Goal: Task Accomplishment & Management: Manage account settings

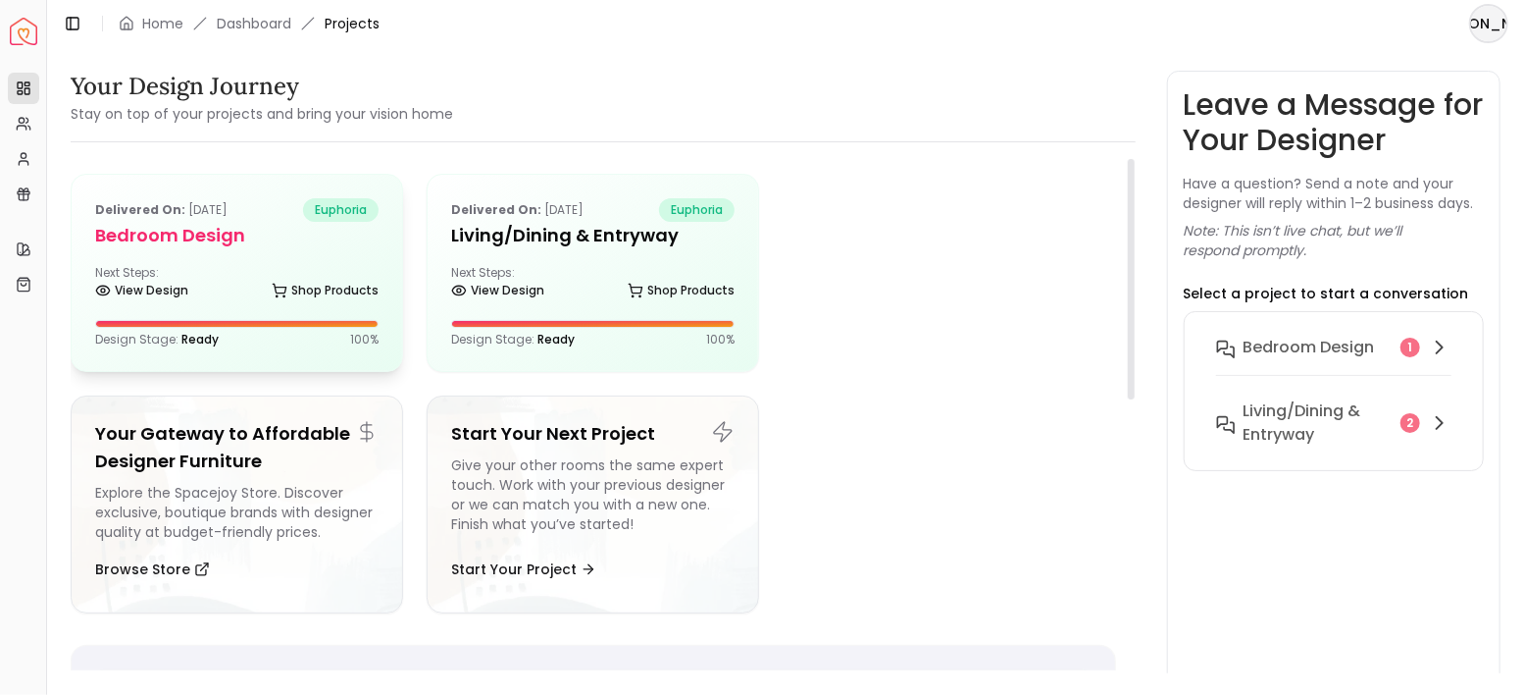
click at [318, 247] on h5 "Bedroom design" at bounding box center [236, 235] width 283 height 27
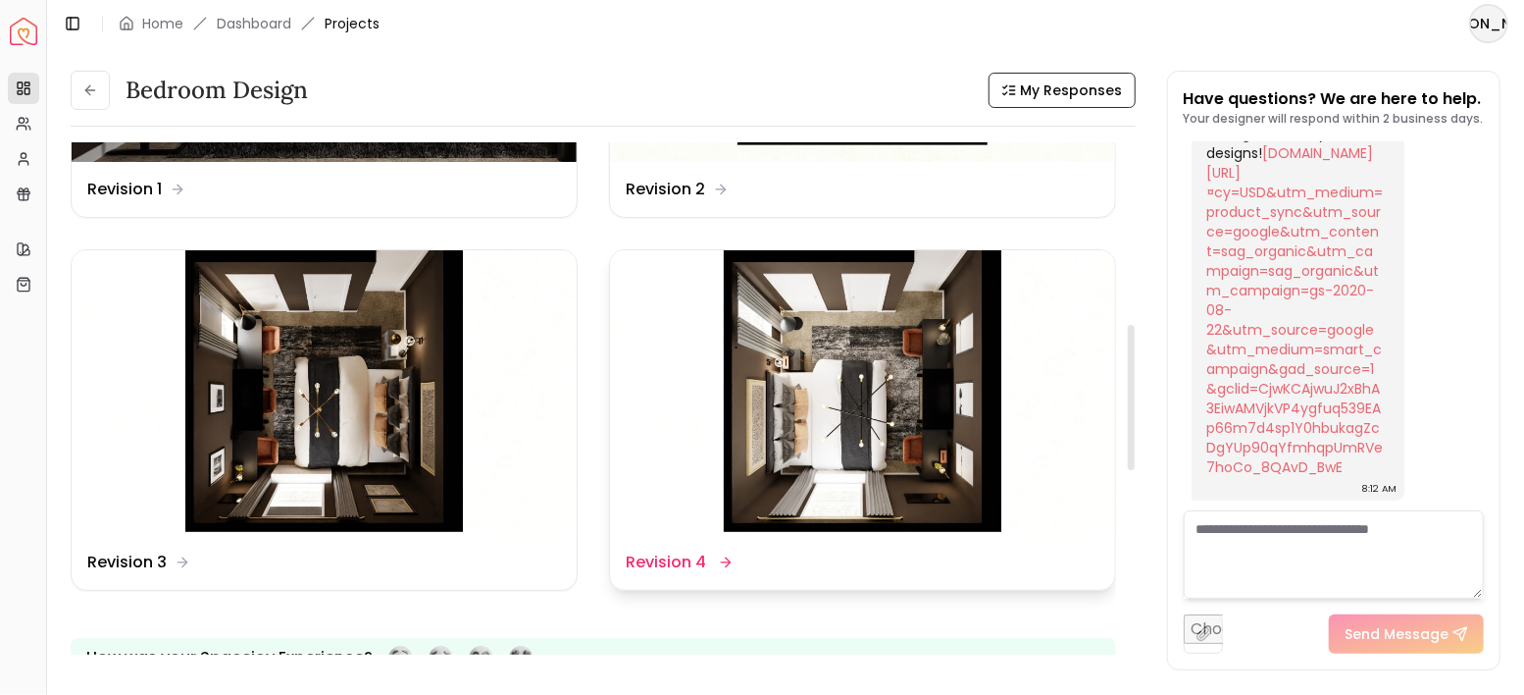
scroll to position [653, 0]
click at [910, 386] on img at bounding box center [862, 392] width 505 height 284
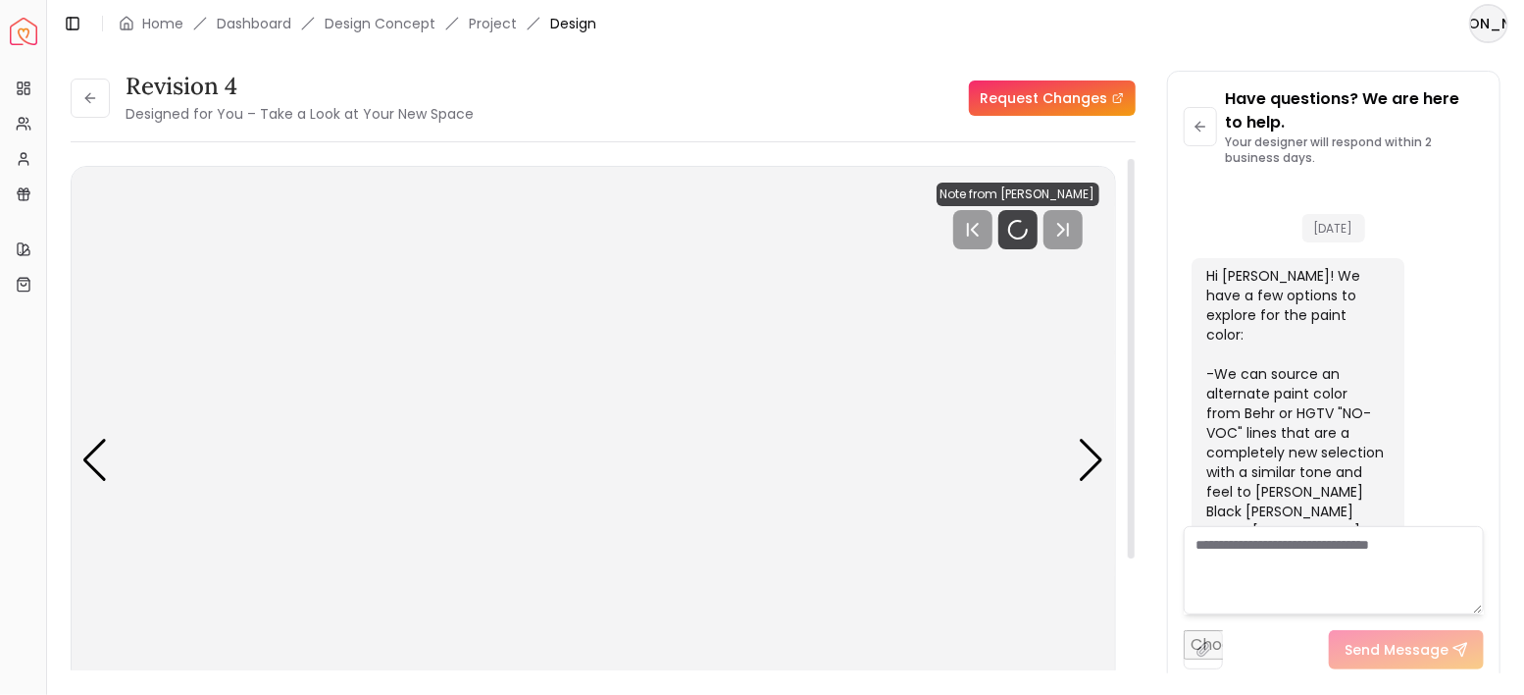
scroll to position [4838, 0]
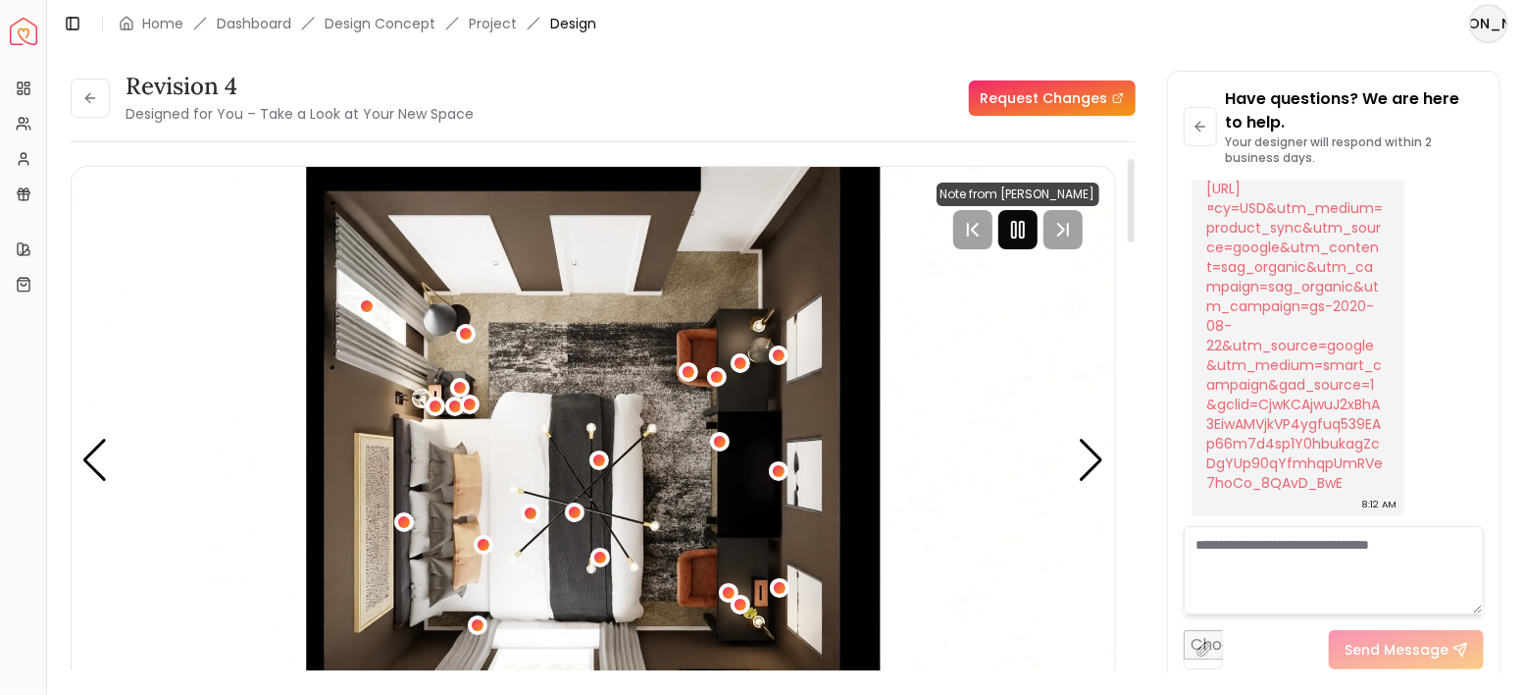
click at [1013, 237] on icon "Pause" at bounding box center [1018, 230] width 24 height 24
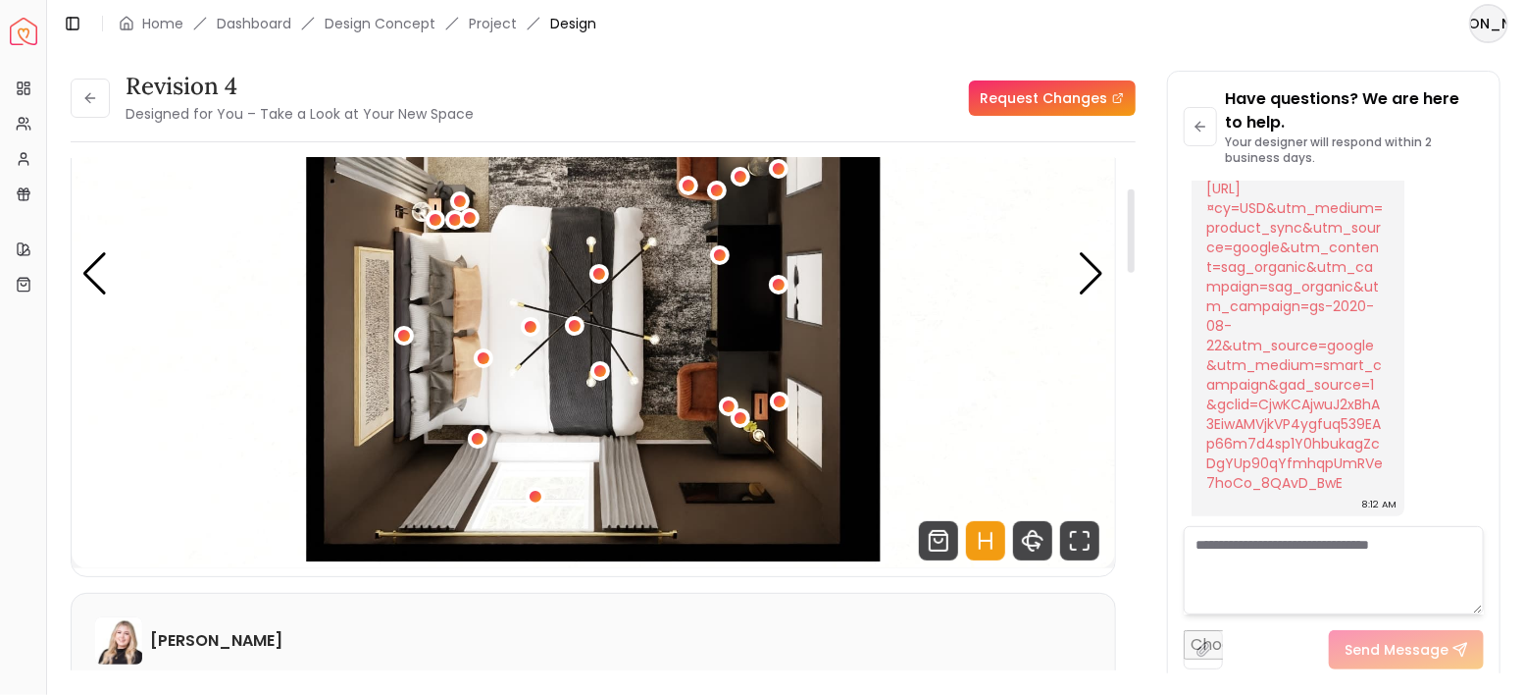
scroll to position [261, 0]
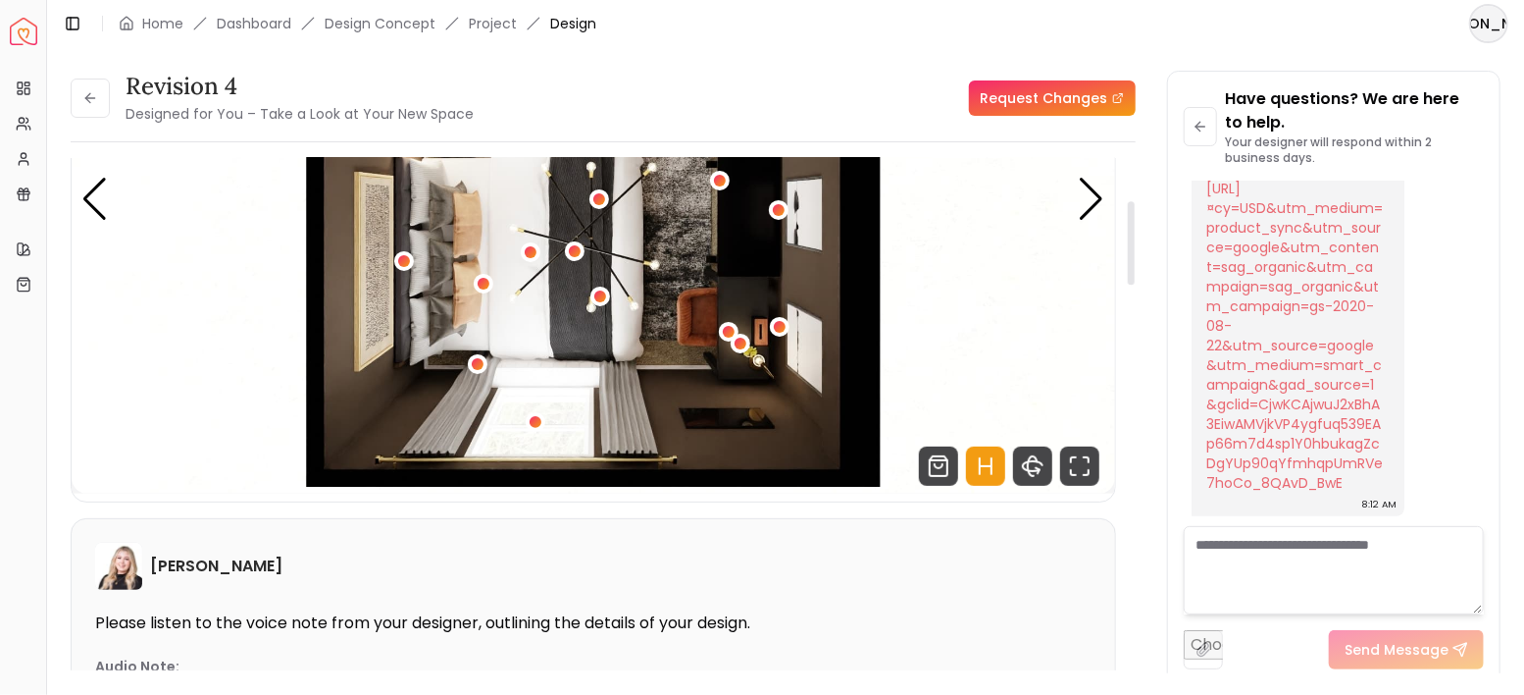
click at [990, 466] on icon "Hotspots Toggle" at bounding box center [986, 466] width 12 height 0
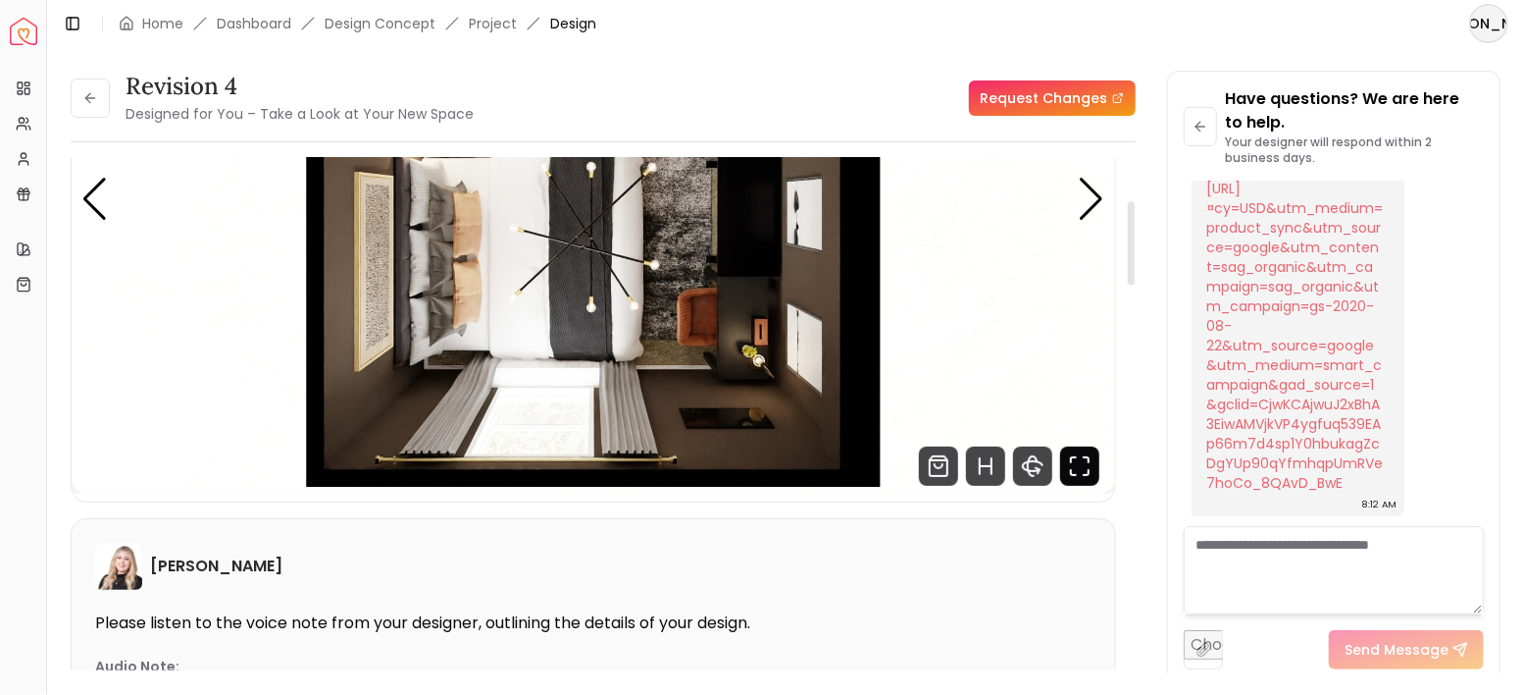
click at [1076, 468] on icon "Fullscreen" at bounding box center [1079, 465] width 39 height 39
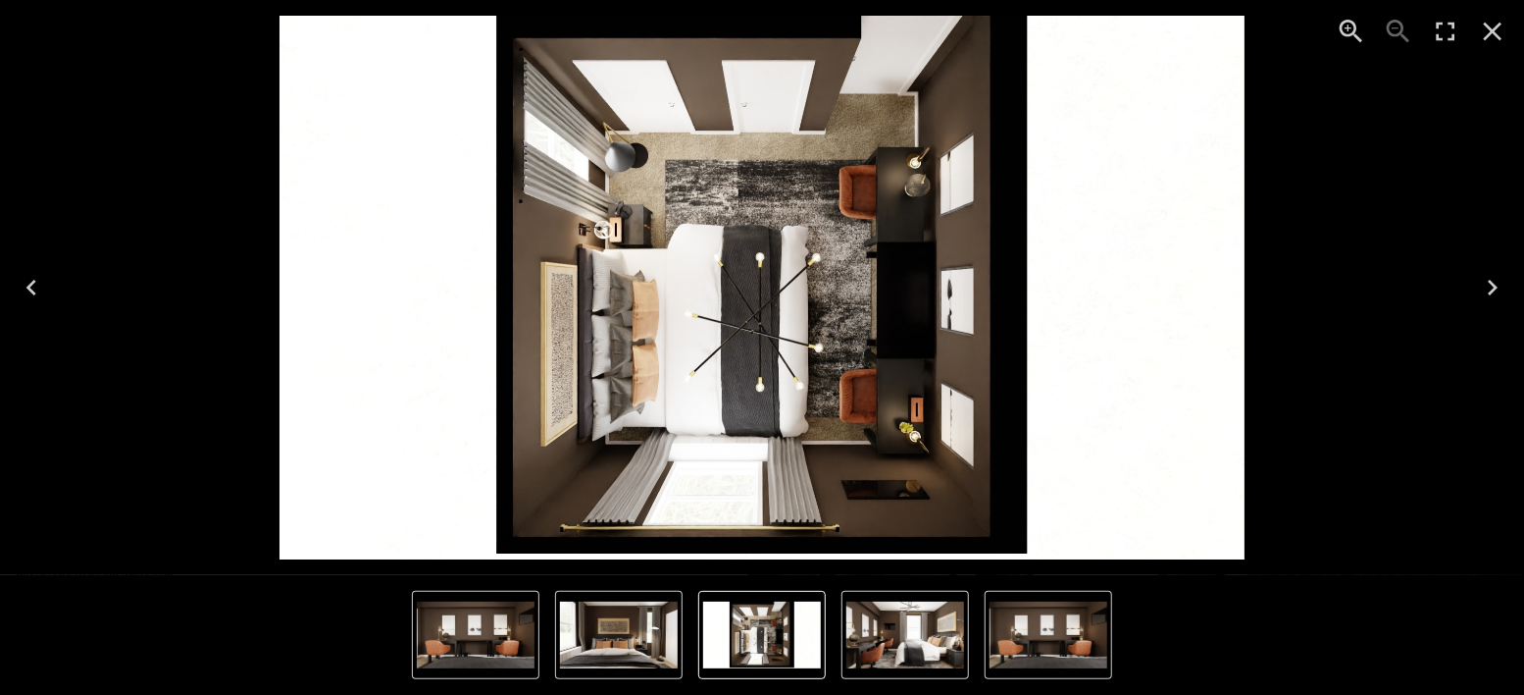
click at [1487, 25] on icon "Close" at bounding box center [1493, 32] width 19 height 19
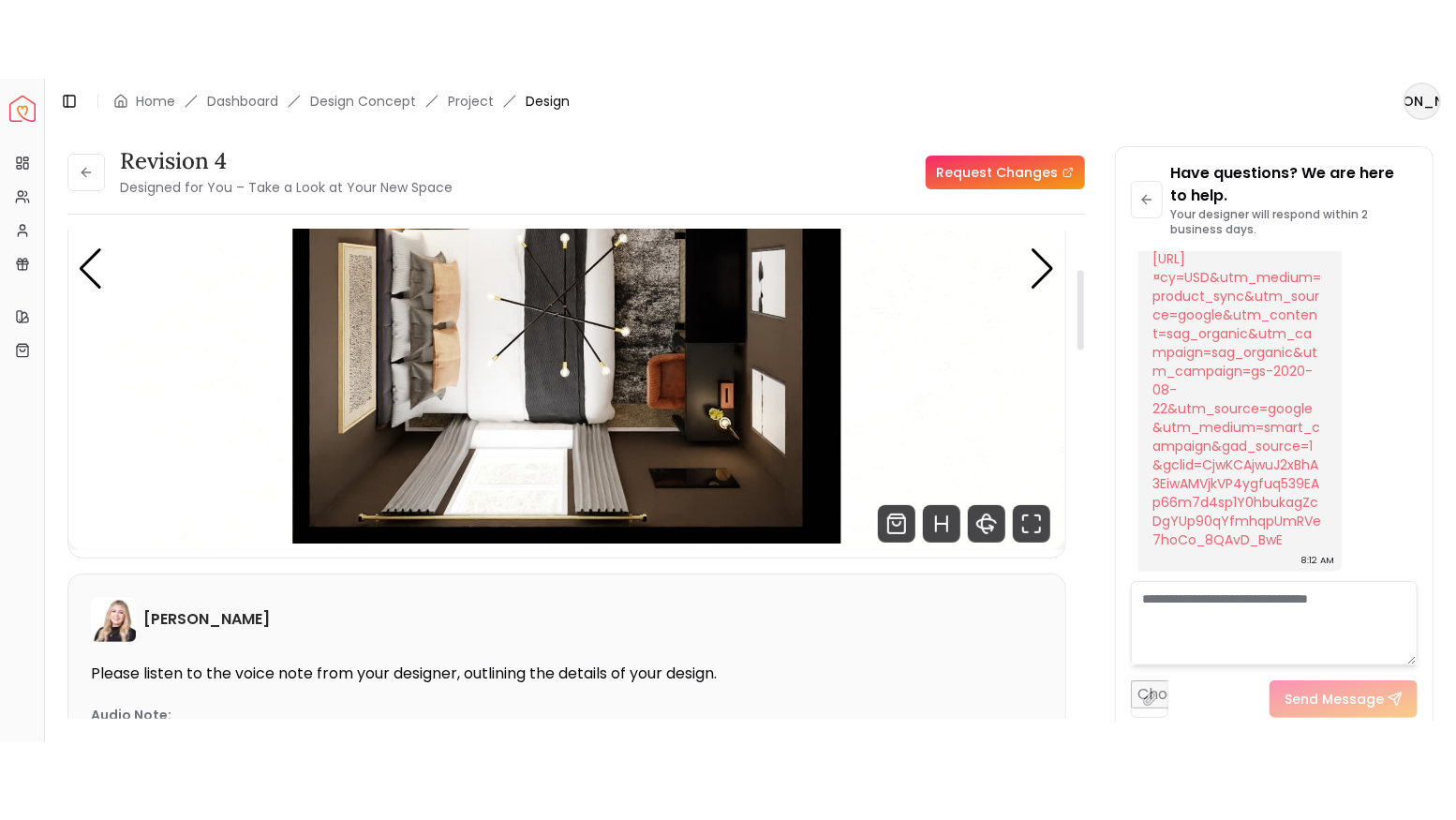
scroll to position [187, 0]
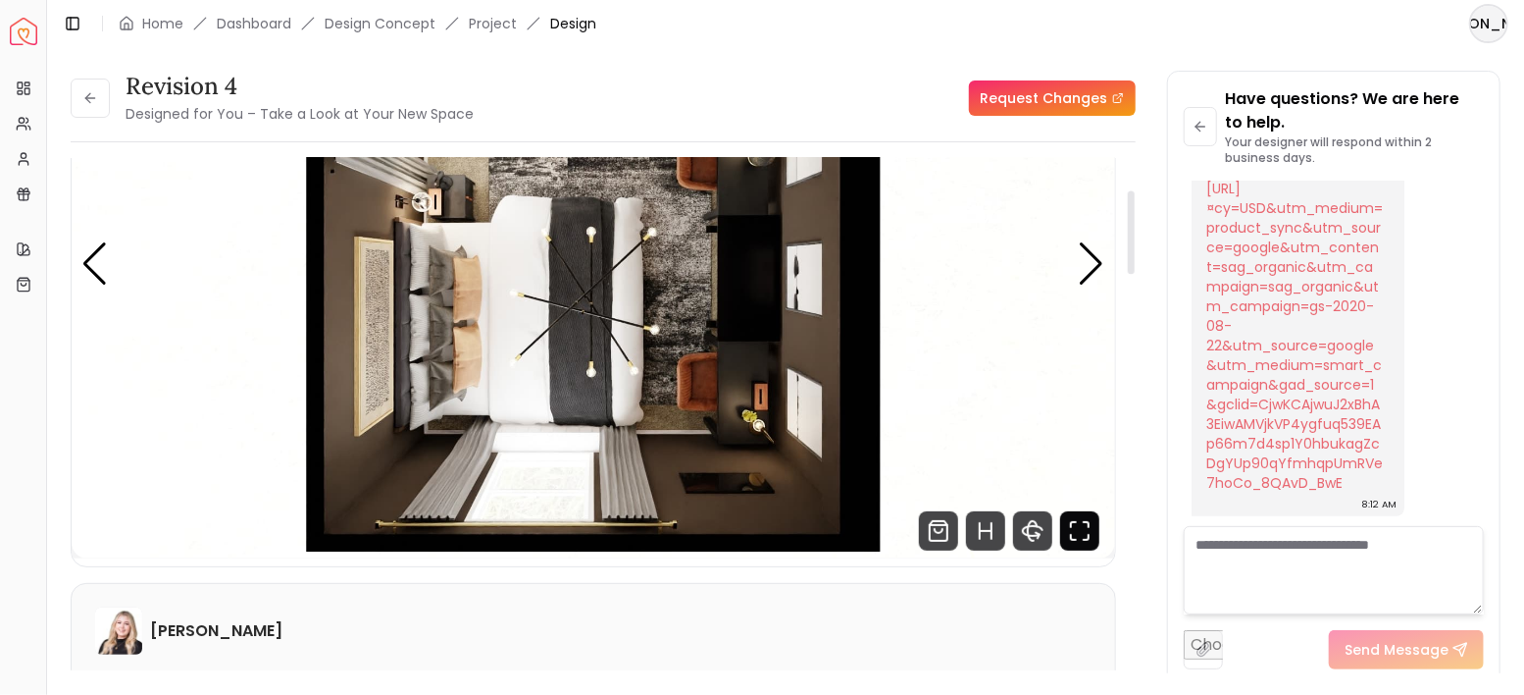
click at [1084, 531] on icon "Fullscreen" at bounding box center [1079, 530] width 39 height 39
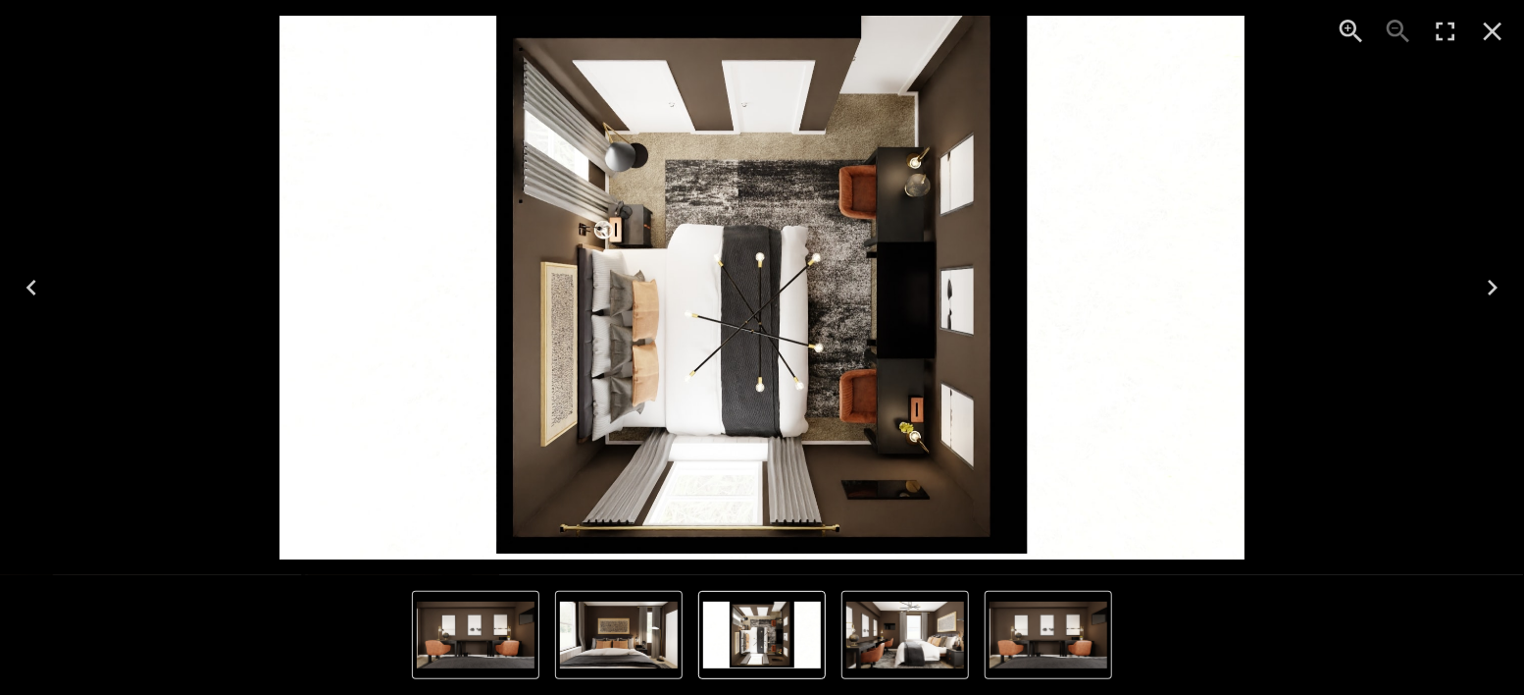
click at [1492, 21] on icon "Close" at bounding box center [1492, 31] width 31 height 31
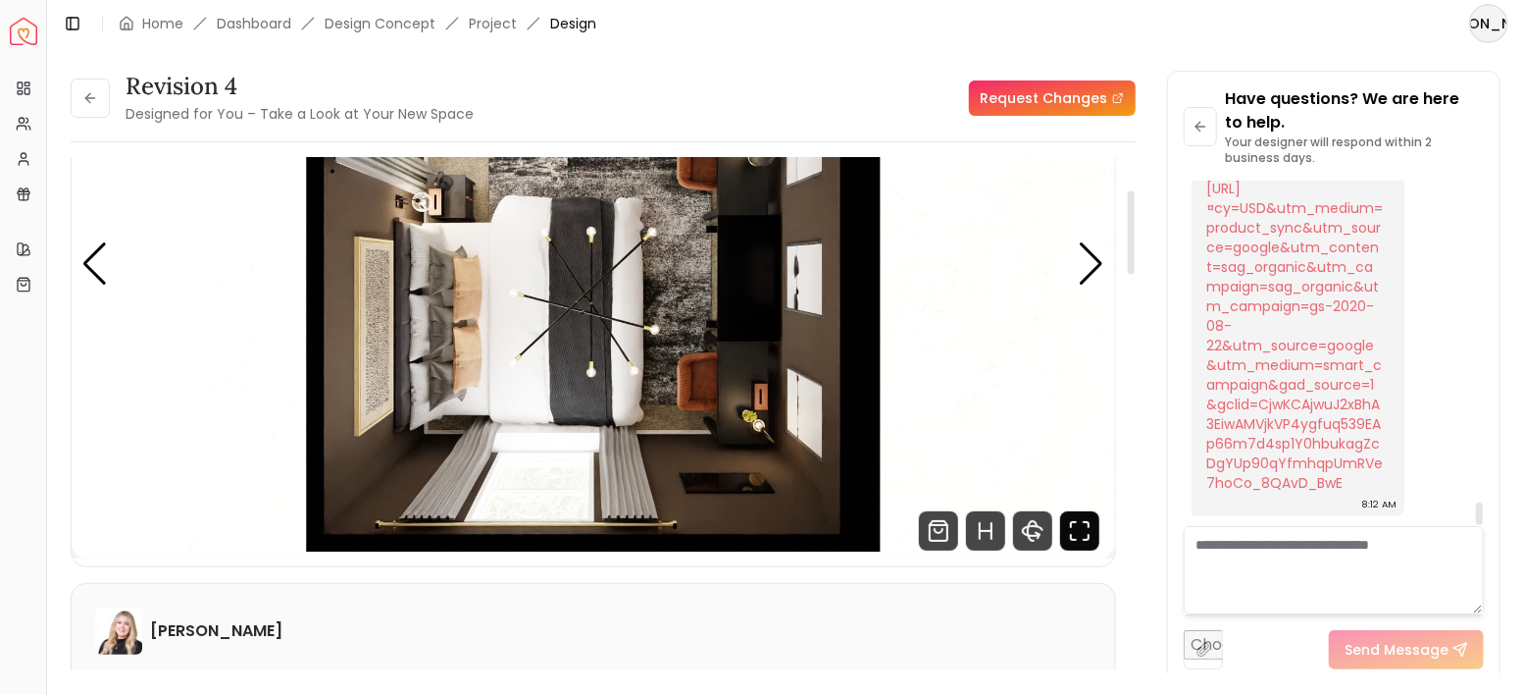
click at [1096, 524] on icon "Fullscreen" at bounding box center [1079, 530] width 39 height 39
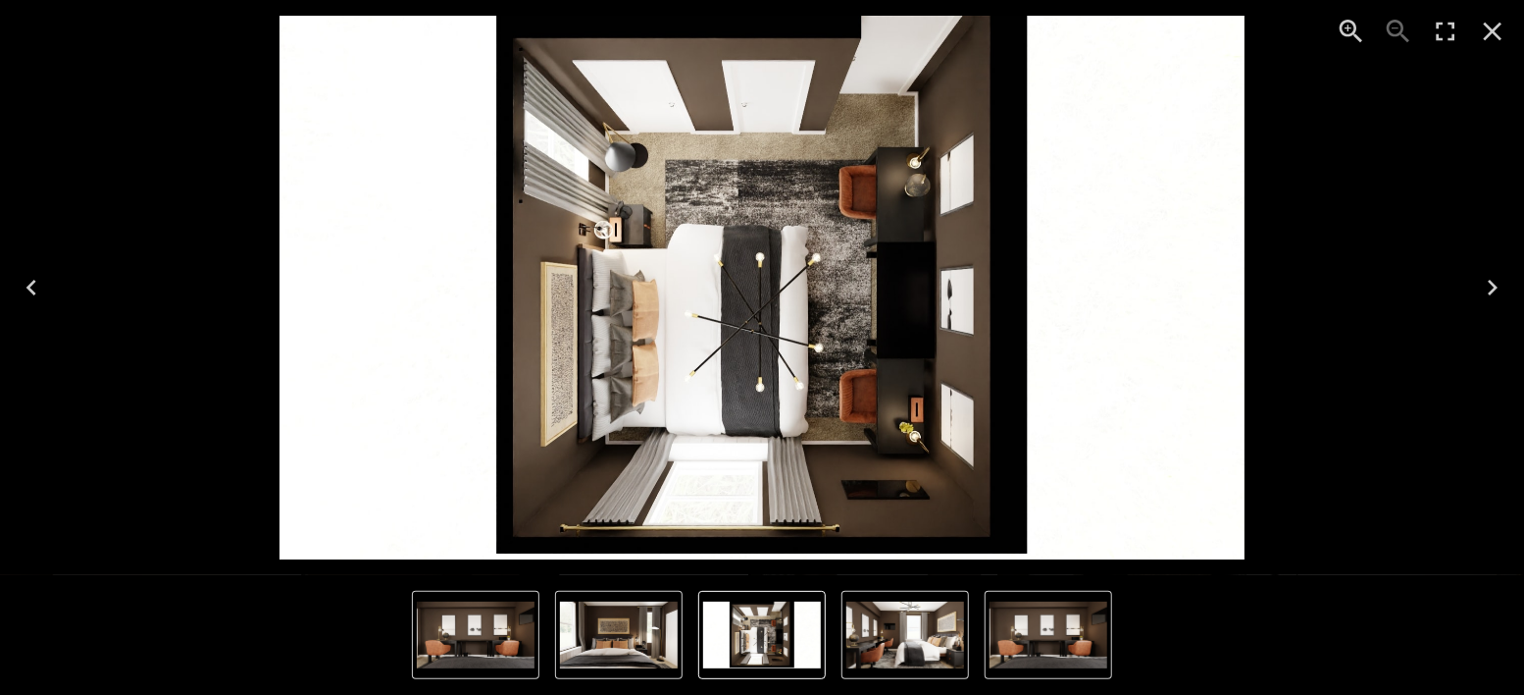
click at [1438, 32] on icon "Enter Fullscreen" at bounding box center [1445, 31] width 31 height 31
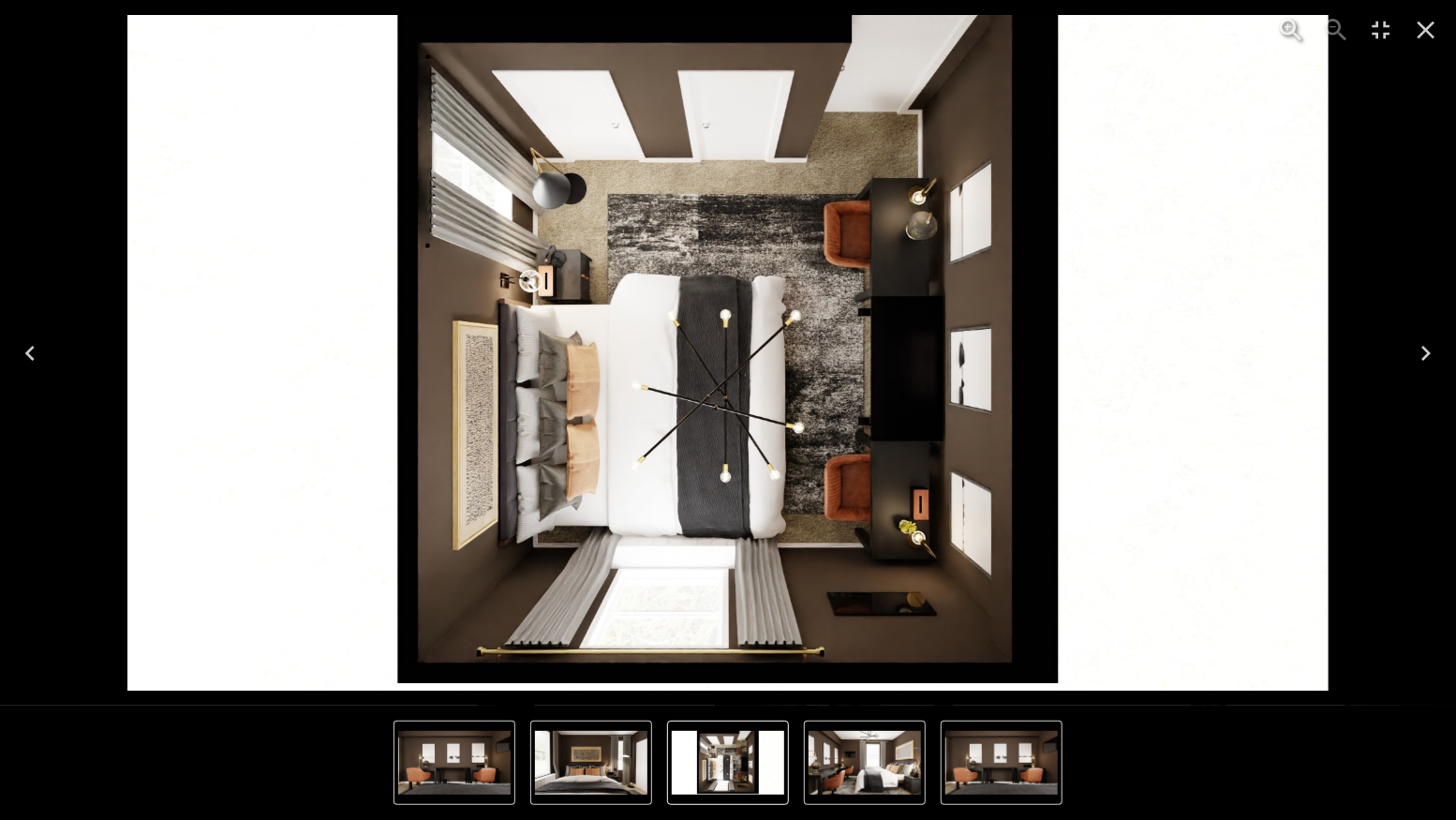
click at [1430, 345] on icon "Next" at bounding box center [1425, 353] width 30 height 30
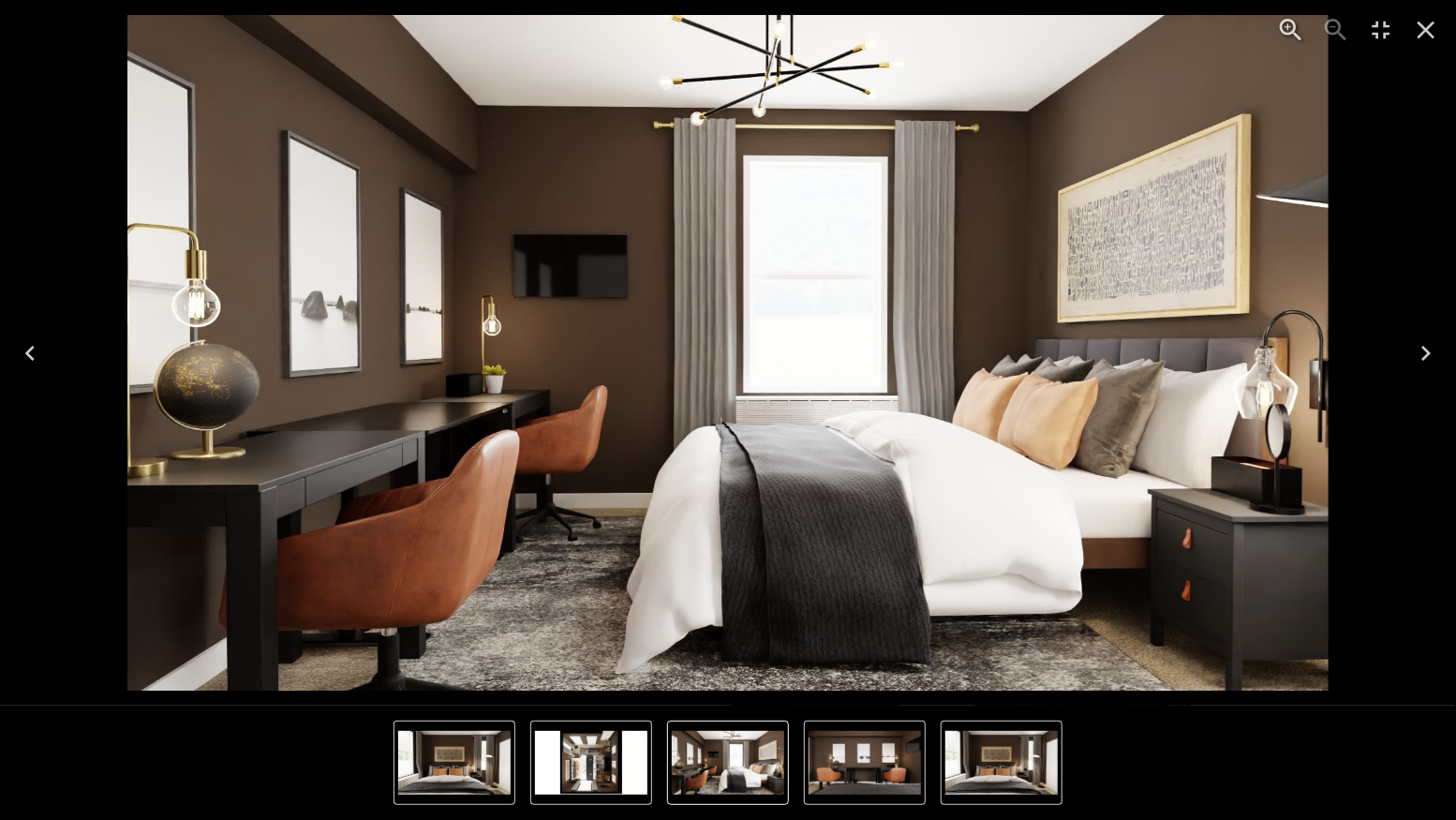
click at [1427, 25] on icon "Close" at bounding box center [1425, 30] width 30 height 30
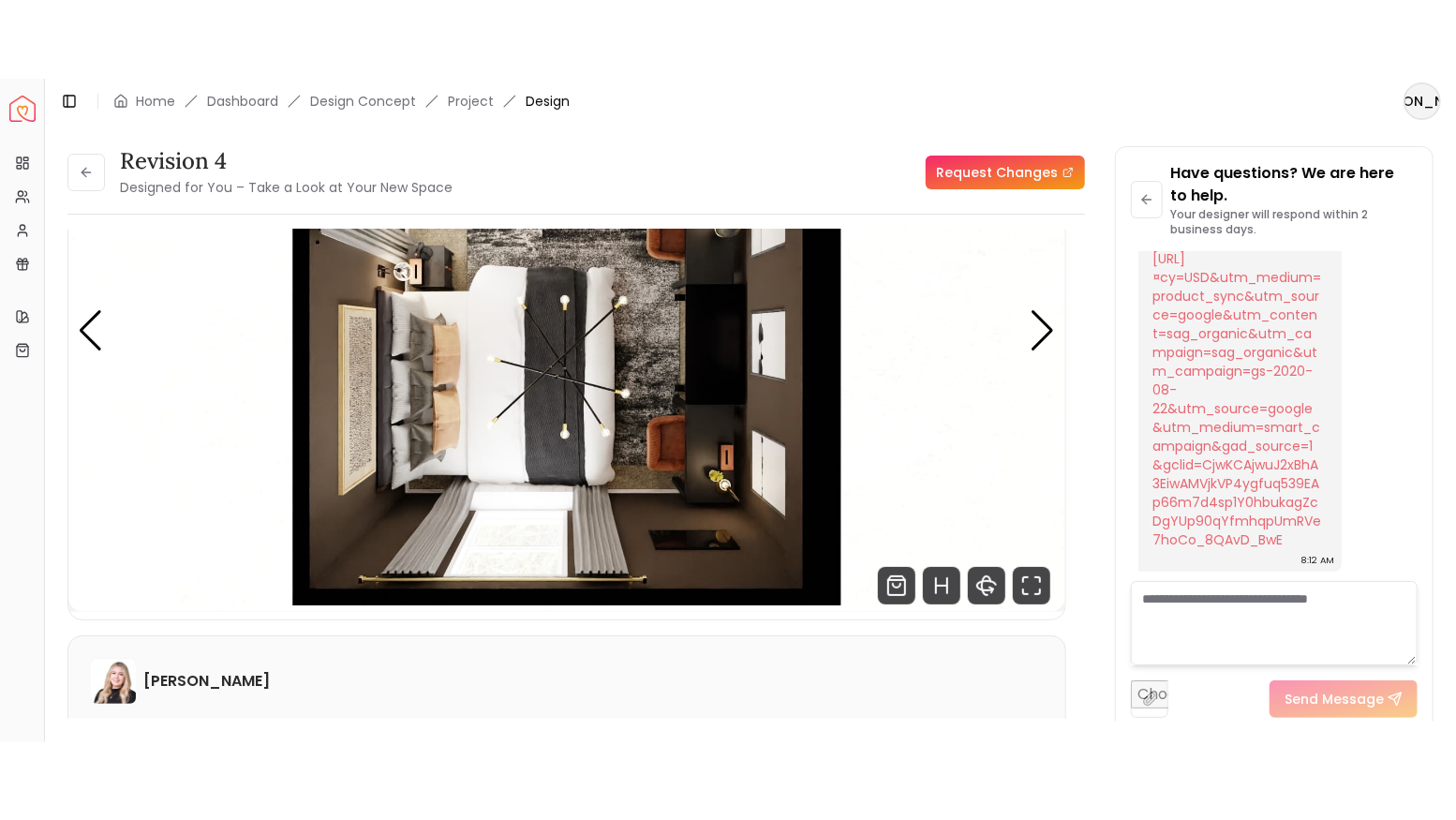
scroll to position [4624, 0]
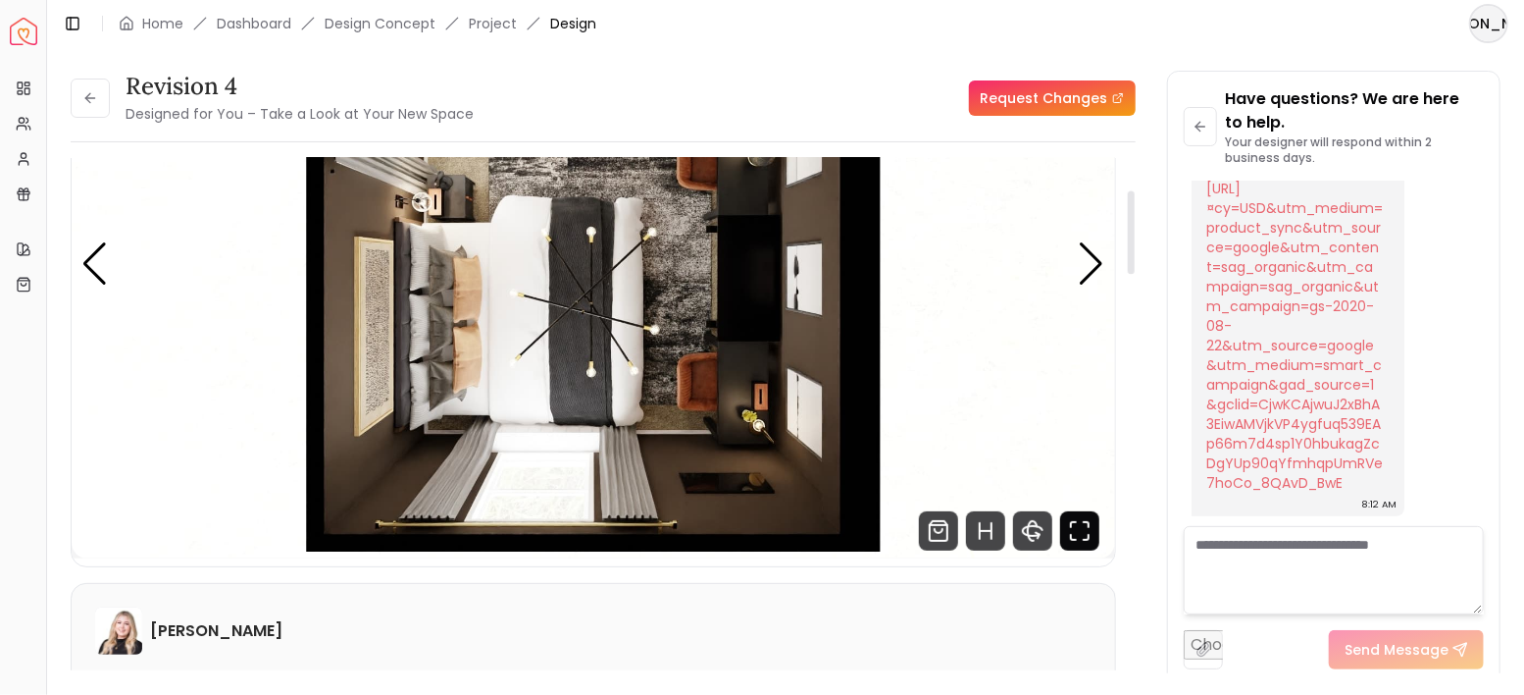
click at [1082, 526] on icon "Fullscreen" at bounding box center [1079, 530] width 39 height 39
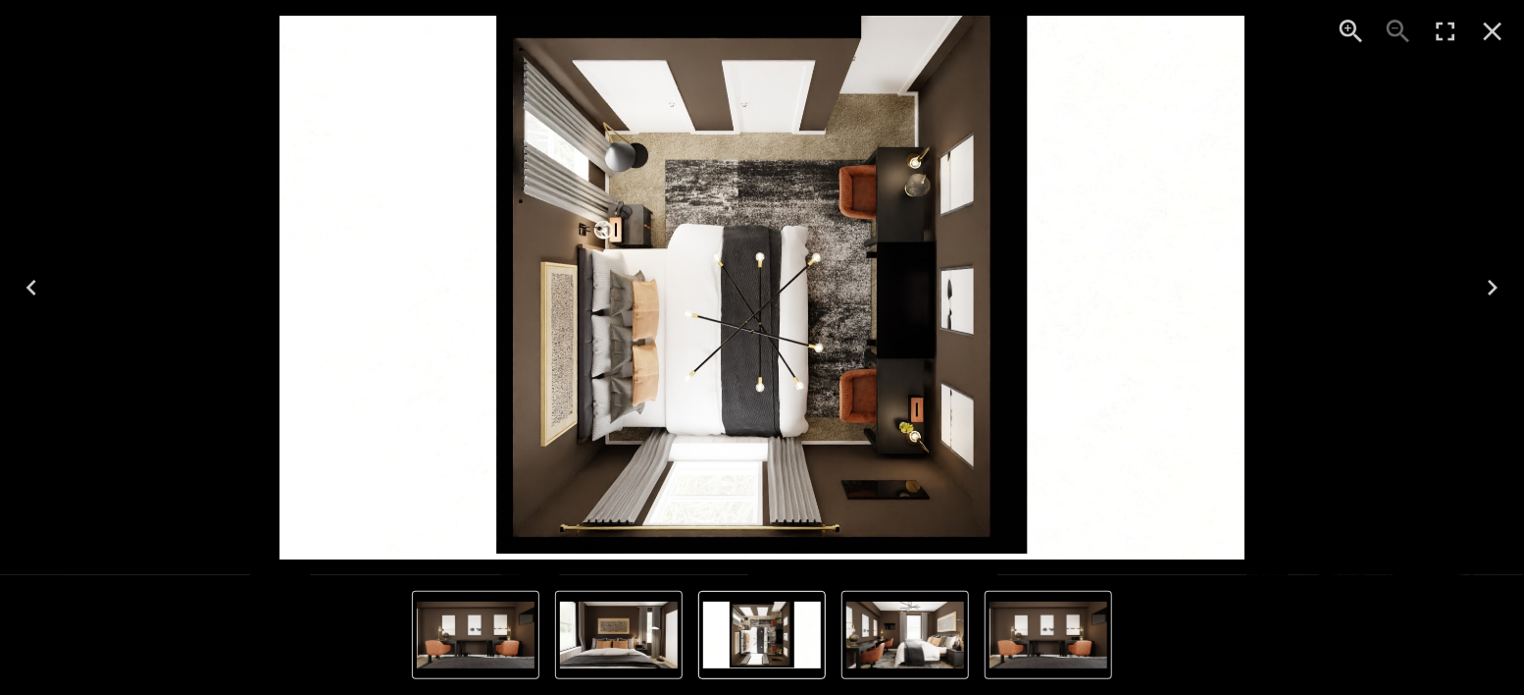
click at [1449, 33] on icon "Enter Fullscreen" at bounding box center [1445, 31] width 31 height 31
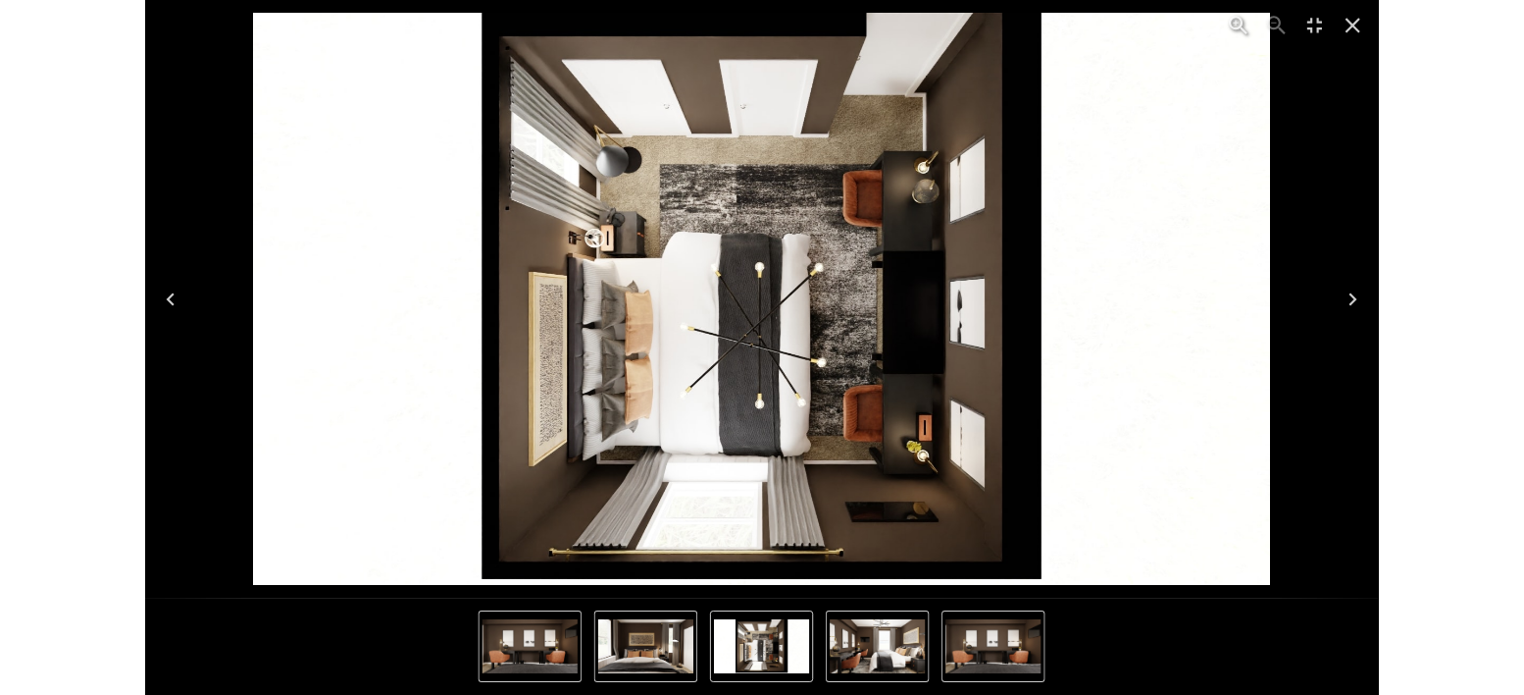
scroll to position [4674, 0]
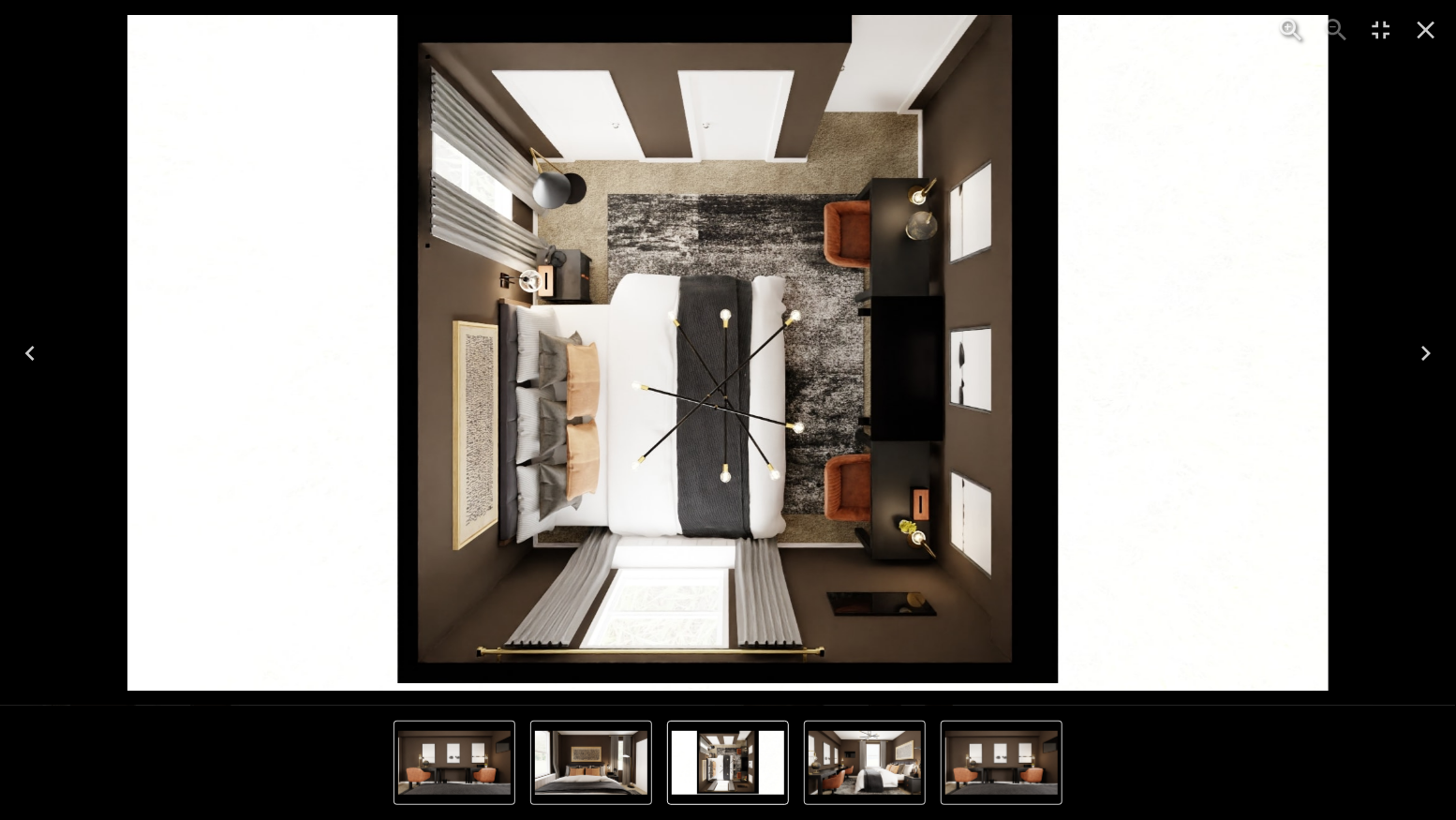
click at [1427, 358] on icon "Next" at bounding box center [1425, 353] width 30 height 30
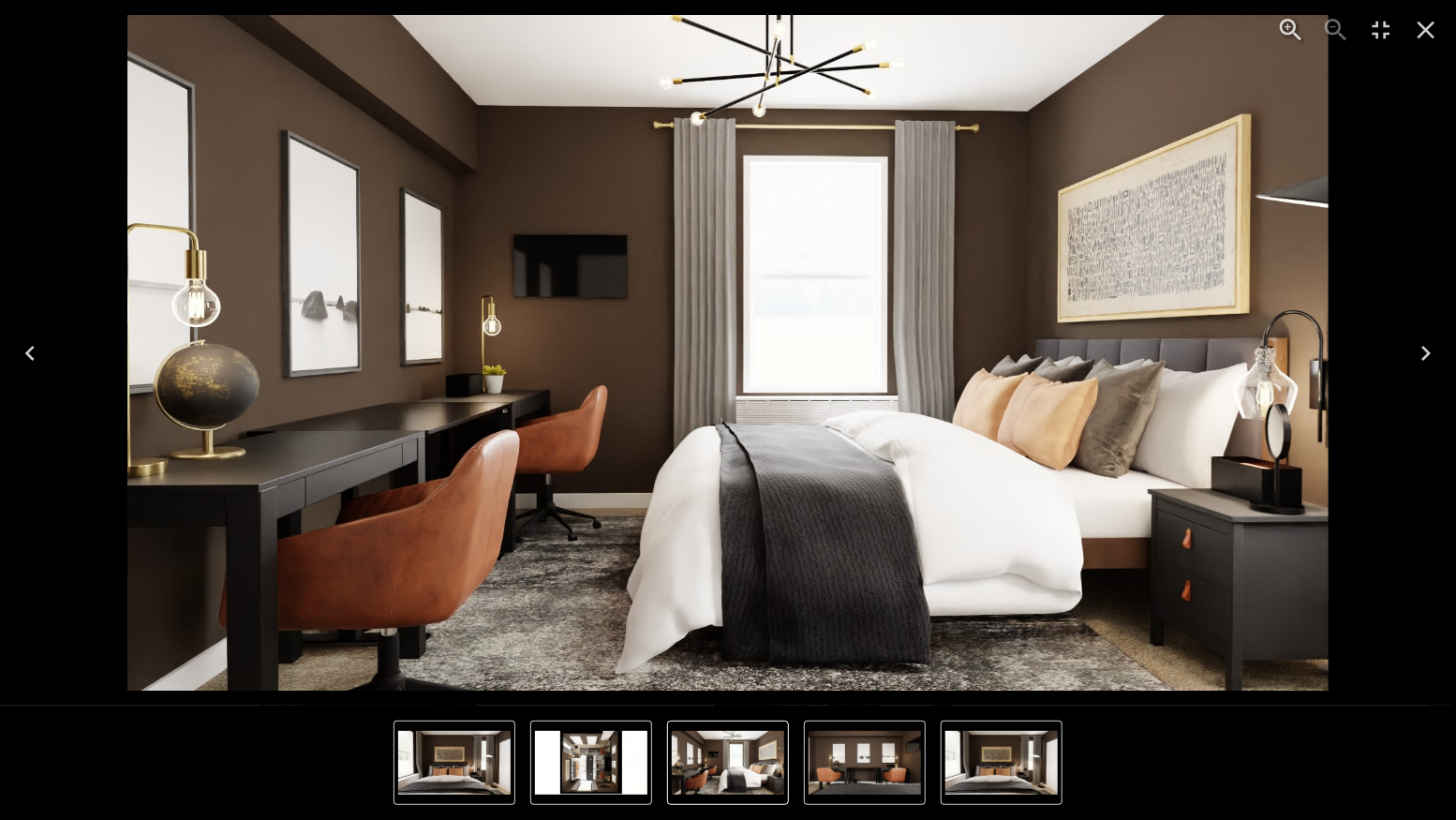
click at [1423, 26] on icon "Close" at bounding box center [1426, 31] width 18 height 18
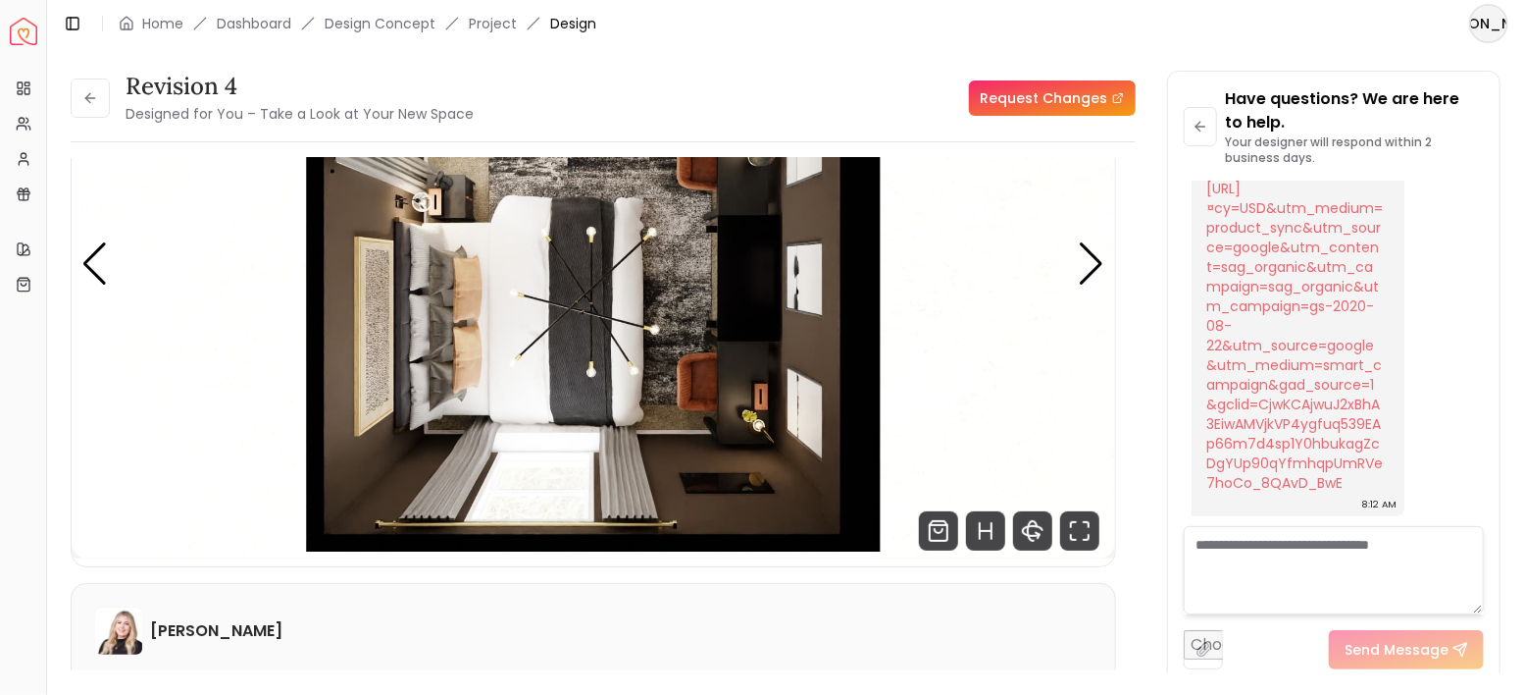
scroll to position [4838, 0]
click at [97, 98] on icon at bounding box center [90, 98] width 16 height 16
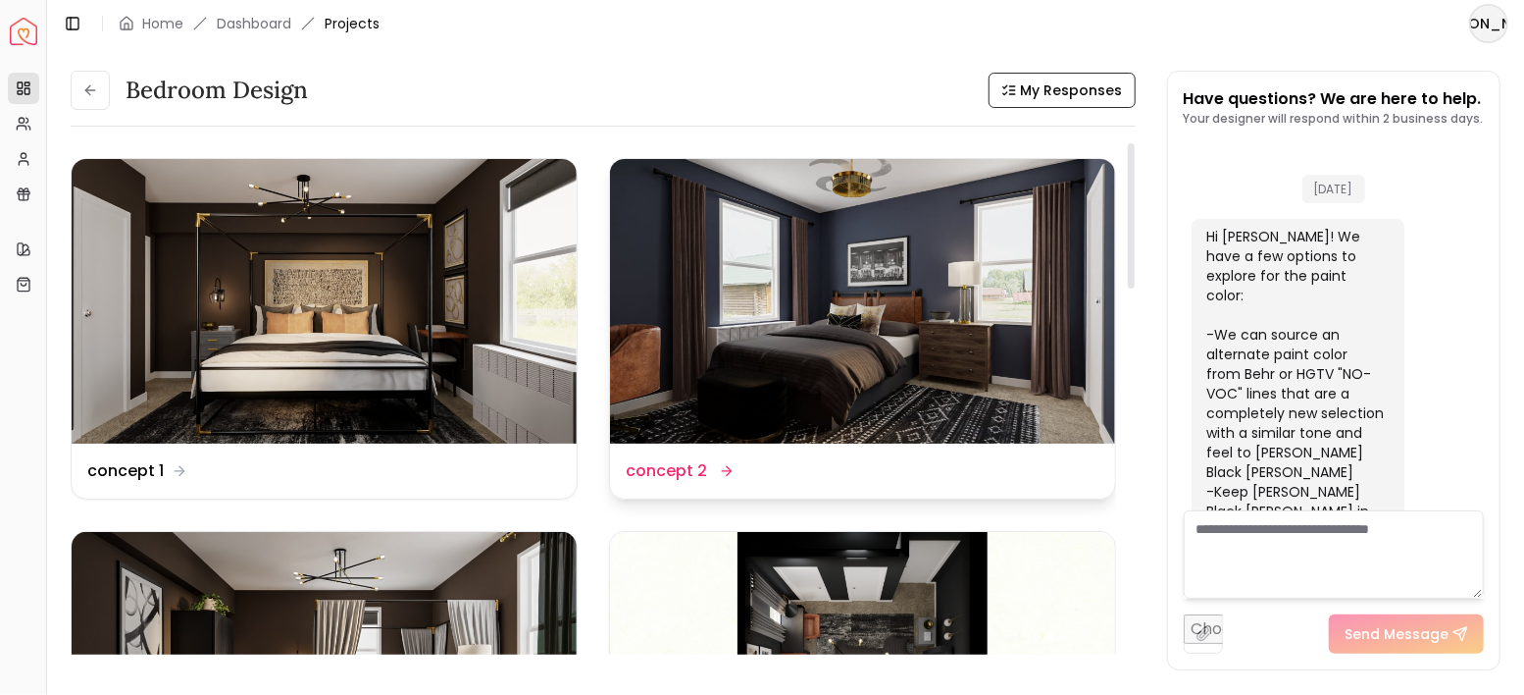
scroll to position [4814, 0]
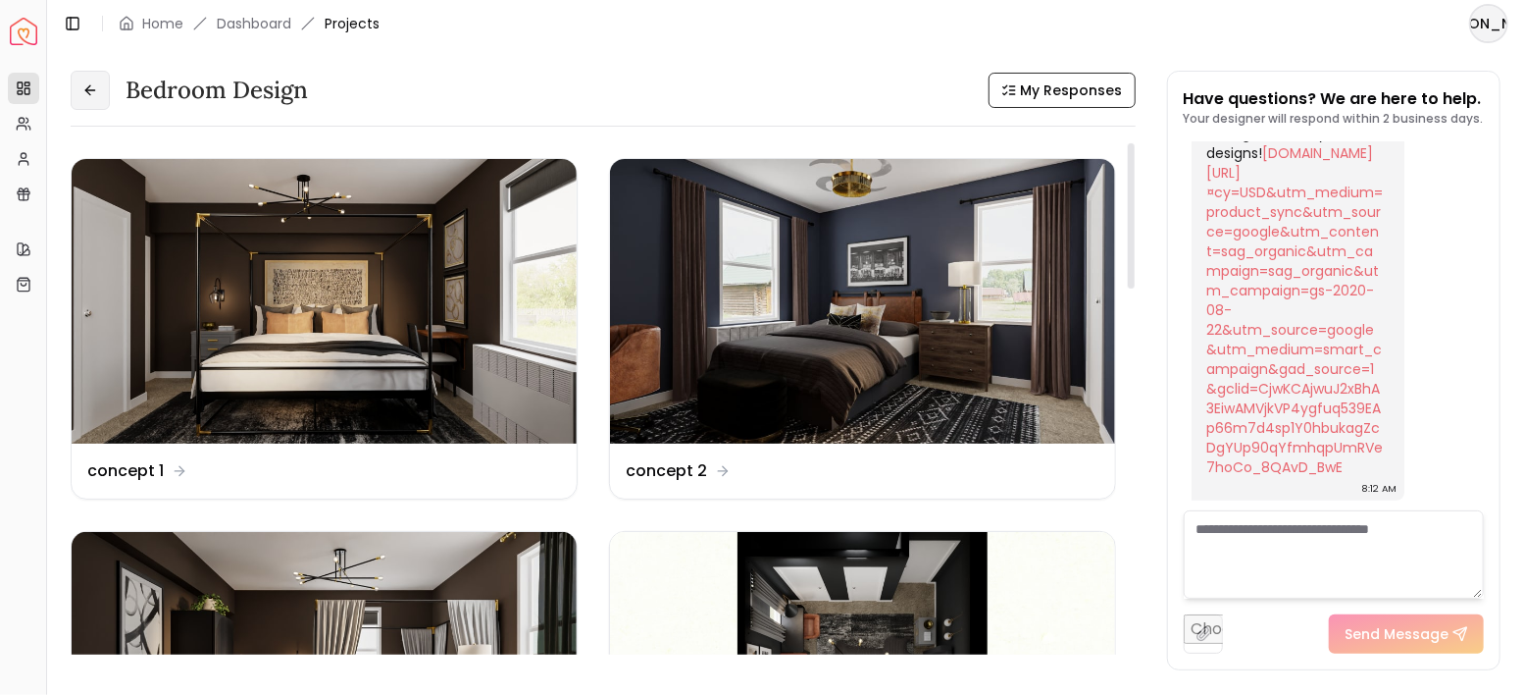
click at [90, 103] on button at bounding box center [90, 90] width 39 height 39
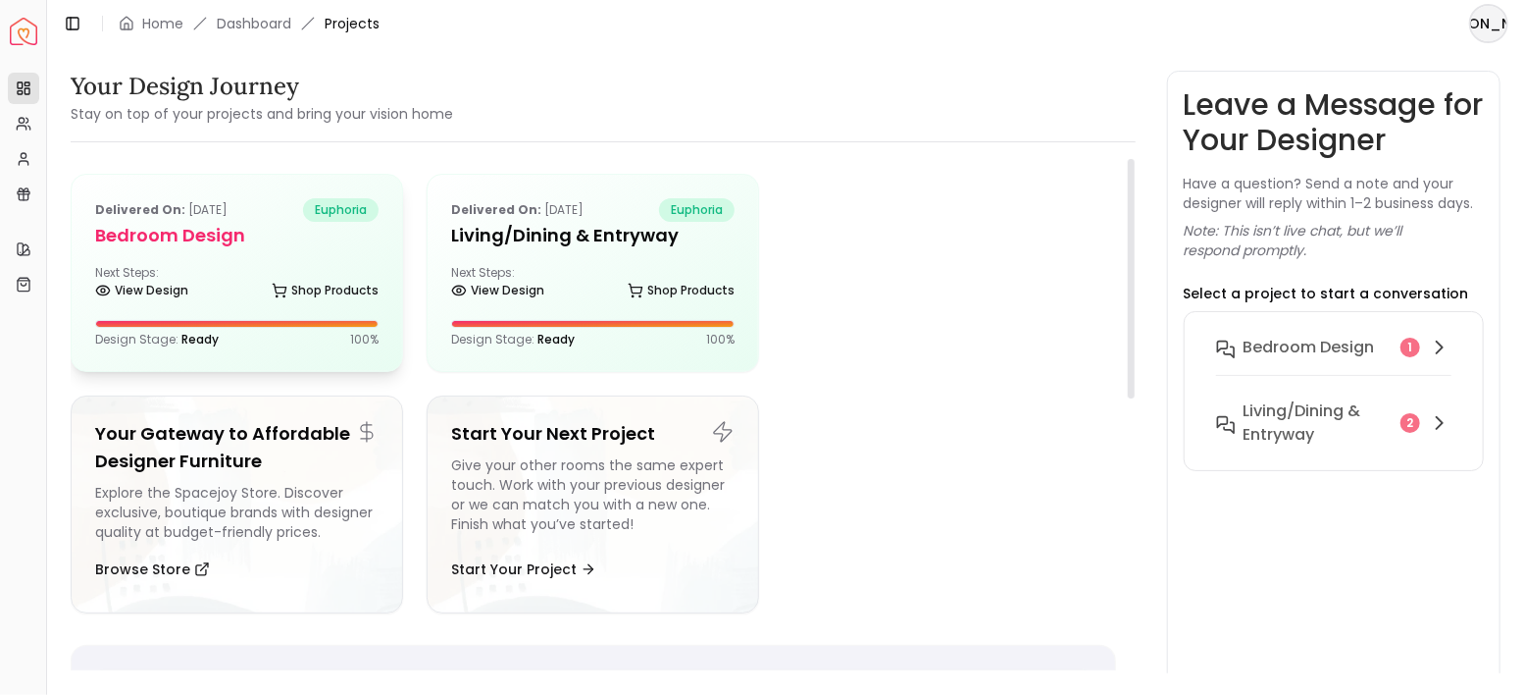
click at [276, 270] on div "Next Steps: View Design Shop Products" at bounding box center [236, 284] width 283 height 39
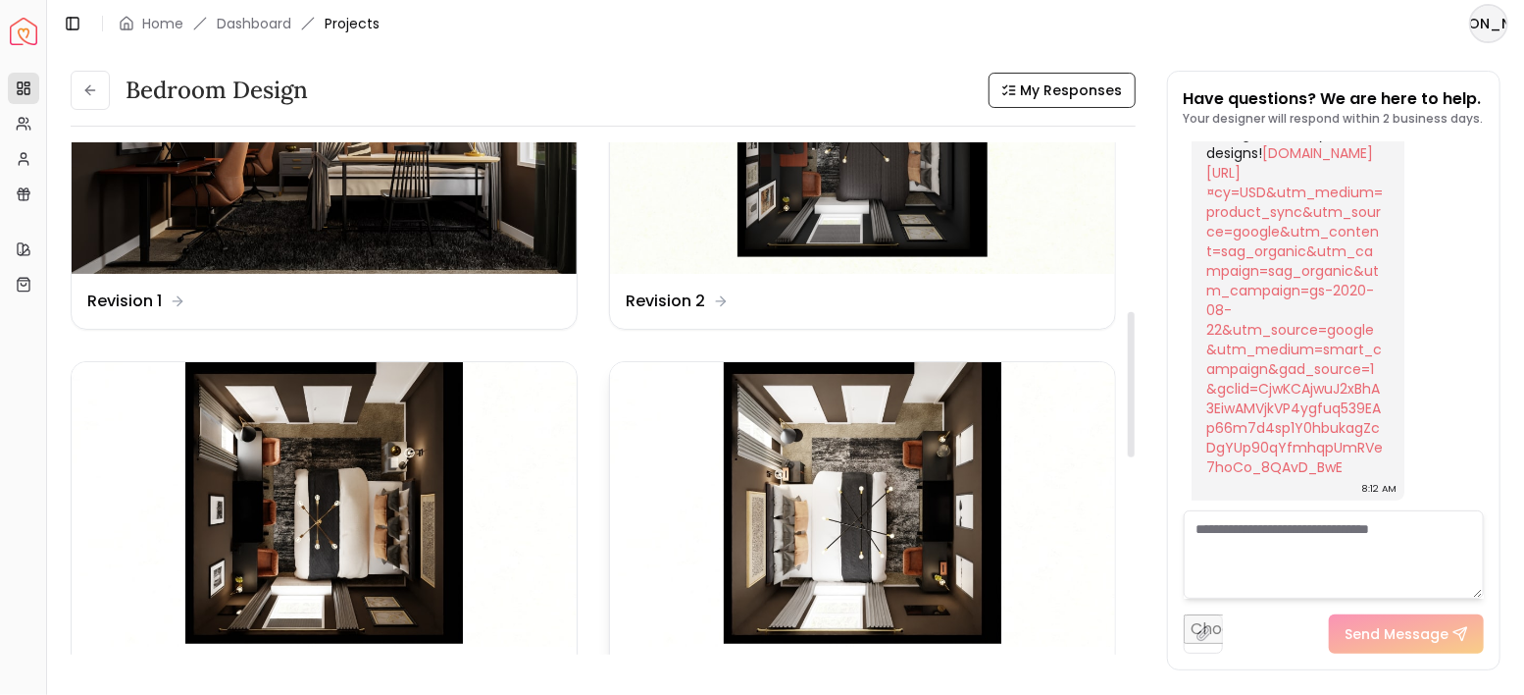
scroll to position [753, 0]
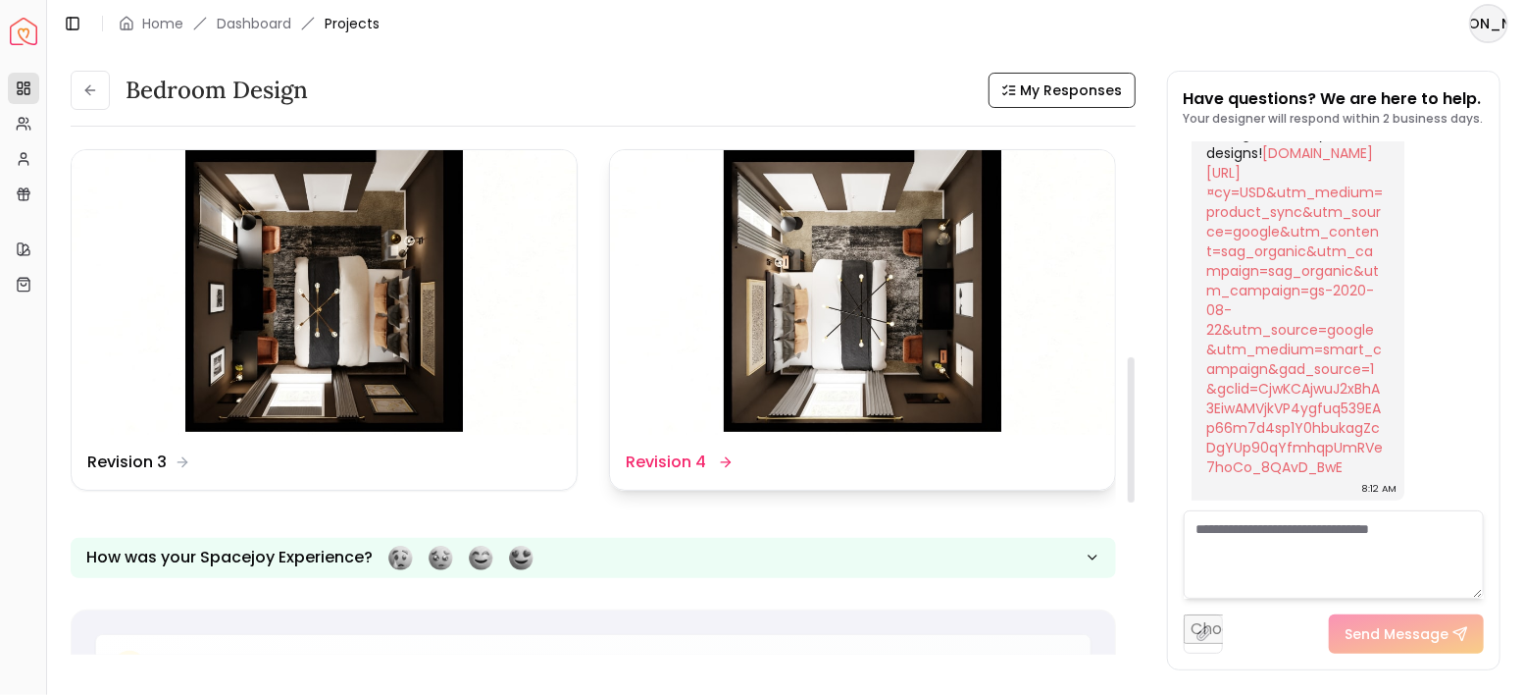
click at [862, 317] on img at bounding box center [862, 292] width 505 height 284
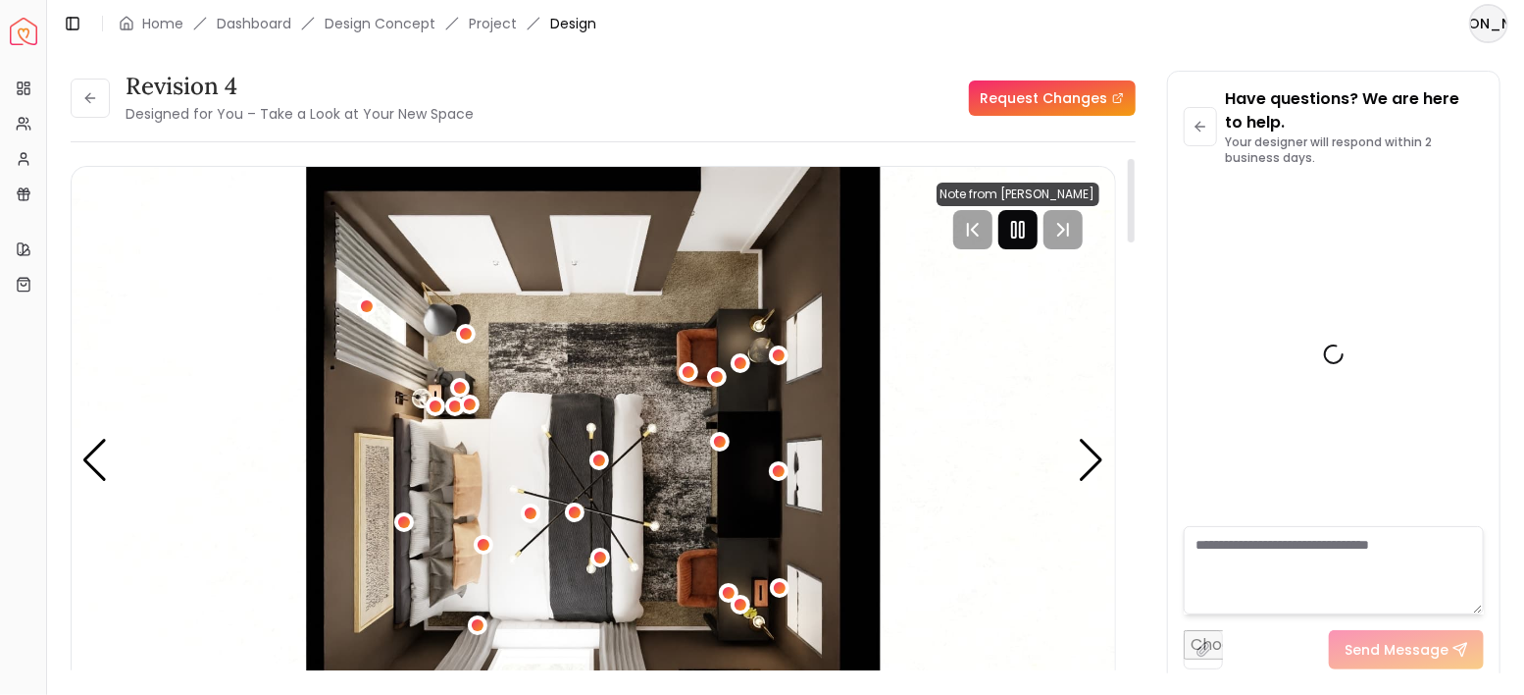
scroll to position [4838, 0]
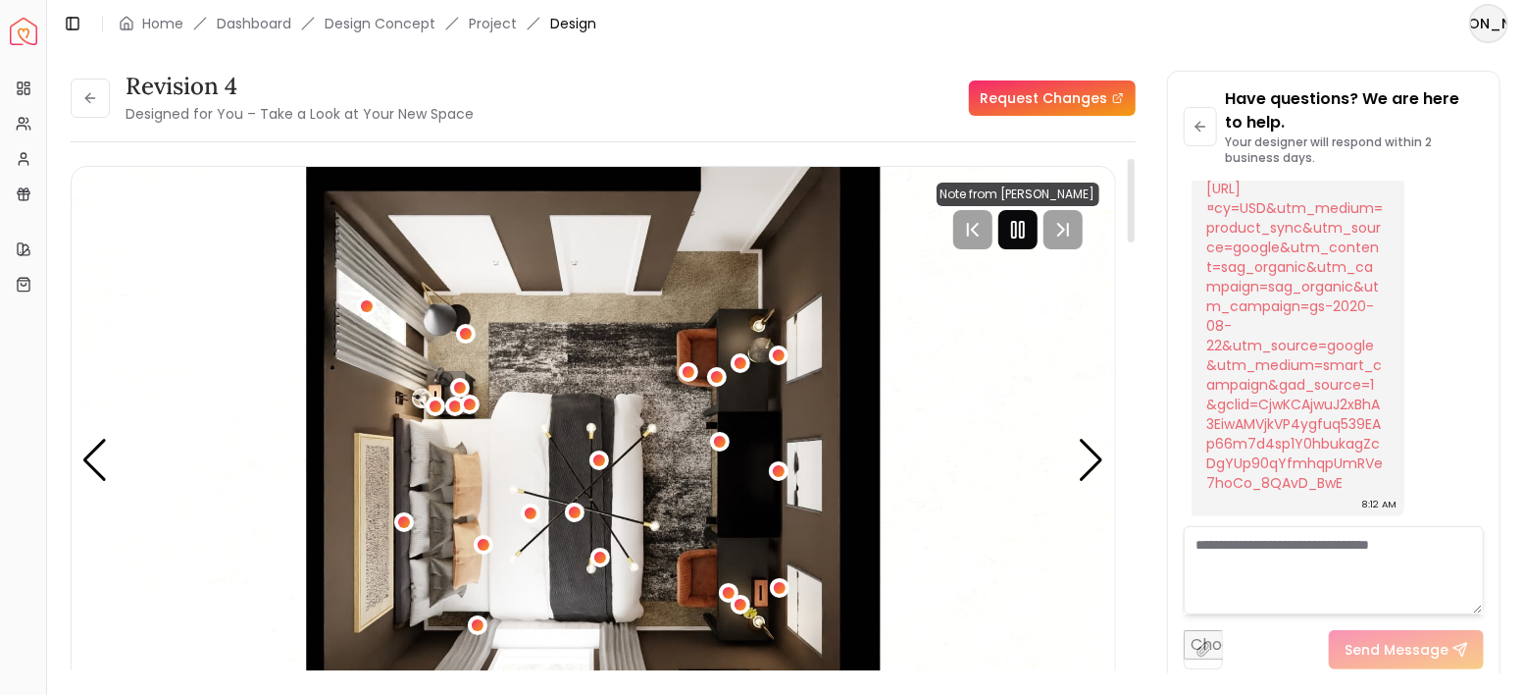
click at [1016, 231] on rect "Pause" at bounding box center [1014, 230] width 4 height 16
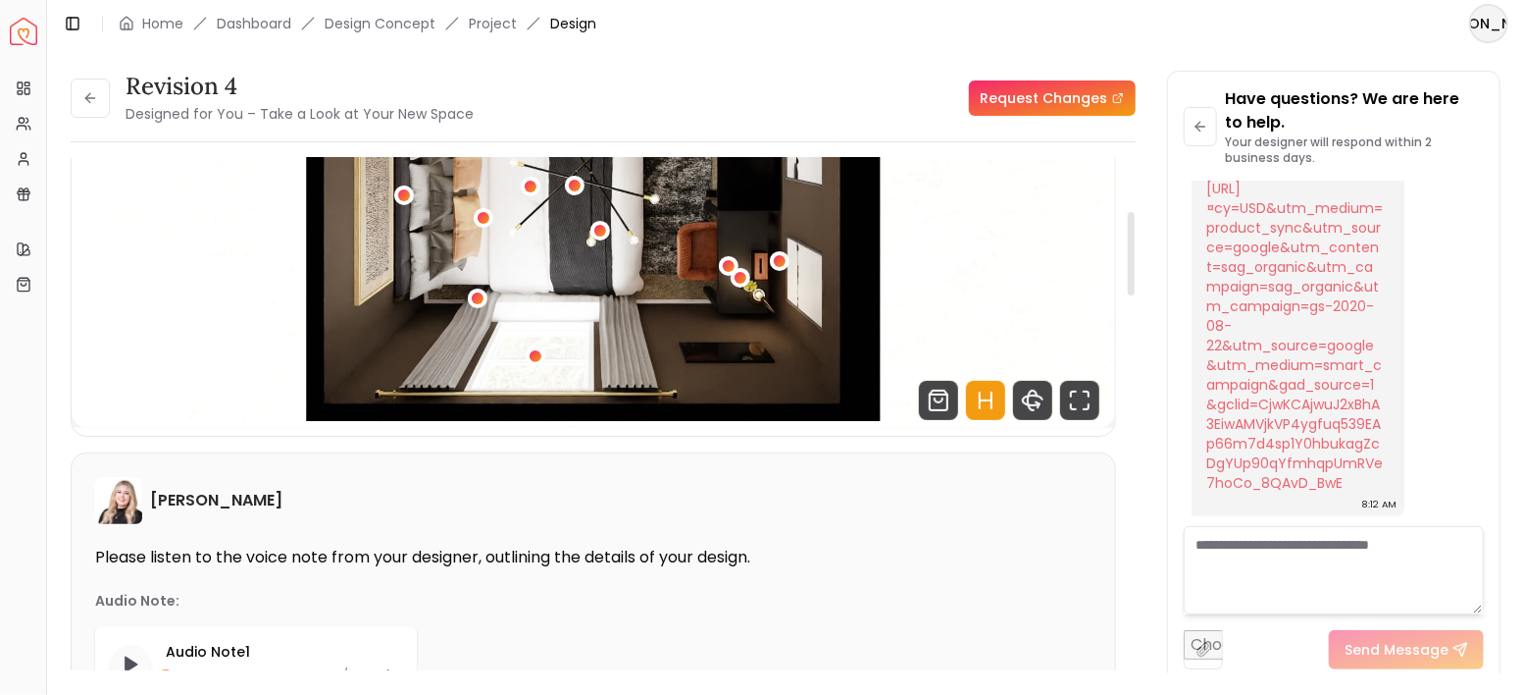
click at [992, 399] on icon "Hotspots Toggle" at bounding box center [992, 400] width 0 height 16
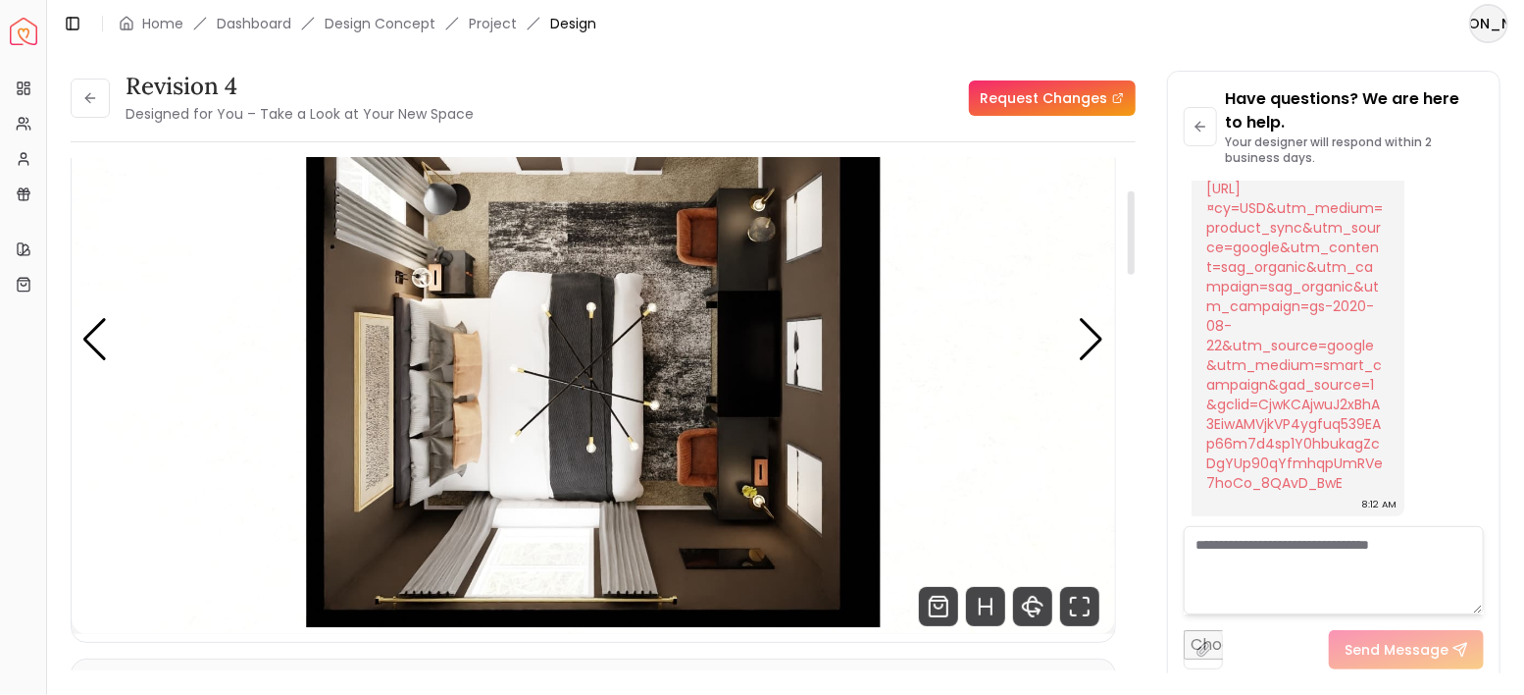
scroll to position [0, 0]
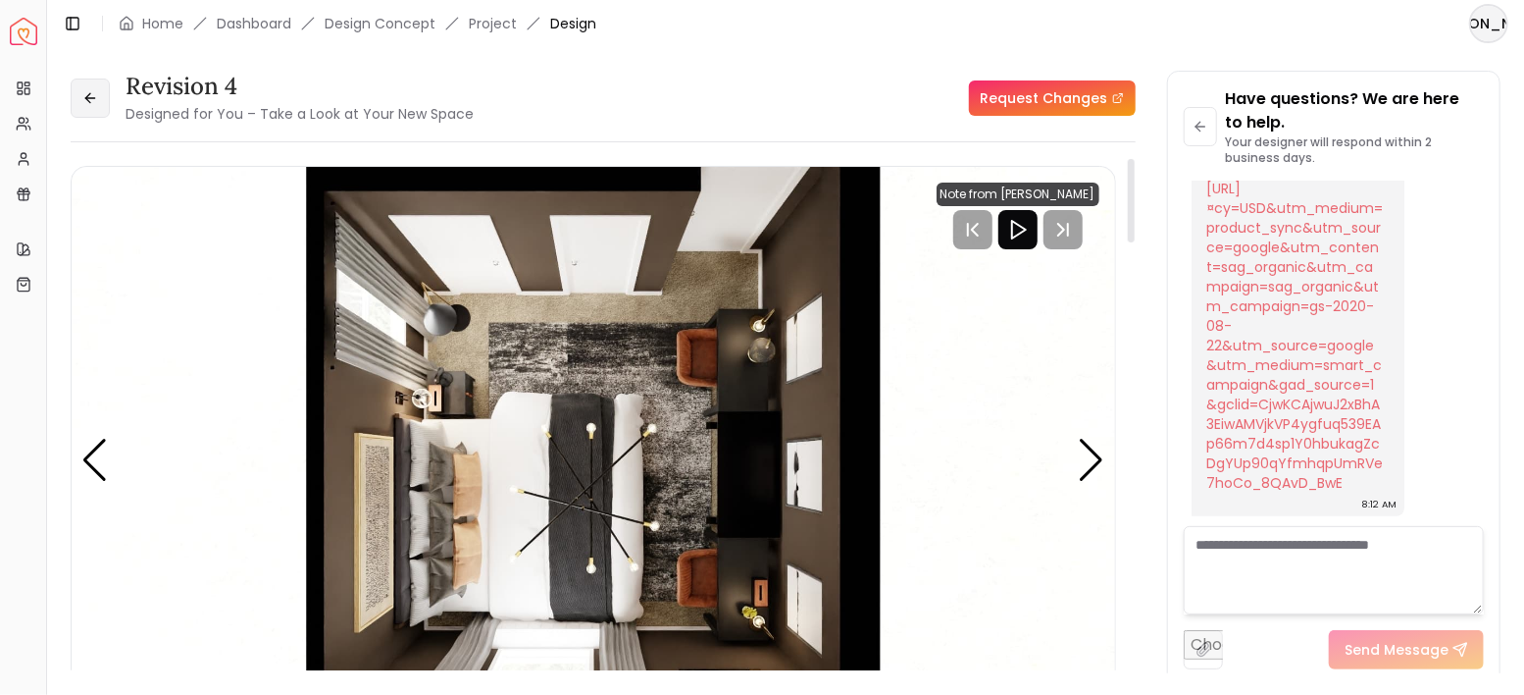
click at [102, 106] on button at bounding box center [90, 97] width 39 height 39
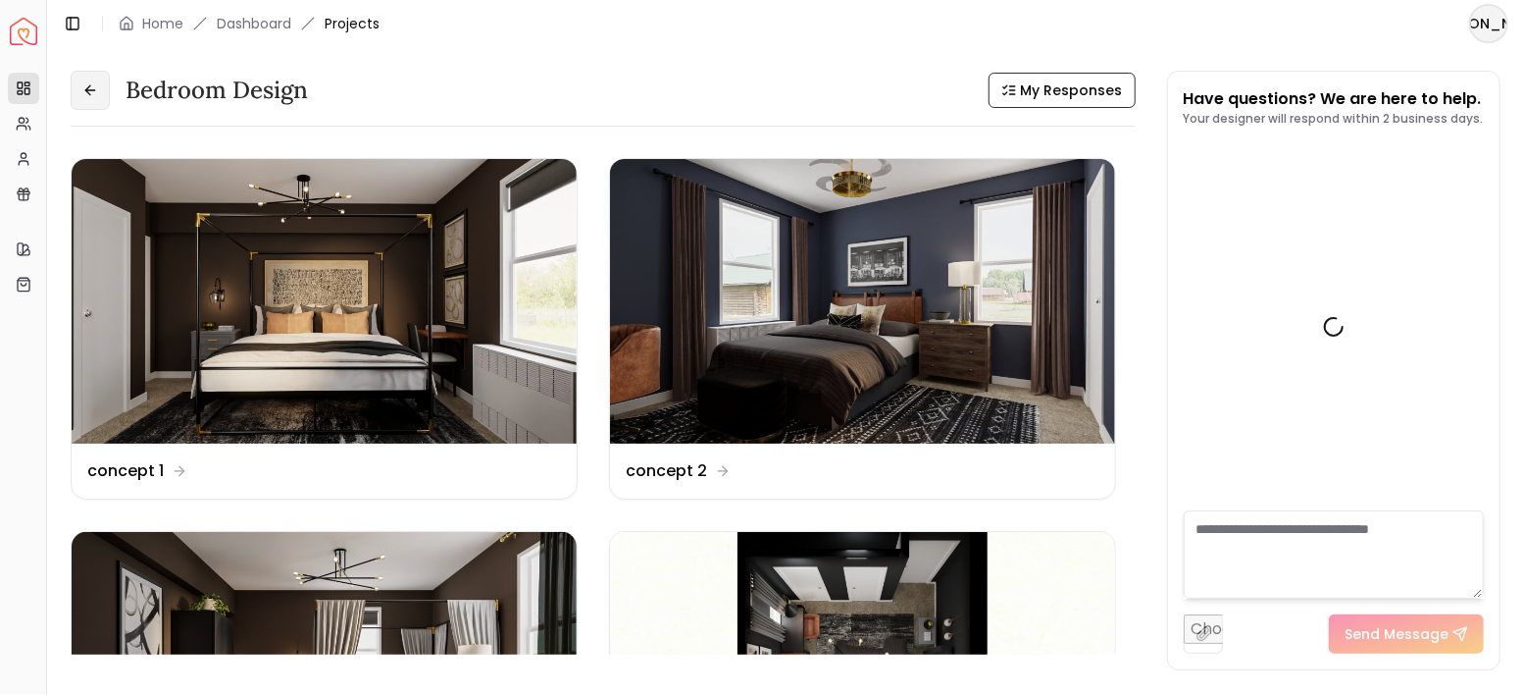
scroll to position [4814, 0]
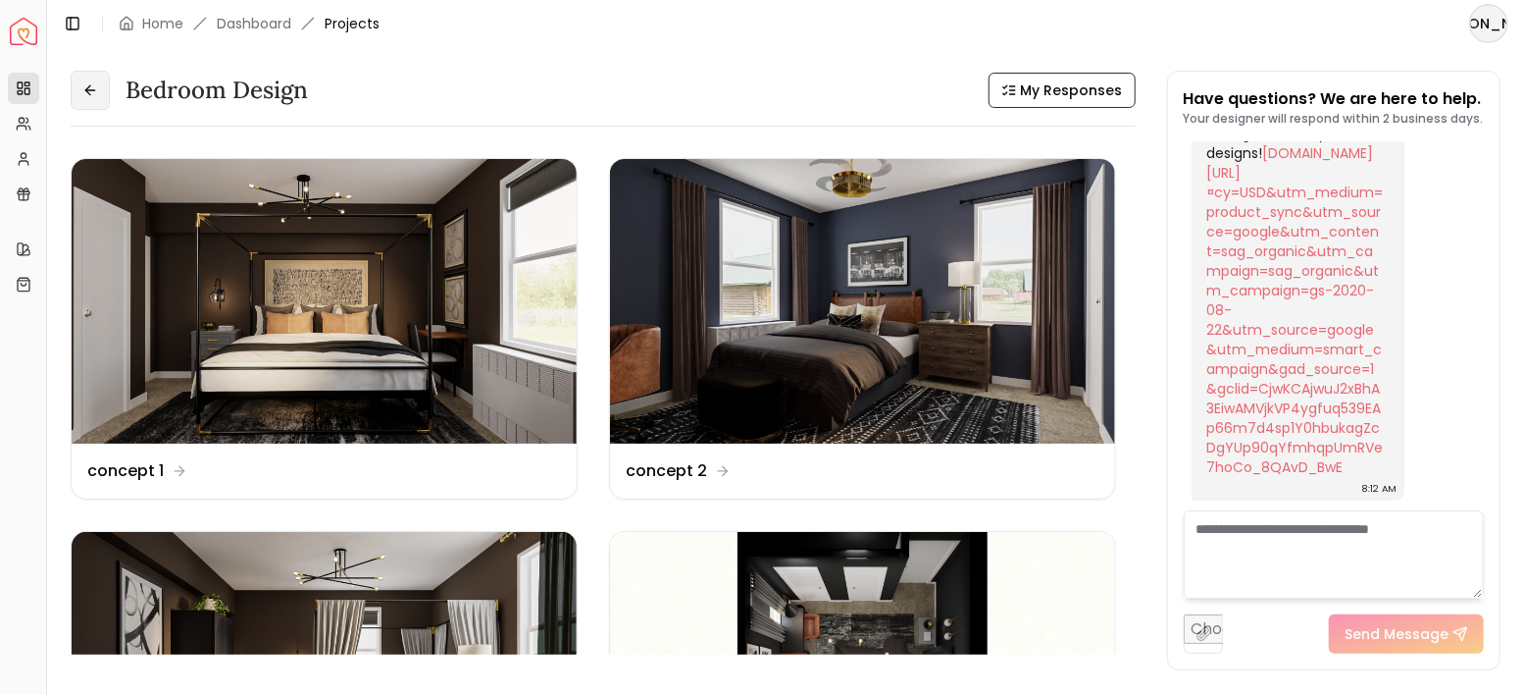
click at [92, 80] on button at bounding box center [90, 90] width 39 height 39
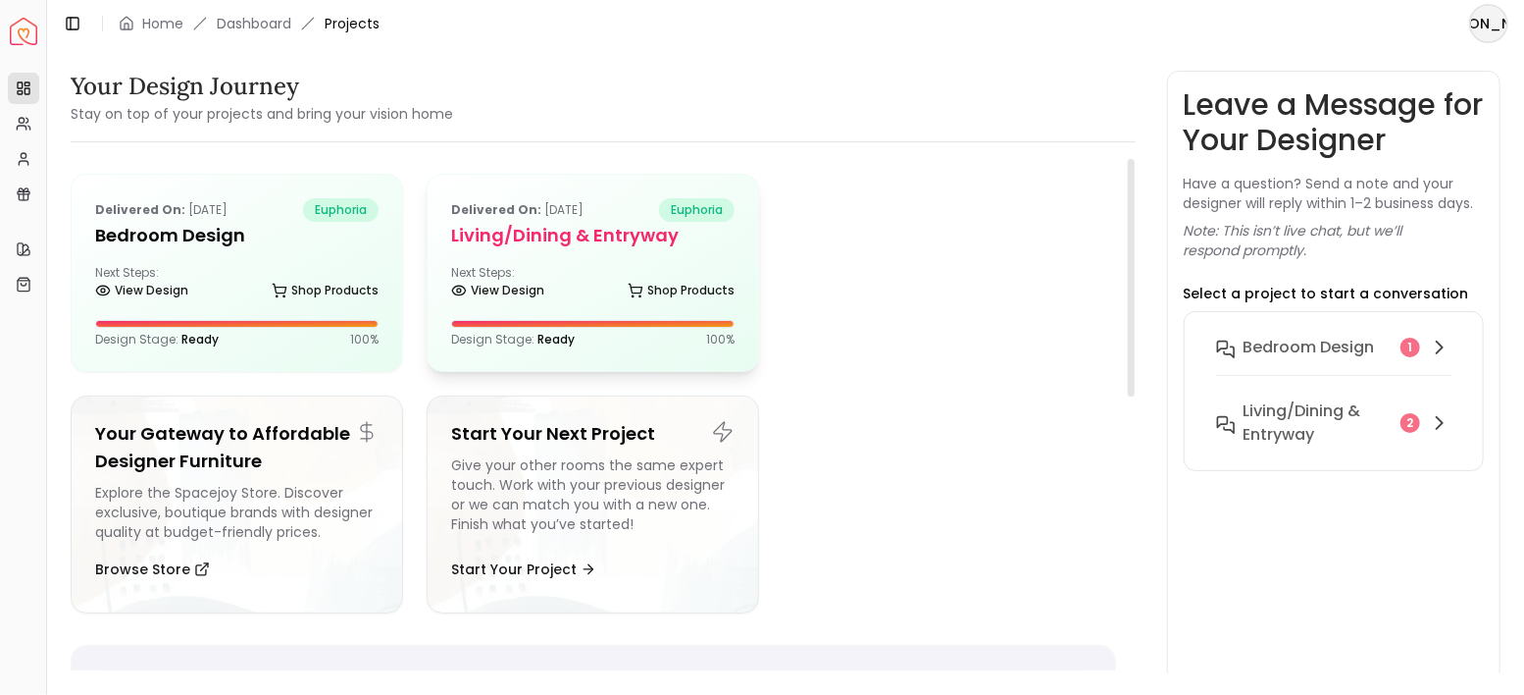
click at [568, 253] on div "Delivered on: [DATE] euphoria Living/Dining & Entryway Next Steps: View Design …" at bounding box center [593, 273] width 331 height 196
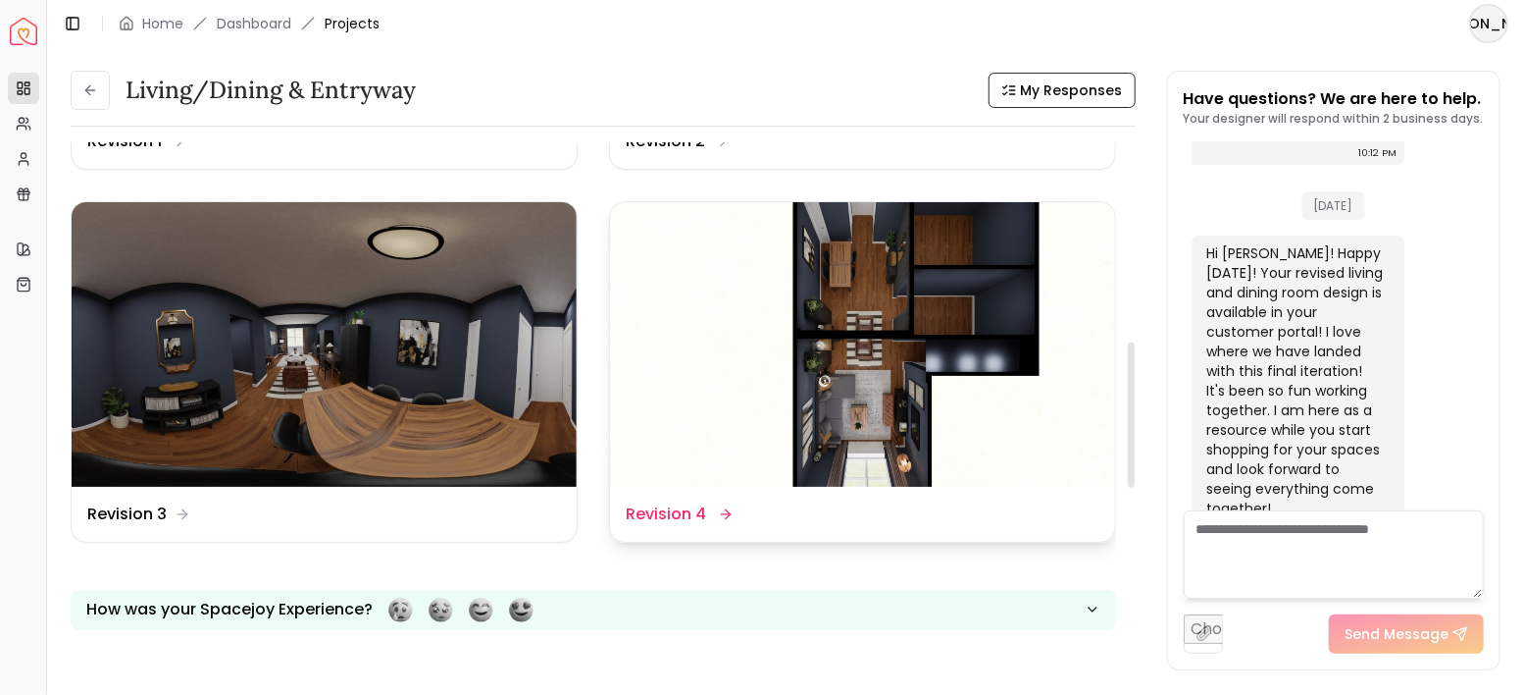
scroll to position [688, 0]
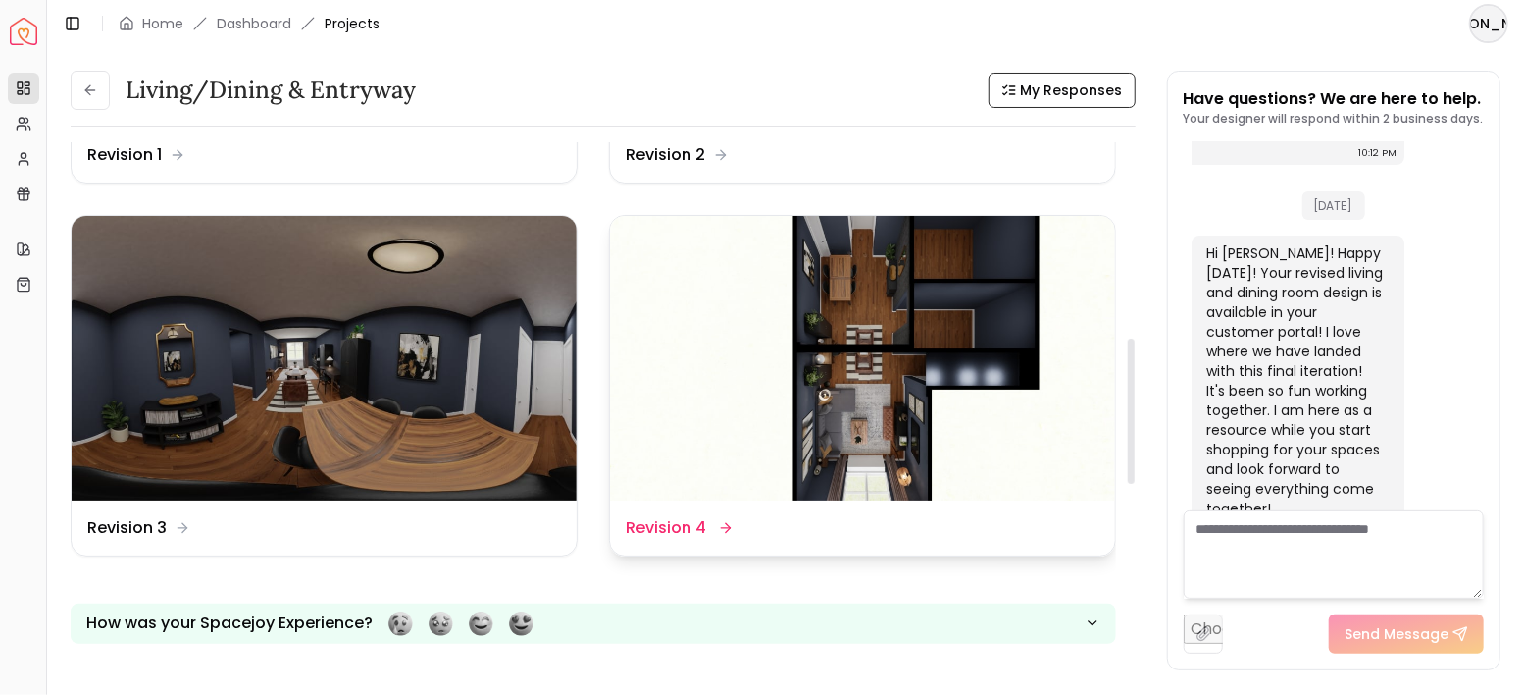
click at [921, 321] on img at bounding box center [862, 358] width 505 height 284
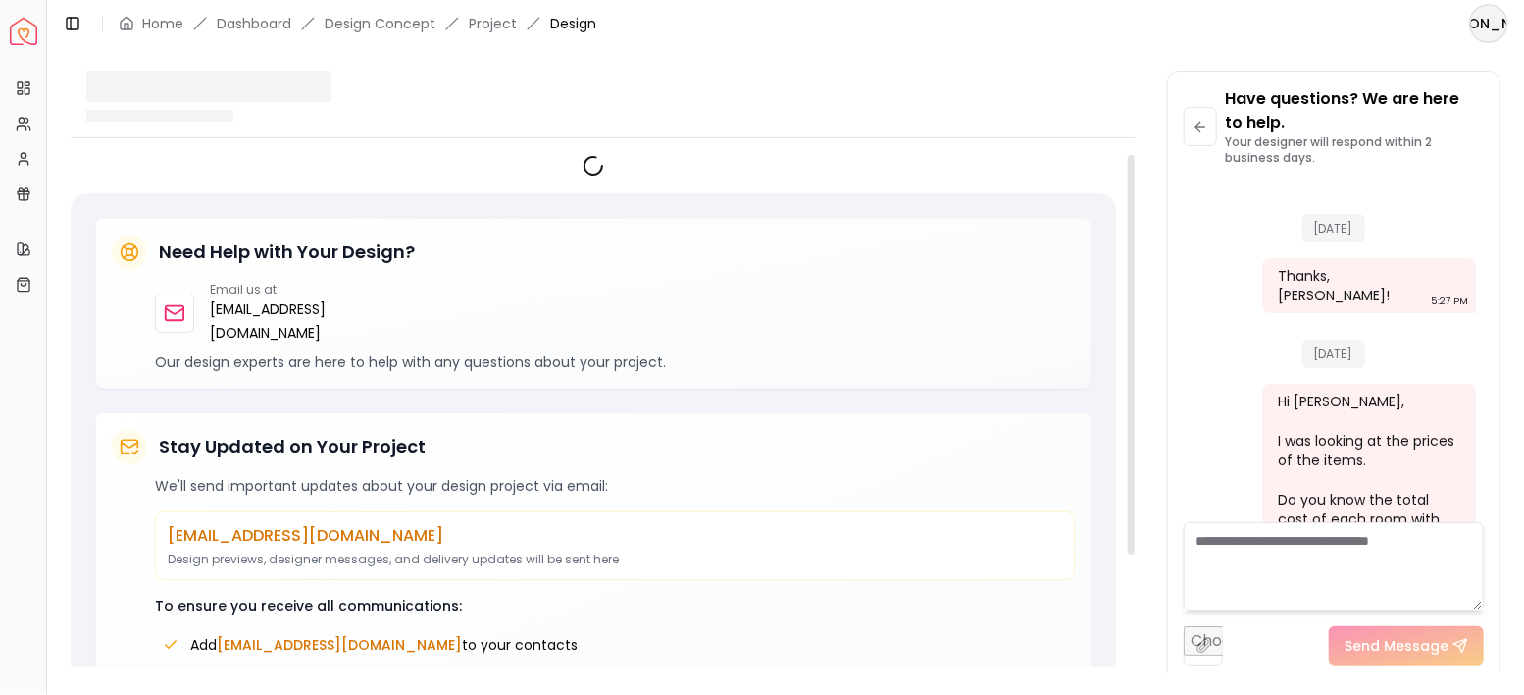
scroll to position [4154, 0]
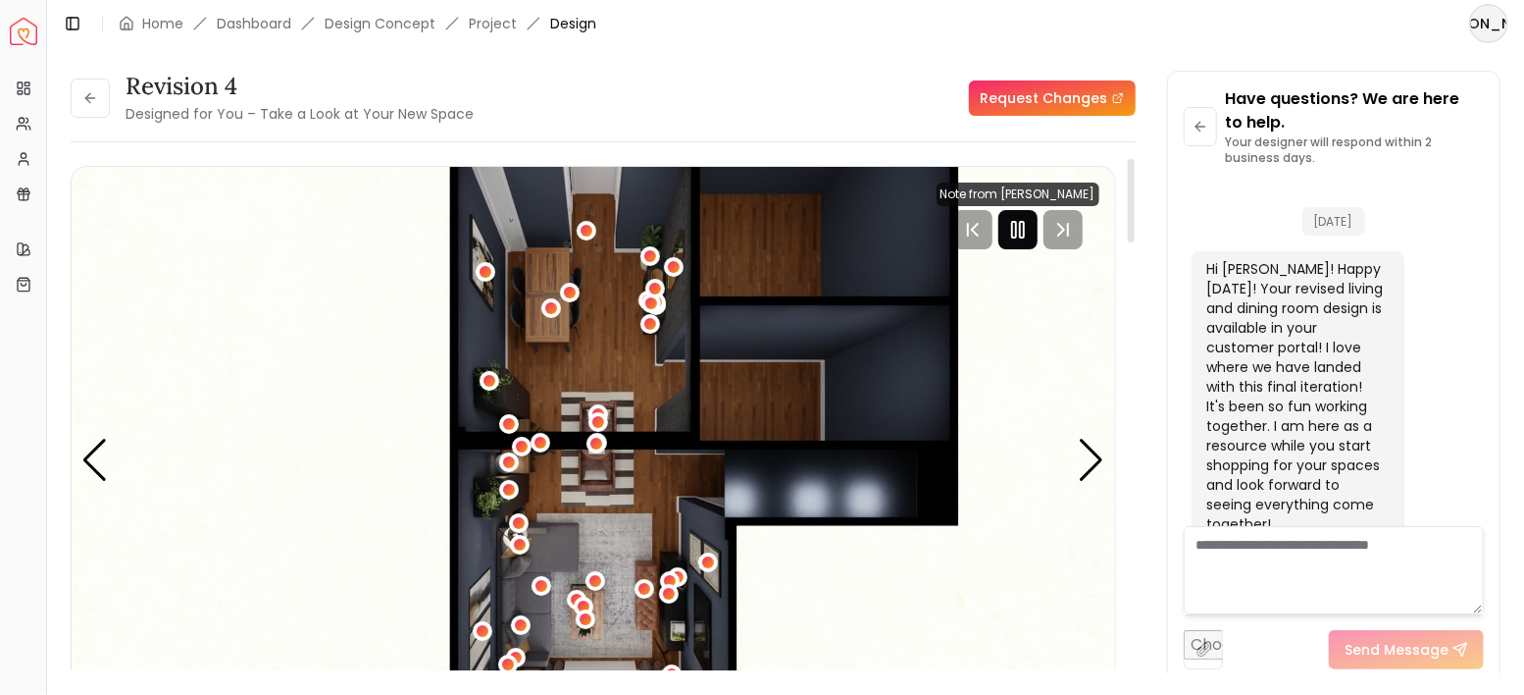
click at [1016, 232] on rect "Pause" at bounding box center [1014, 230] width 4 height 16
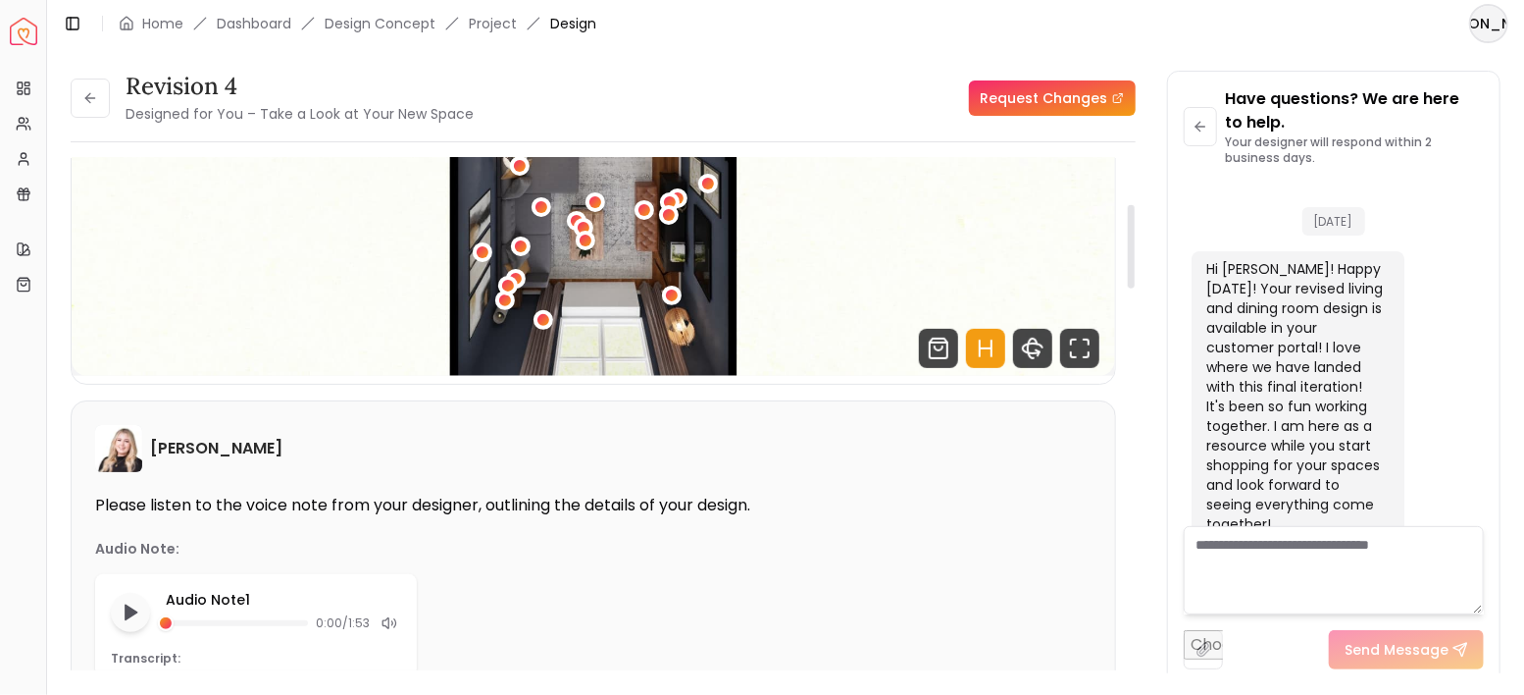
scroll to position [392, 0]
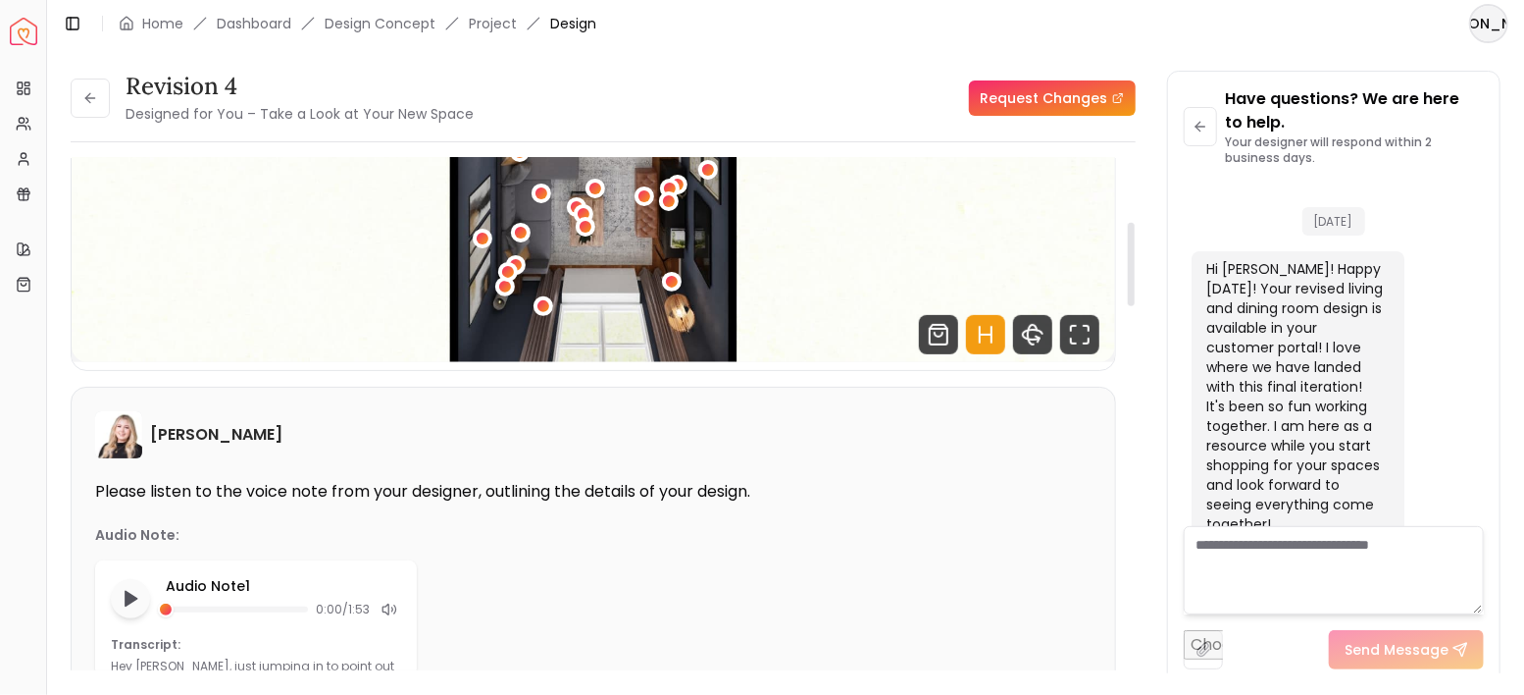
click at [992, 335] on icon "Hotspots Toggle" at bounding box center [992, 335] width 0 height 16
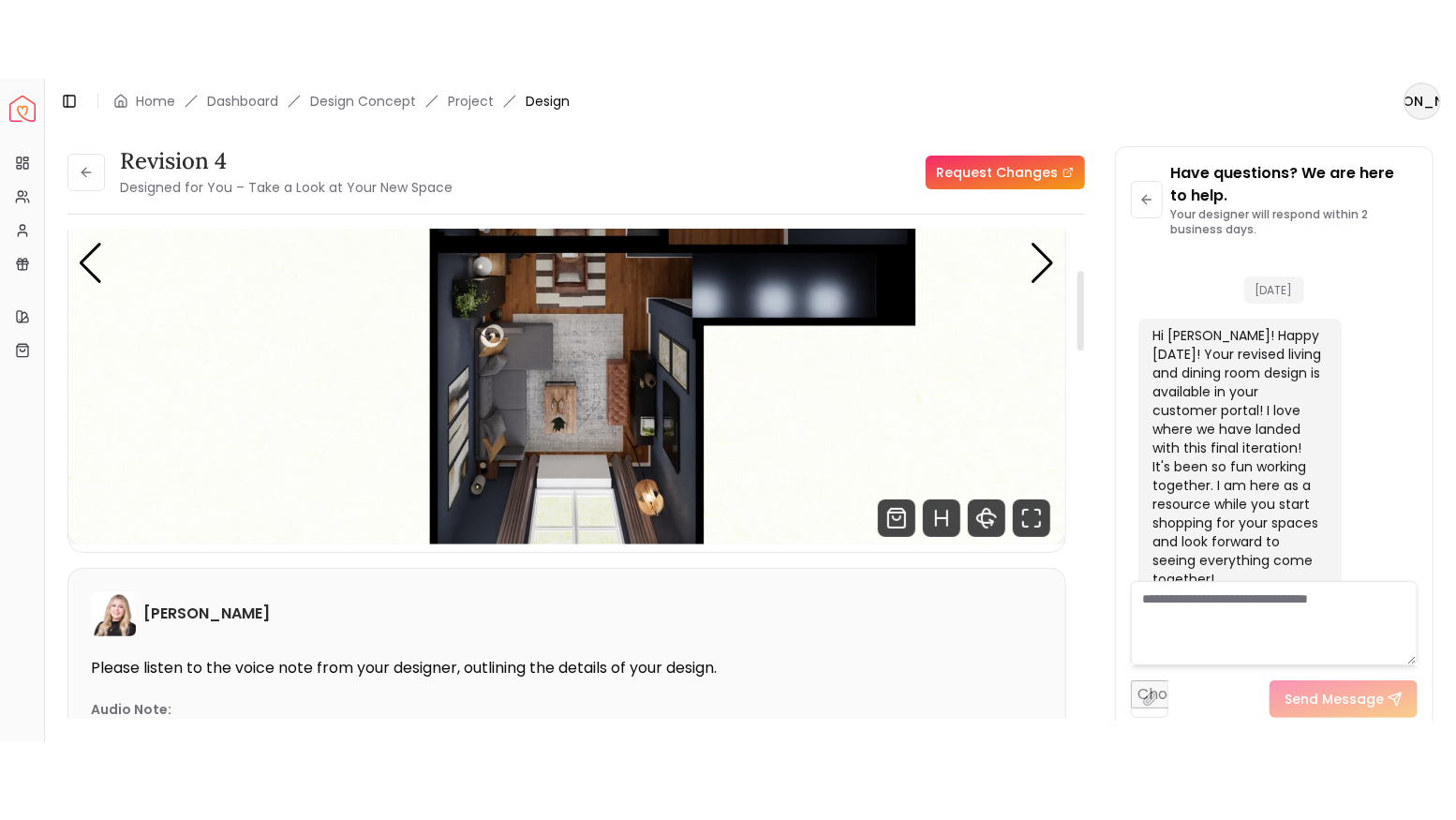
scroll to position [249, 0]
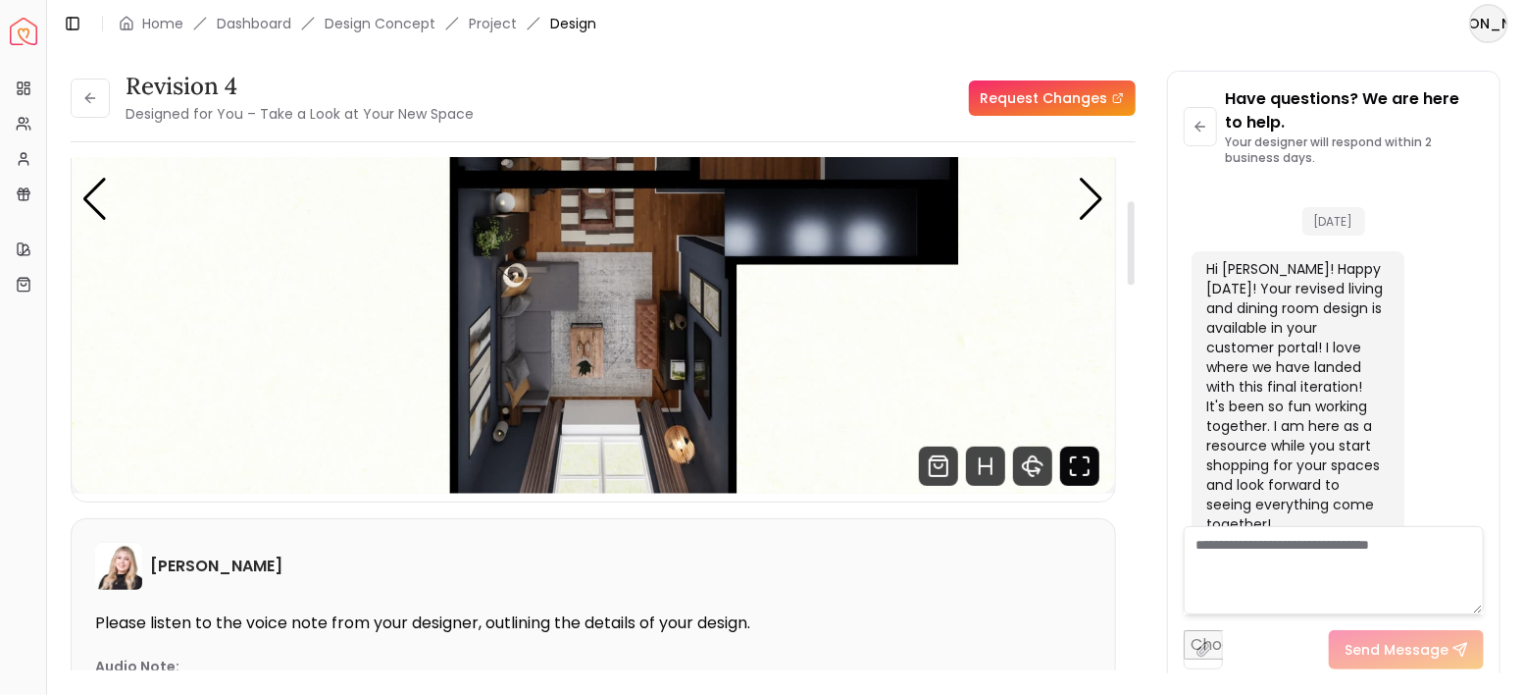
click at [1094, 478] on icon "Fullscreen" at bounding box center [1079, 465] width 39 height 39
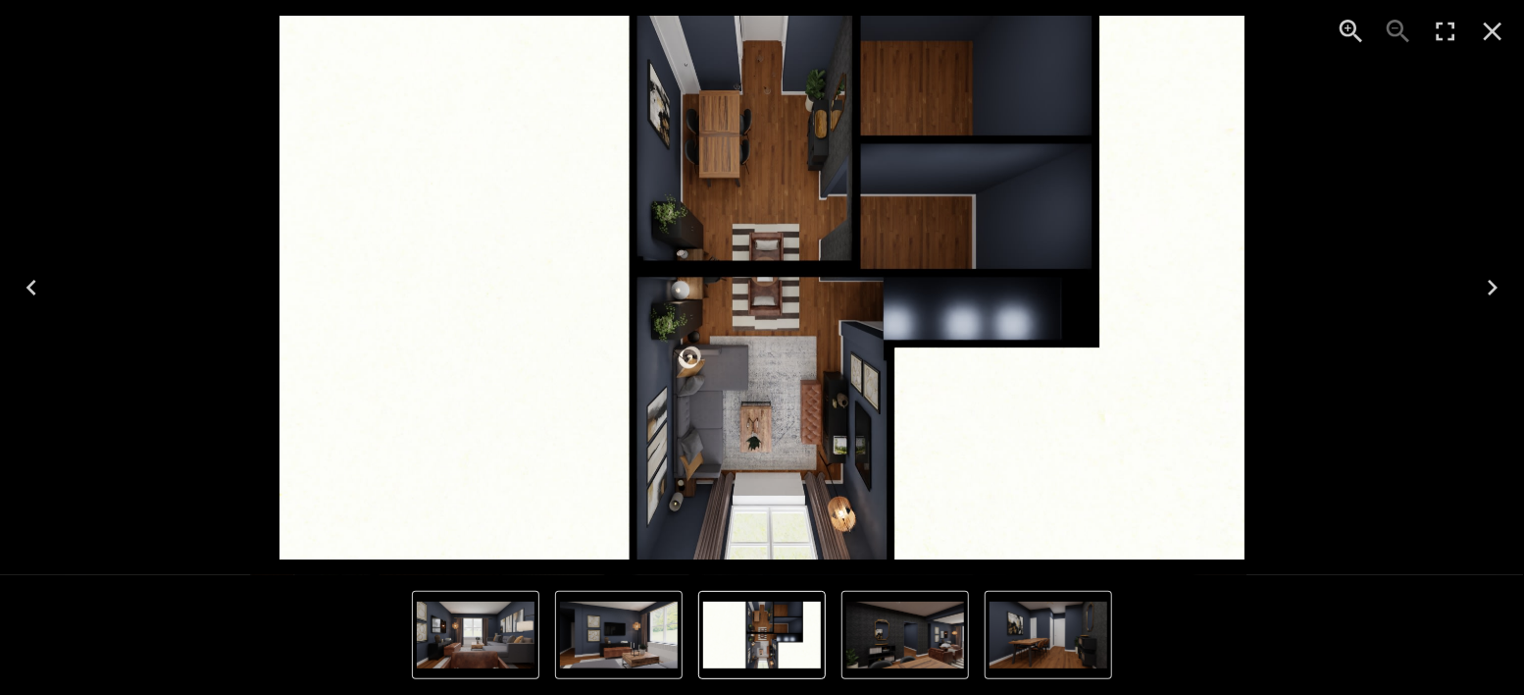
click at [1450, 29] on icon "Enter Fullscreen" at bounding box center [1445, 31] width 31 height 31
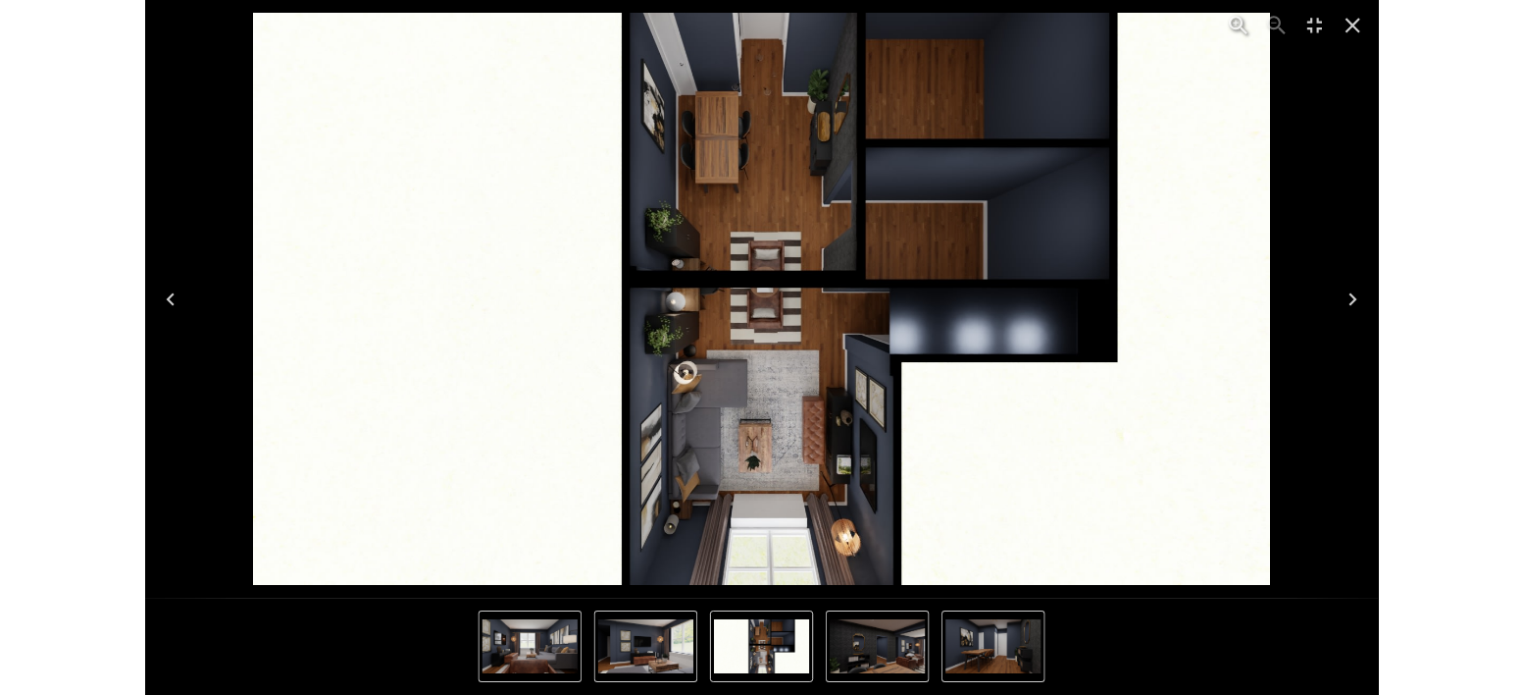
scroll to position [3990, 0]
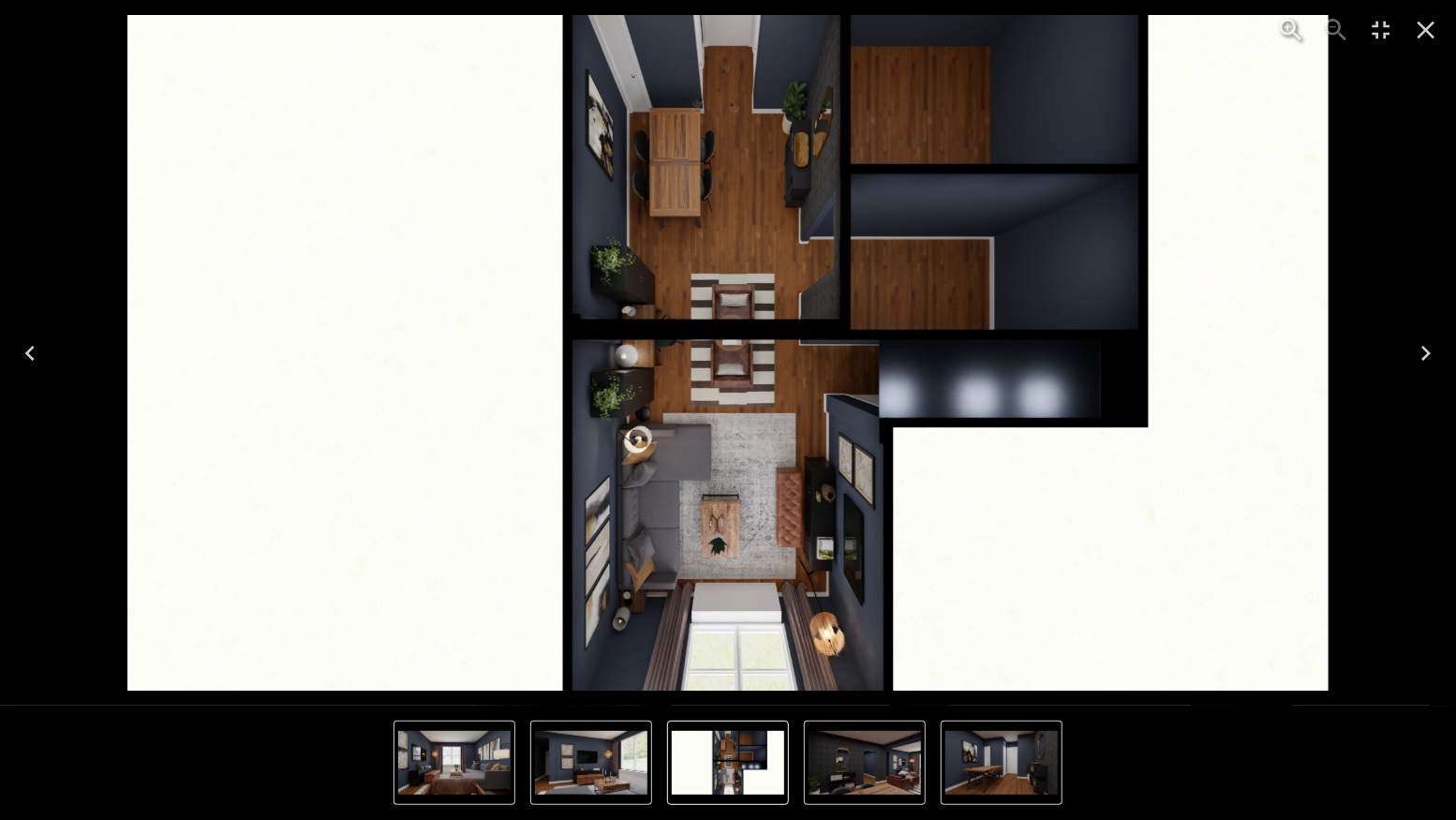
click at [1419, 356] on icon "Next" at bounding box center [1425, 353] width 30 height 30
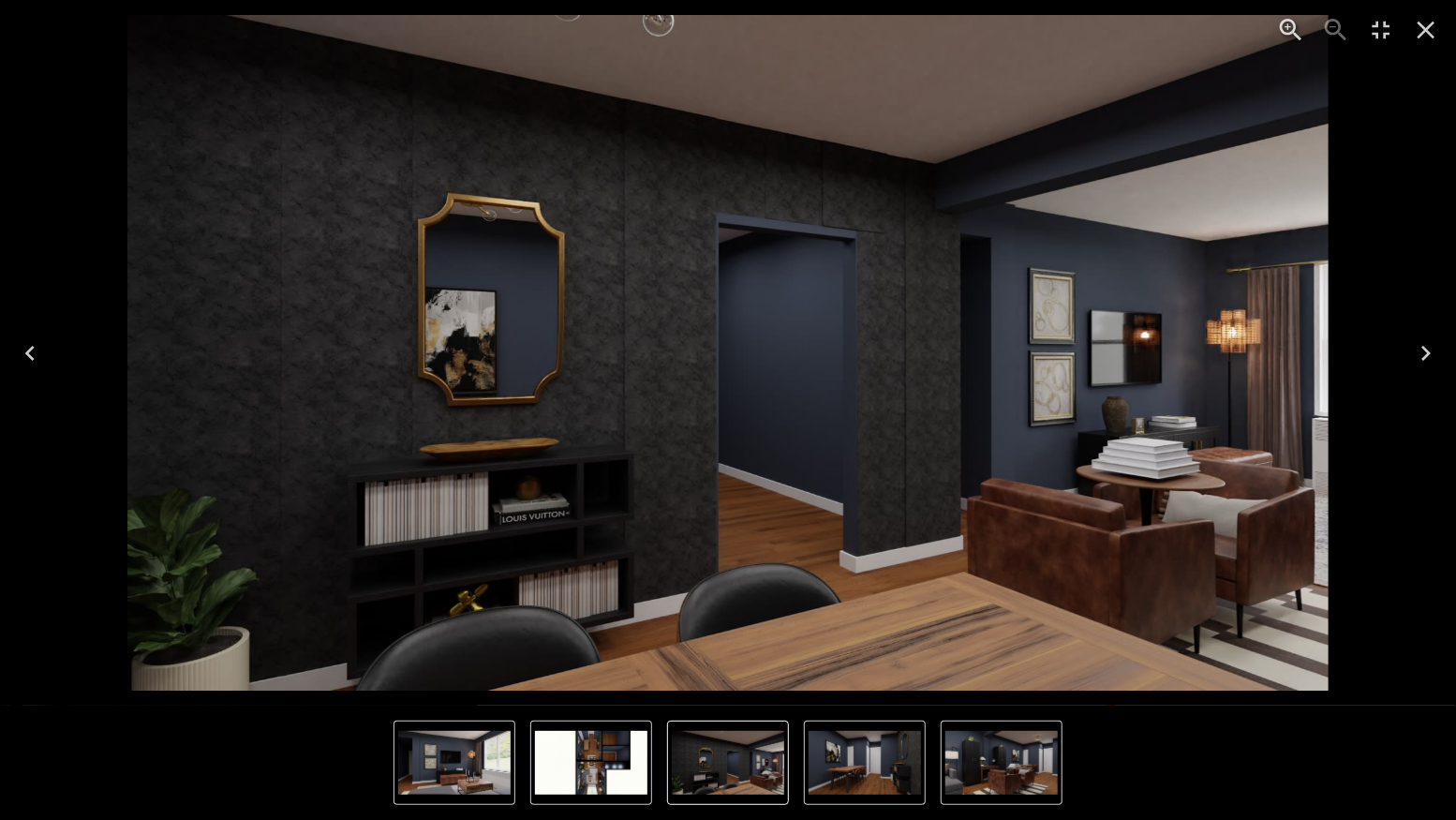
click at [1423, 352] on icon "Next" at bounding box center [1425, 353] width 30 height 30
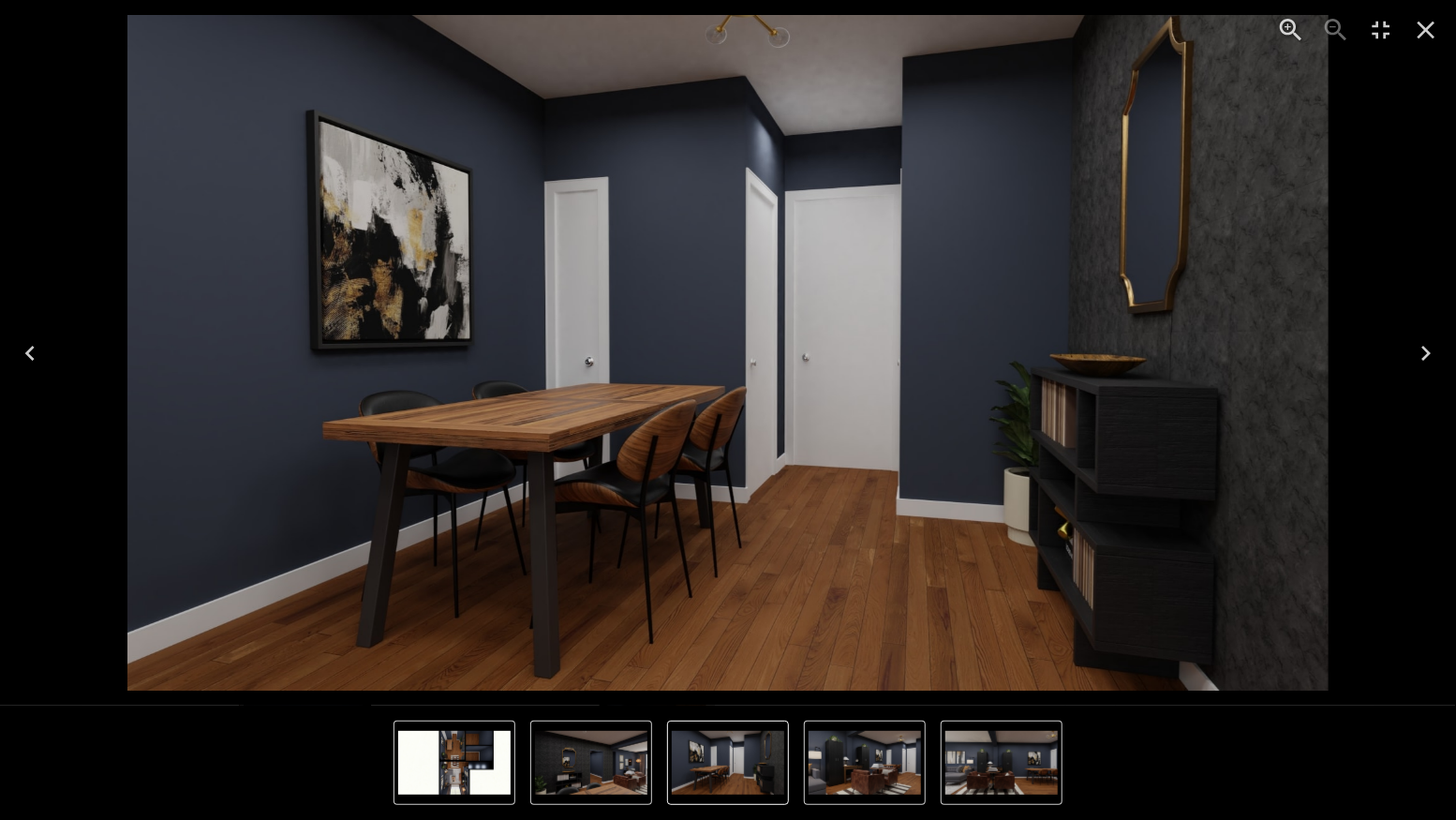
click at [1398, 351] on button "Next" at bounding box center [1426, 354] width 60 height 75
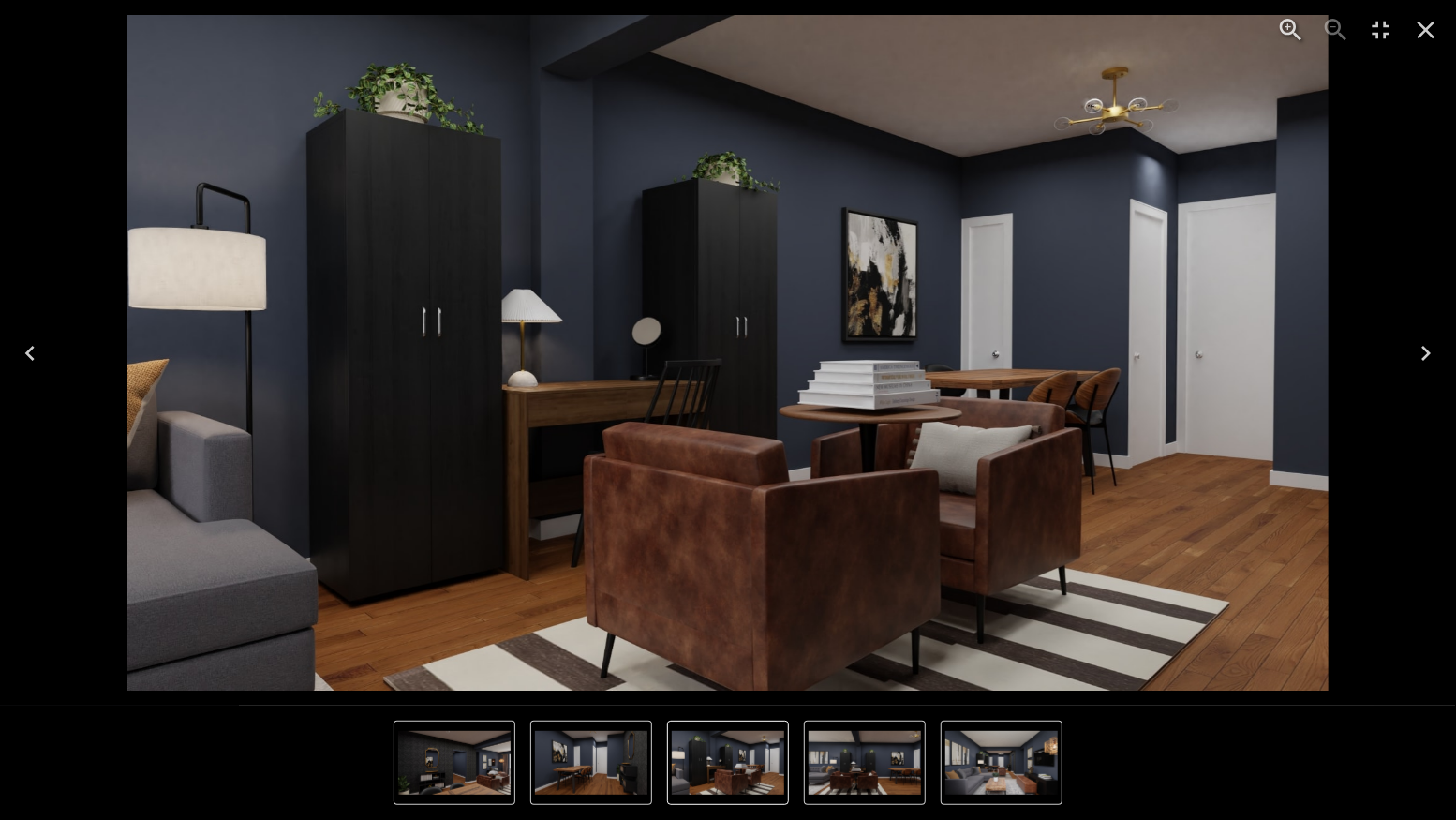
click at [1398, 351] on button "Next" at bounding box center [1426, 354] width 60 height 75
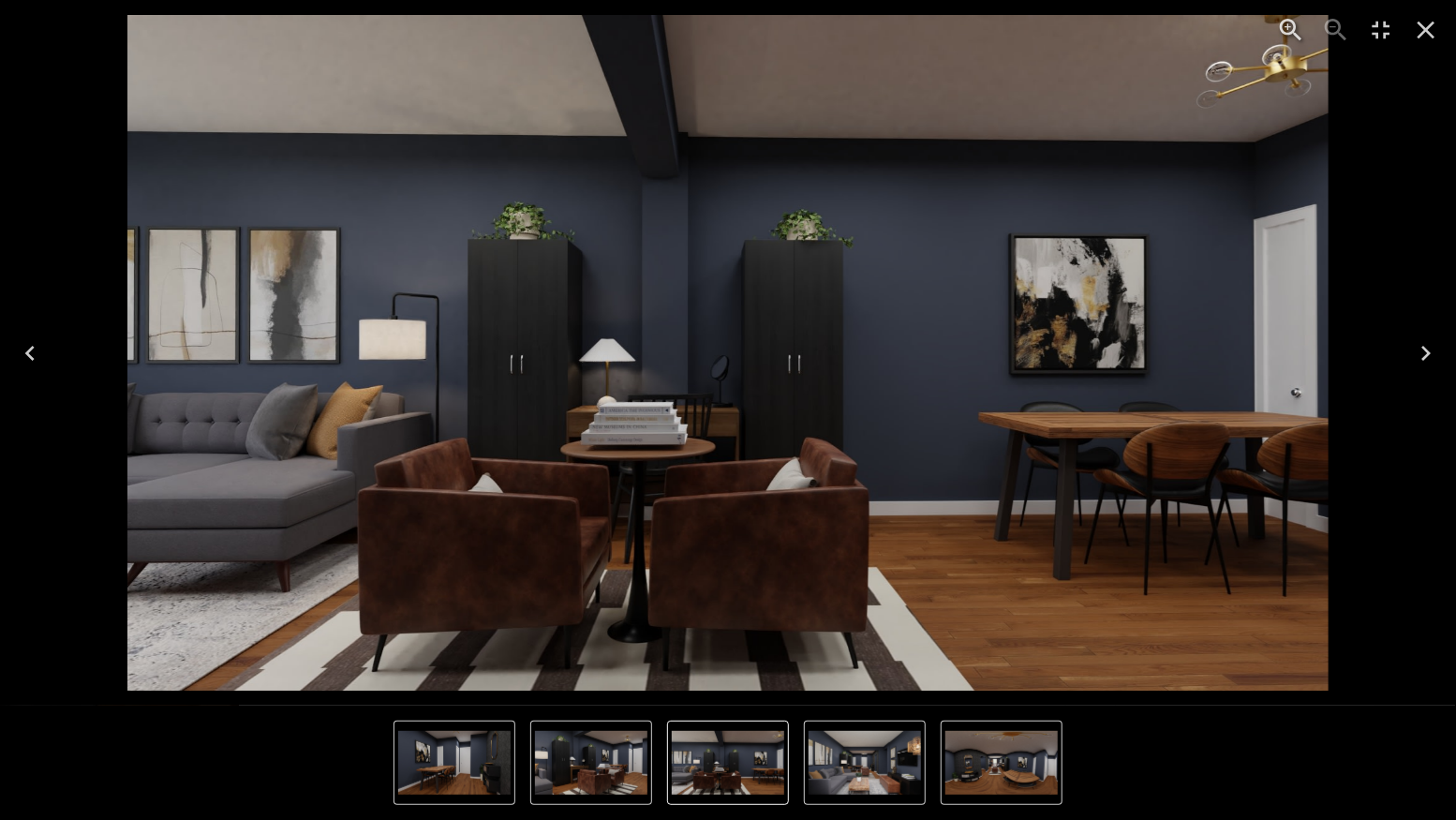
click at [1426, 26] on icon "Close" at bounding box center [1425, 30] width 30 height 30
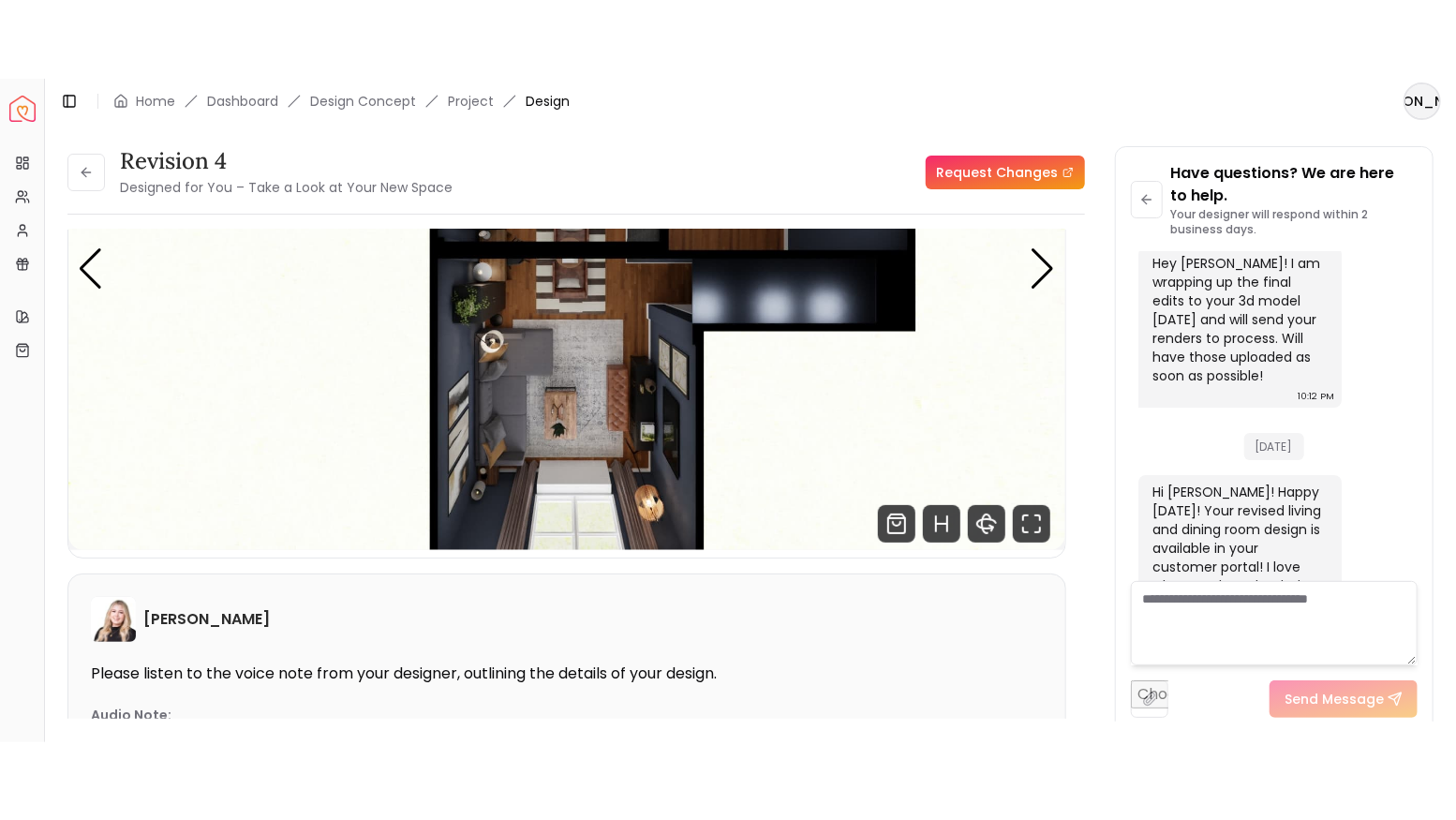
scroll to position [3970, 0]
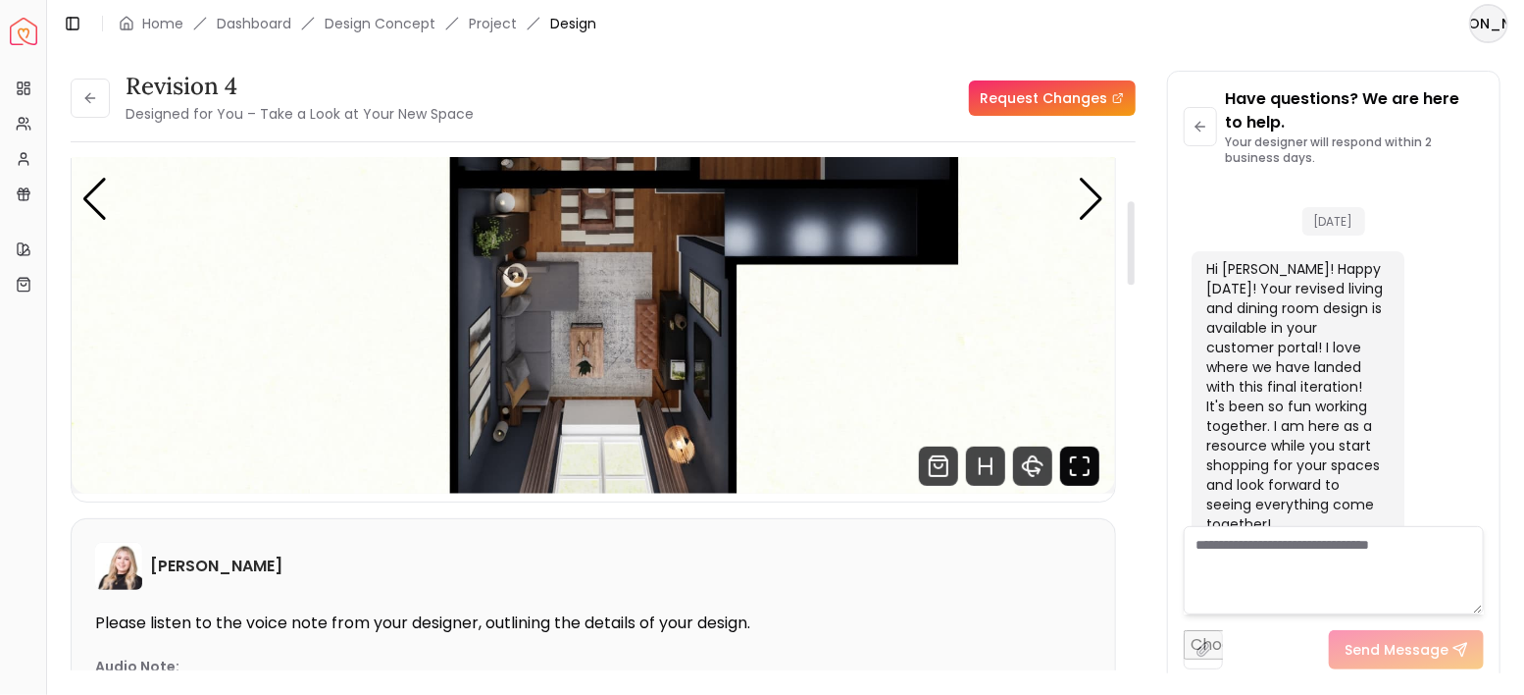
click at [1070, 461] on icon "Fullscreen" at bounding box center [1079, 465] width 39 height 39
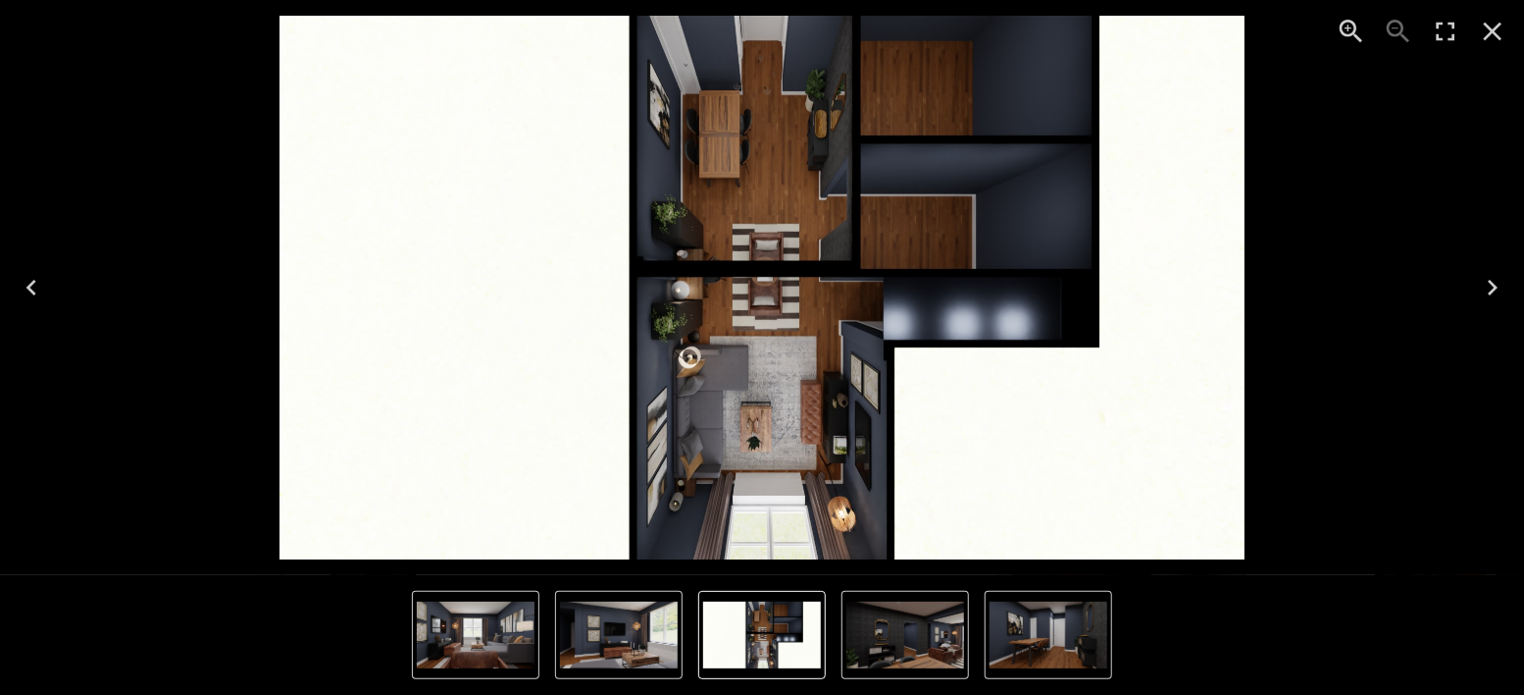
click at [1438, 31] on icon "Enter Fullscreen" at bounding box center [1445, 31] width 31 height 31
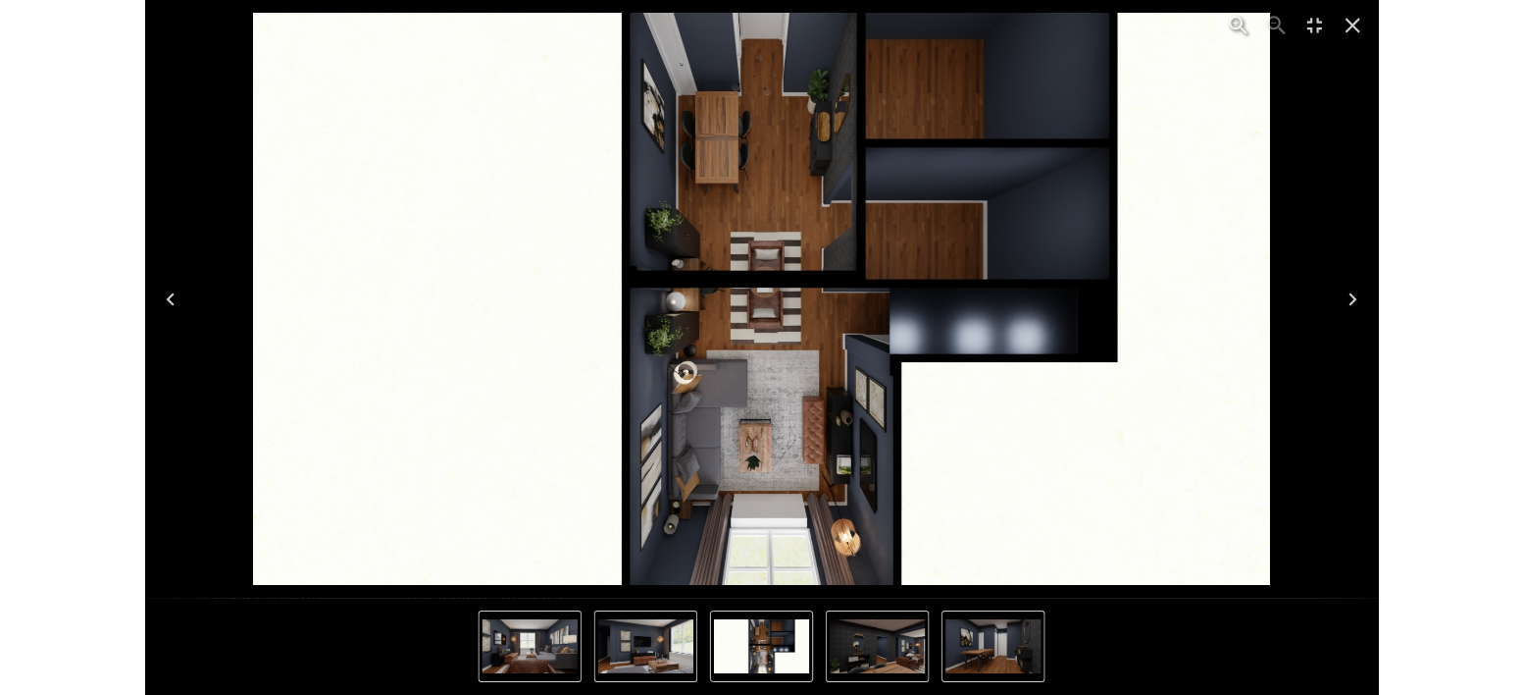
scroll to position [3990, 0]
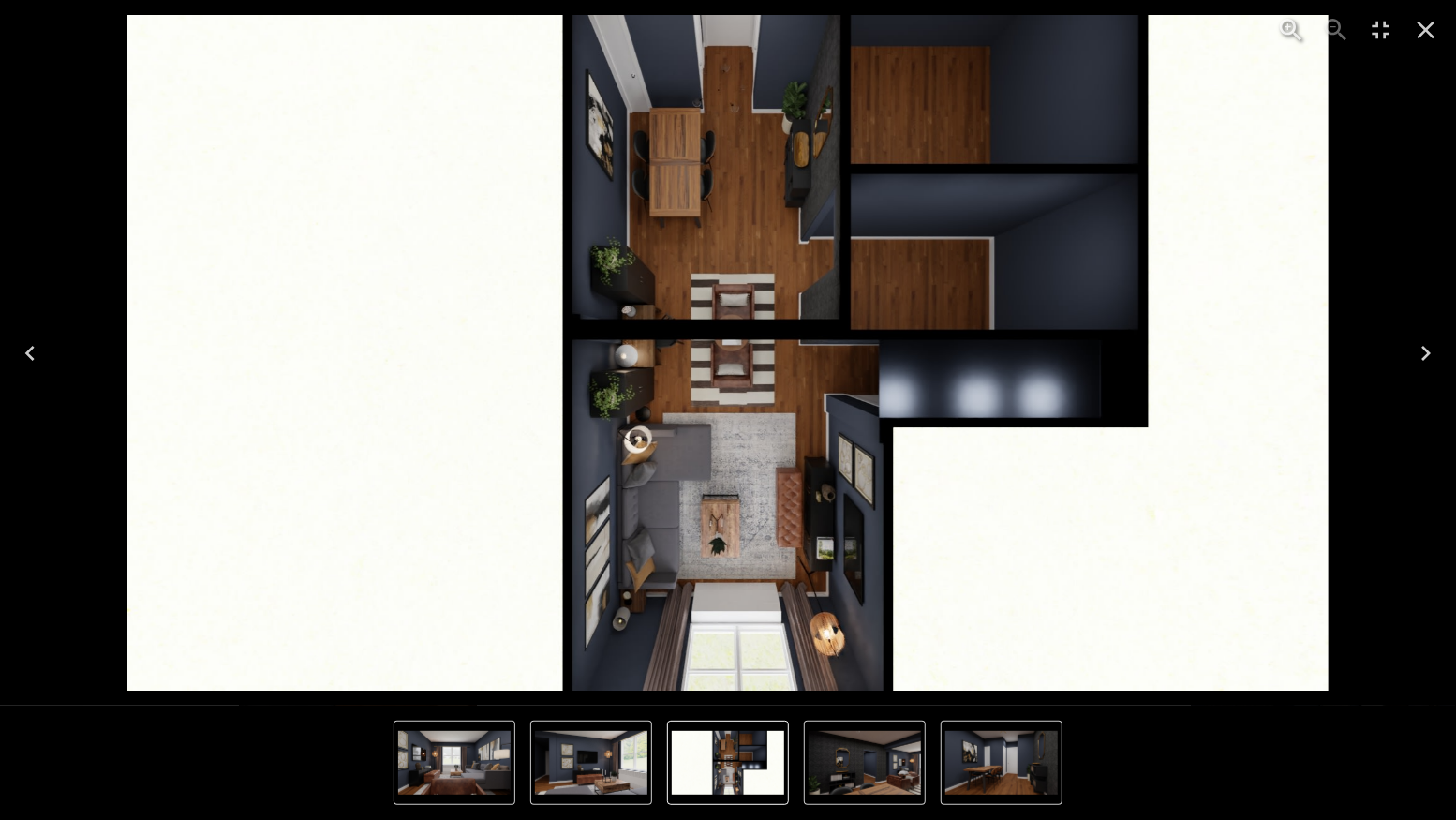
click at [1428, 342] on icon "Next" at bounding box center [1425, 353] width 30 height 30
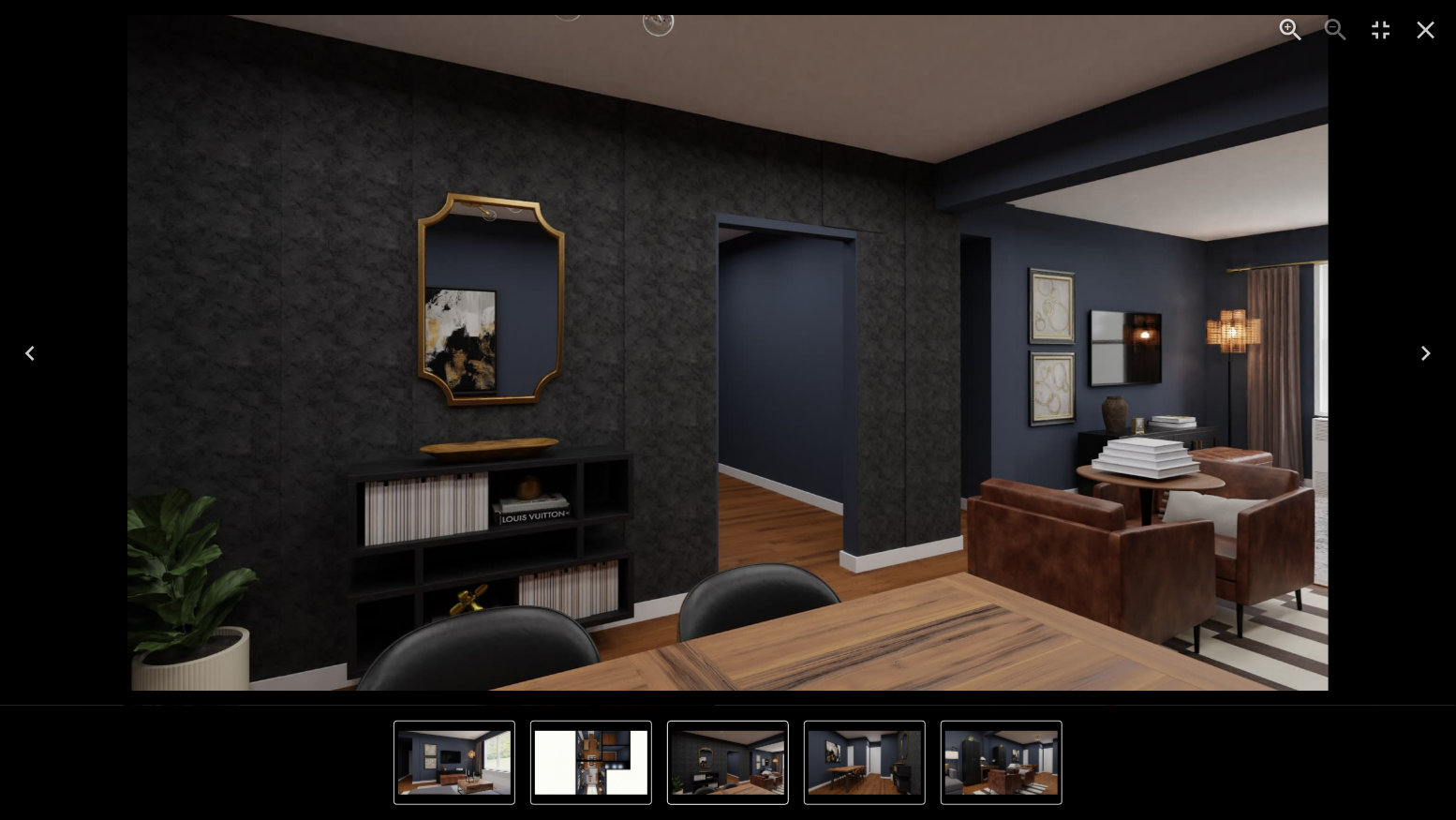
click at [1419, 347] on icon "Next" at bounding box center [1425, 353] width 30 height 30
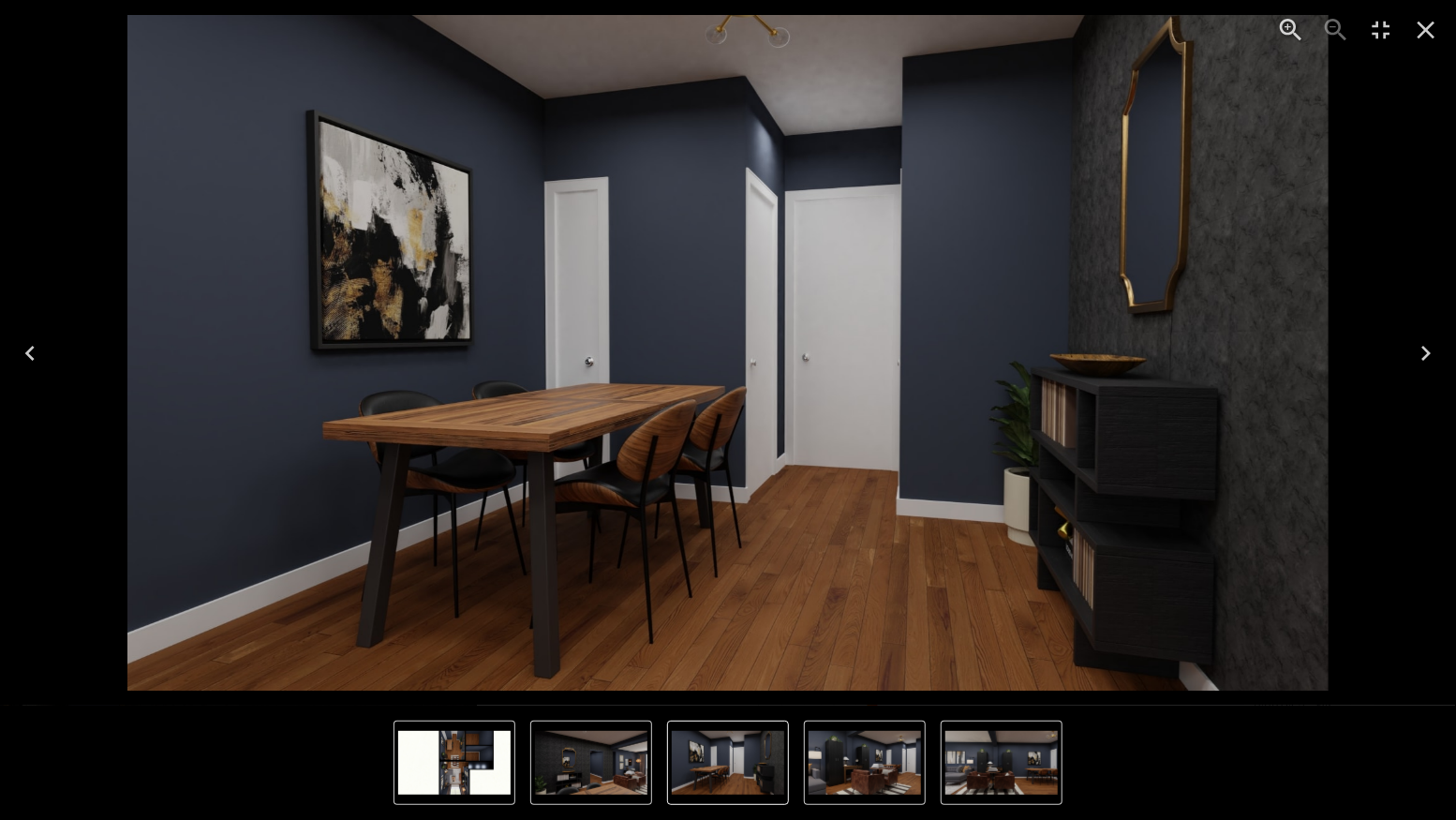
click at [1419, 347] on icon "Next" at bounding box center [1425, 353] width 30 height 30
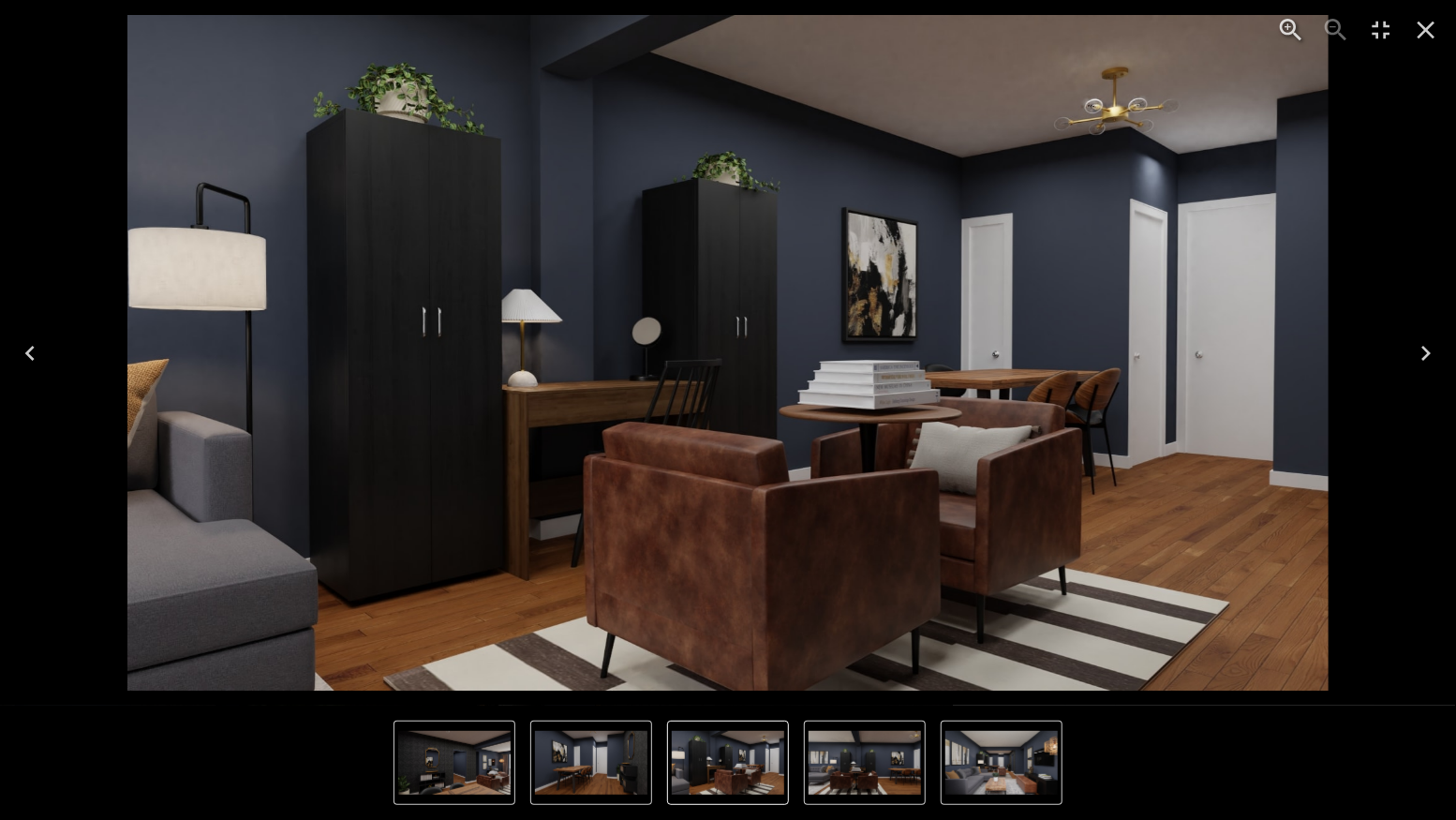
click at [1419, 347] on icon "Next" at bounding box center [1425, 353] width 30 height 30
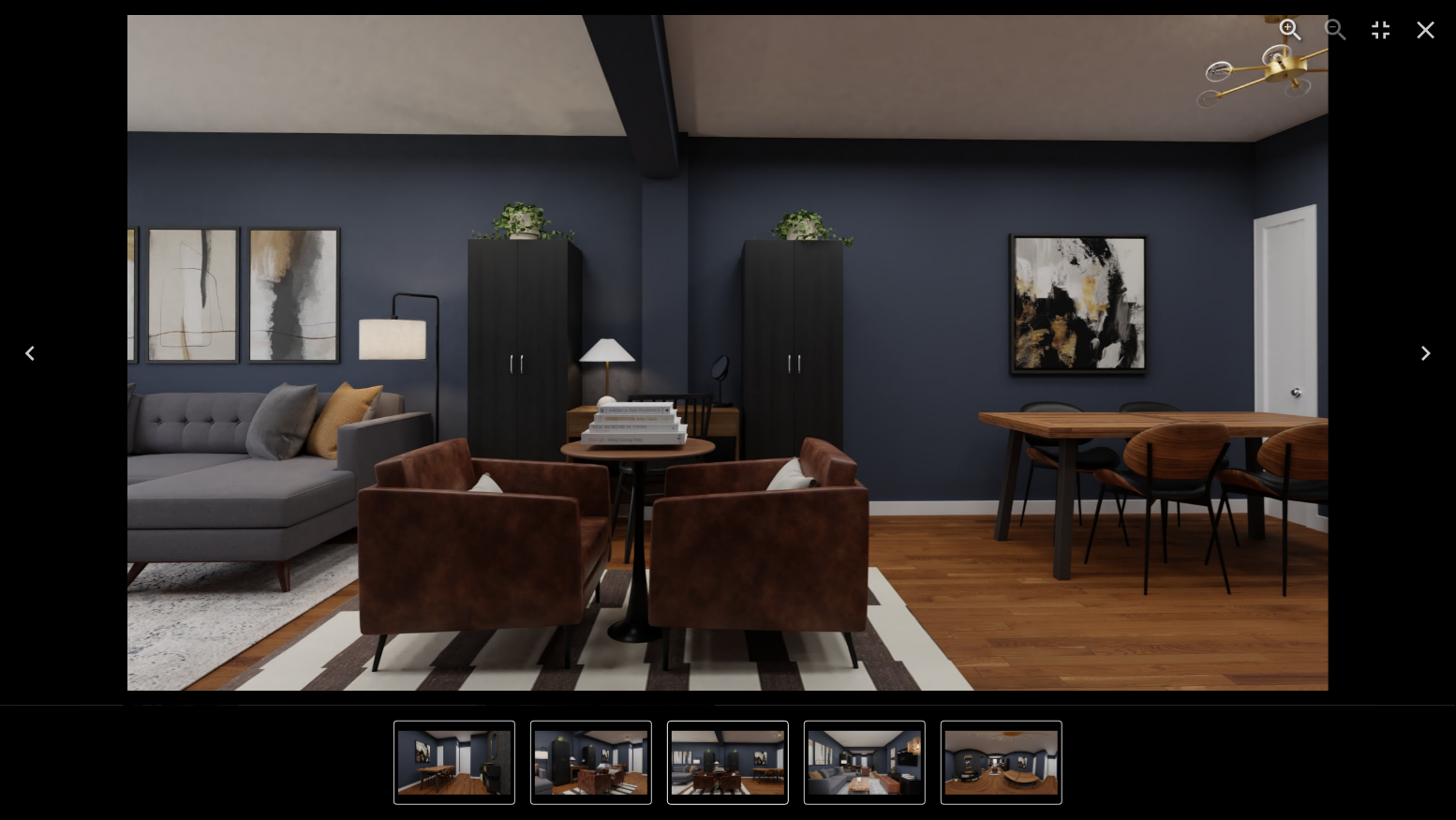
click at [1419, 347] on icon "Next" at bounding box center [1425, 353] width 30 height 30
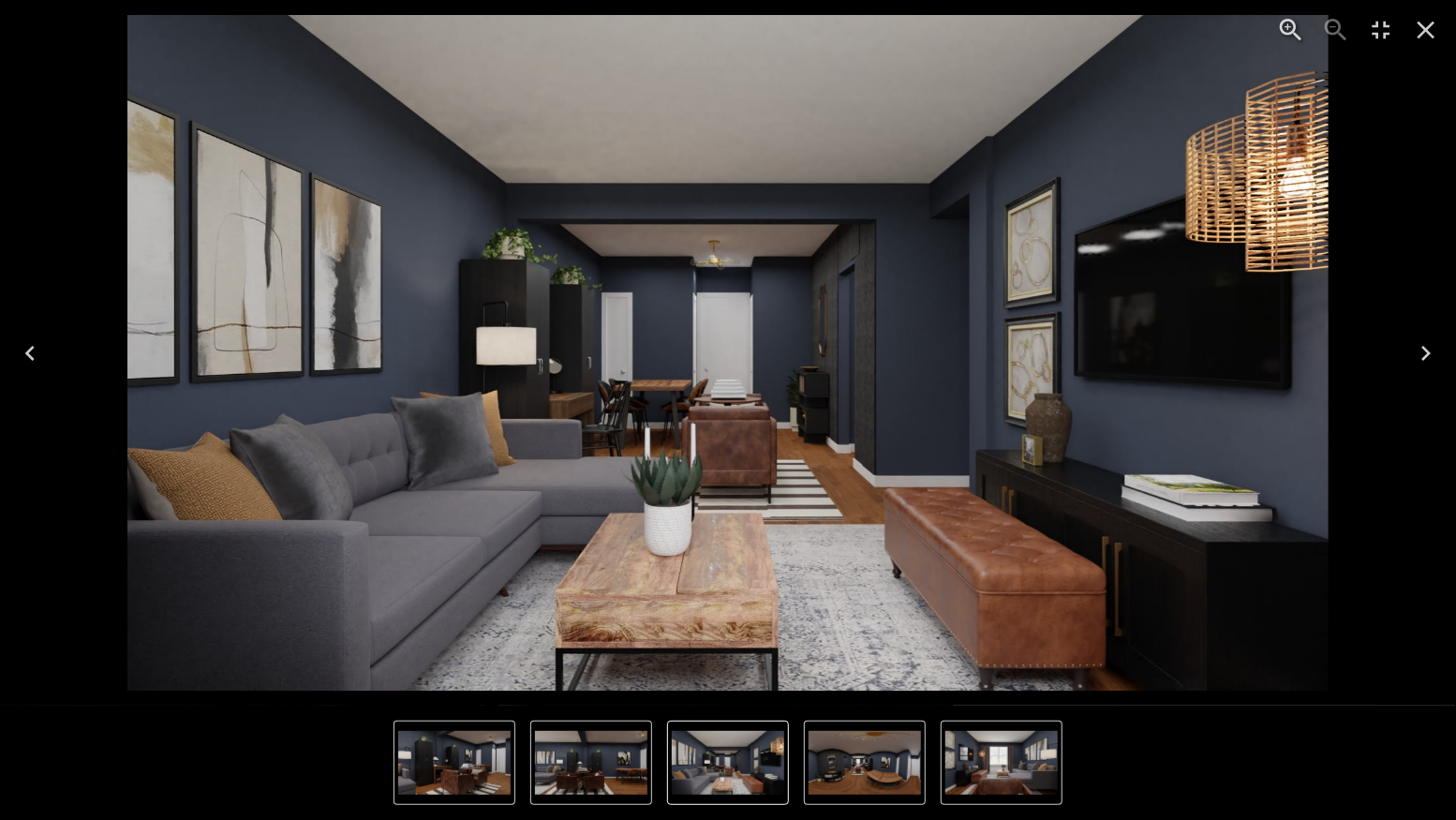
click at [1433, 29] on icon "Close" at bounding box center [1425, 30] width 30 height 30
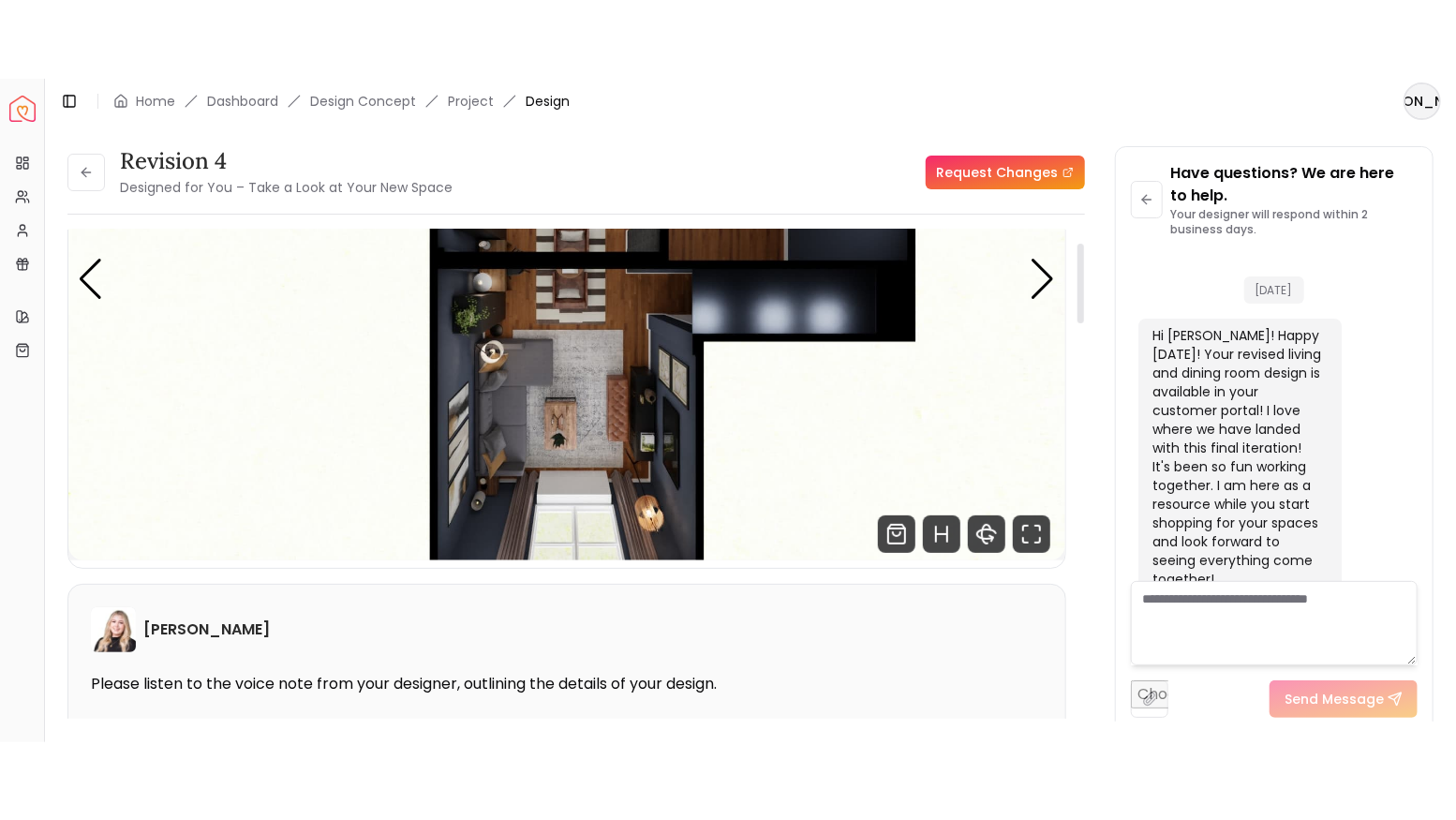
scroll to position [249, 0]
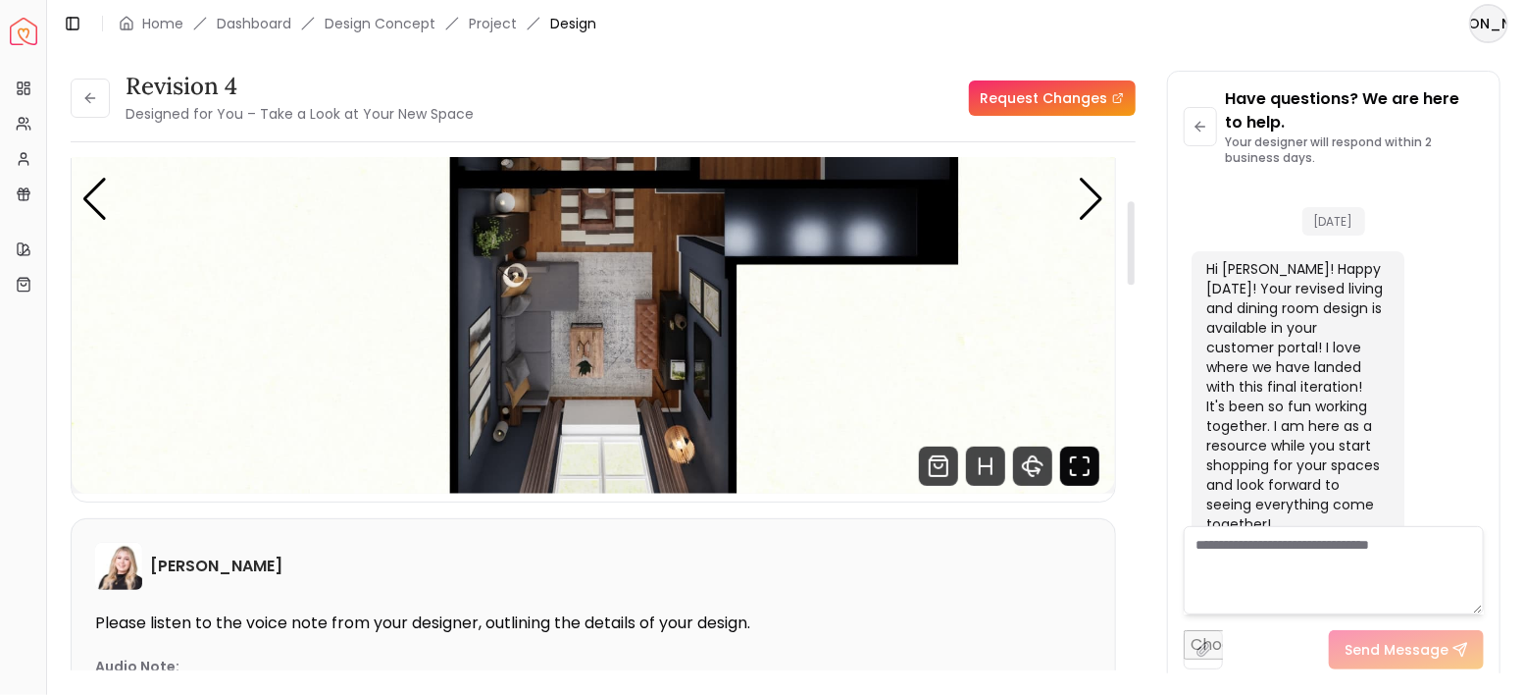
click at [1084, 458] on icon "Fullscreen" at bounding box center [1079, 465] width 39 height 39
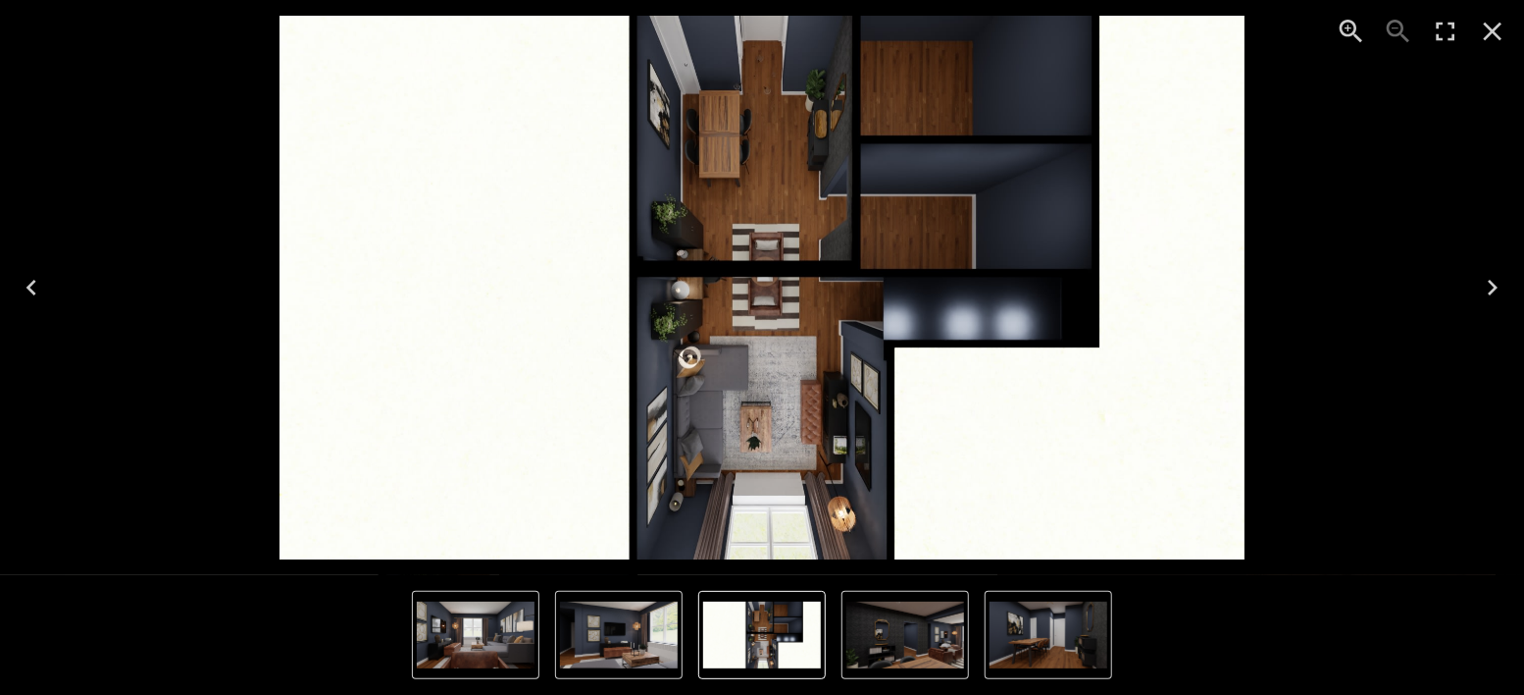
click at [1452, 37] on icon "Enter Fullscreen" at bounding box center [1445, 31] width 31 height 31
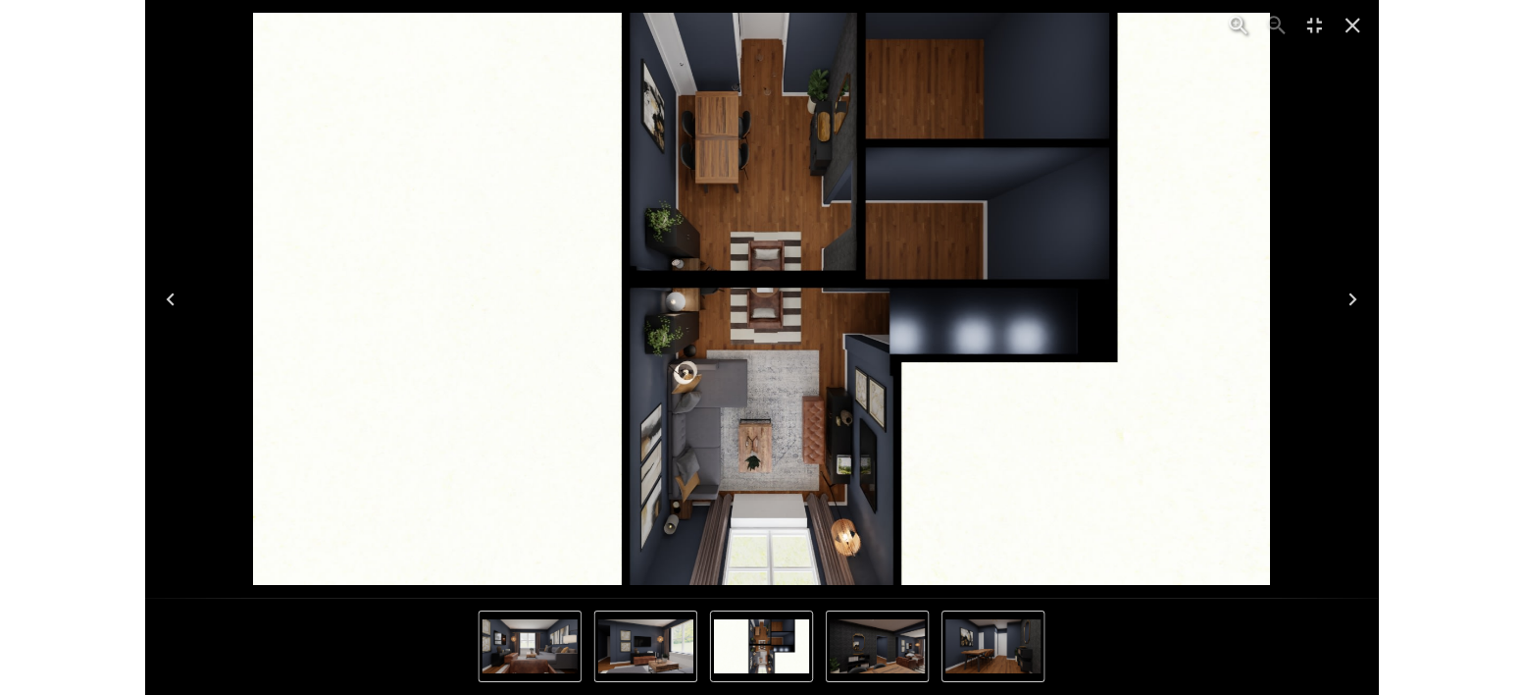
scroll to position [3990, 0]
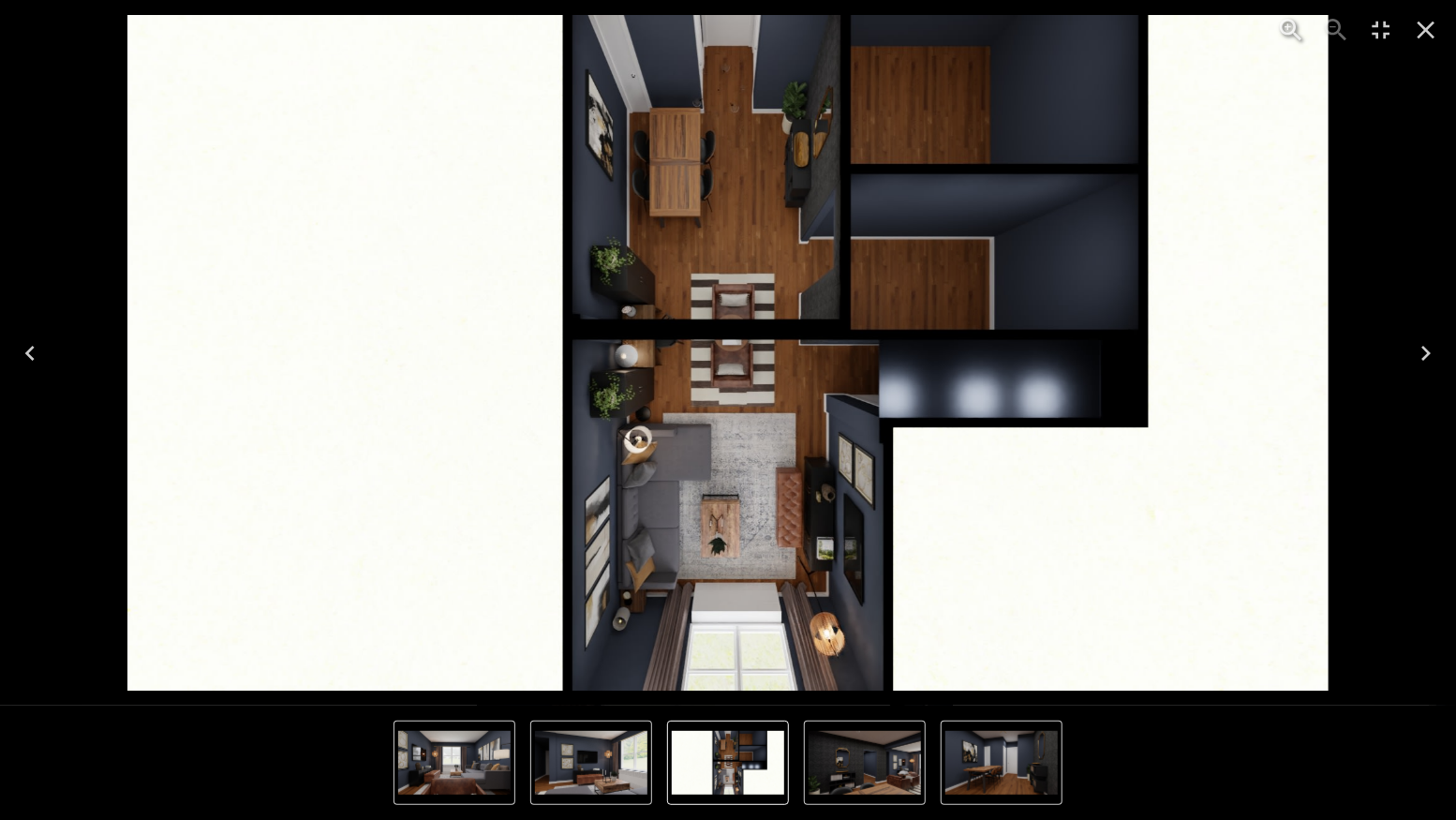
click at [1432, 356] on icon "Next" at bounding box center [1425, 353] width 30 height 30
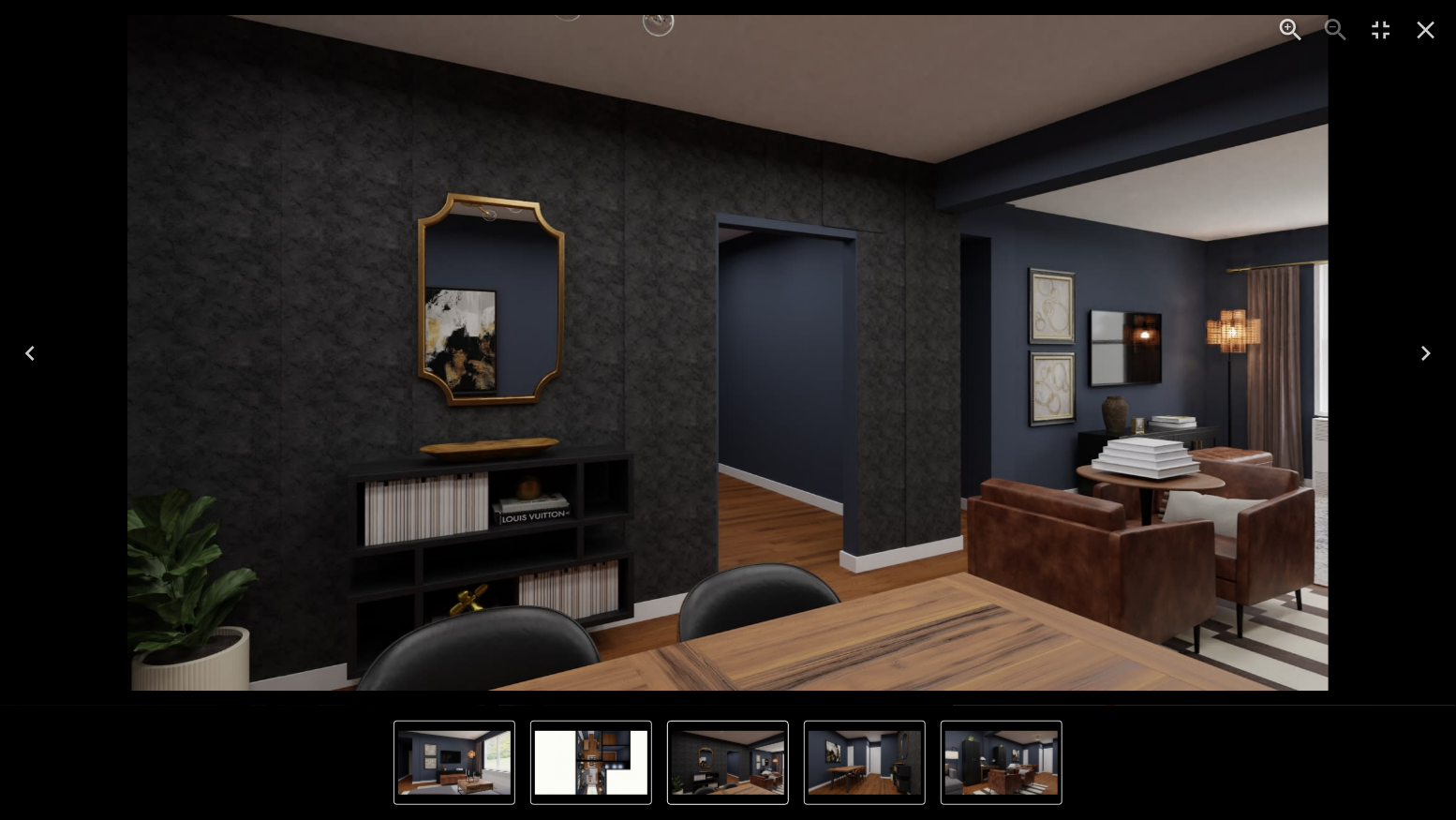
click at [1433, 350] on icon "Next" at bounding box center [1425, 353] width 30 height 30
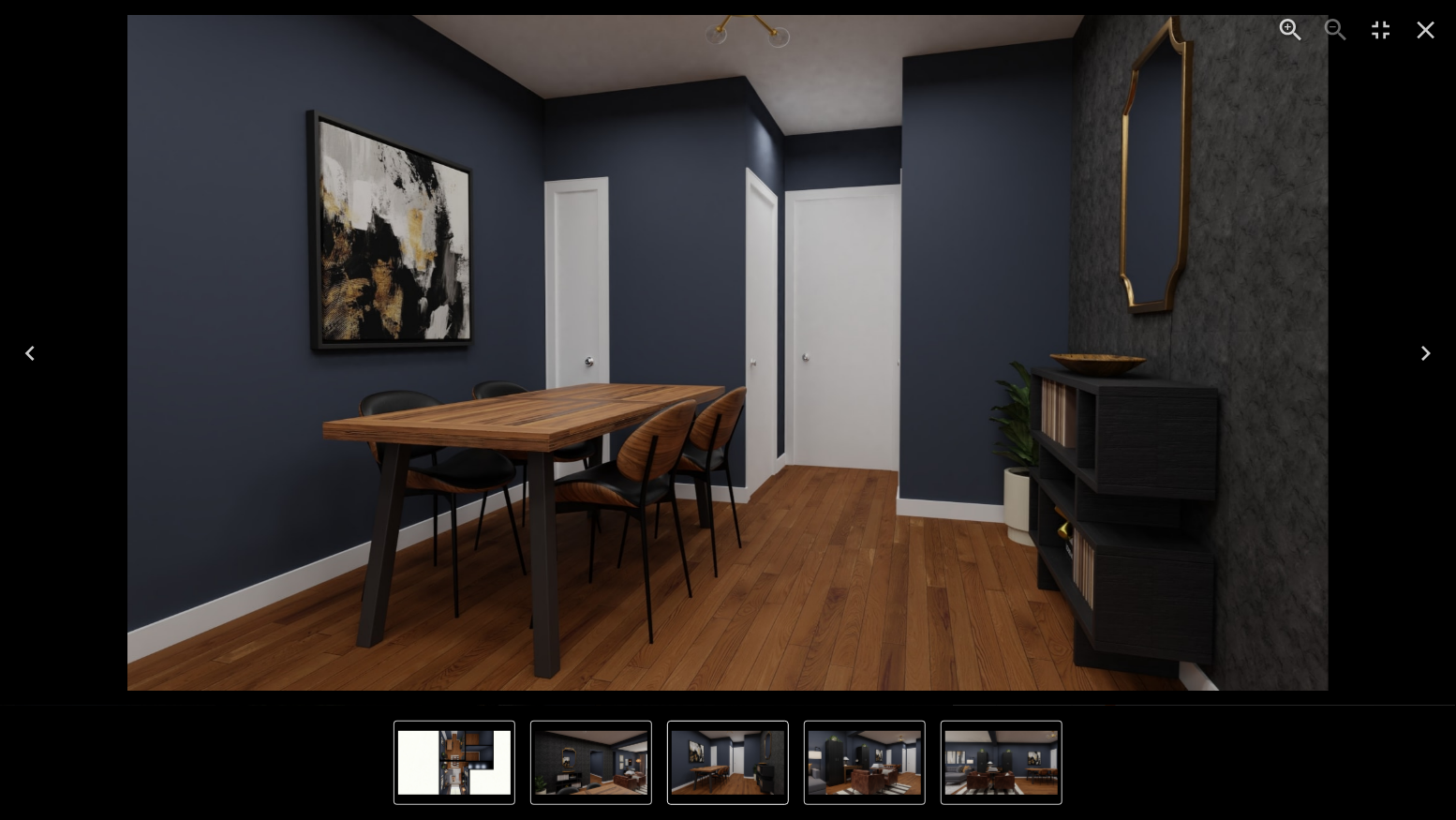
click at [1433, 348] on icon "Next" at bounding box center [1425, 353] width 30 height 30
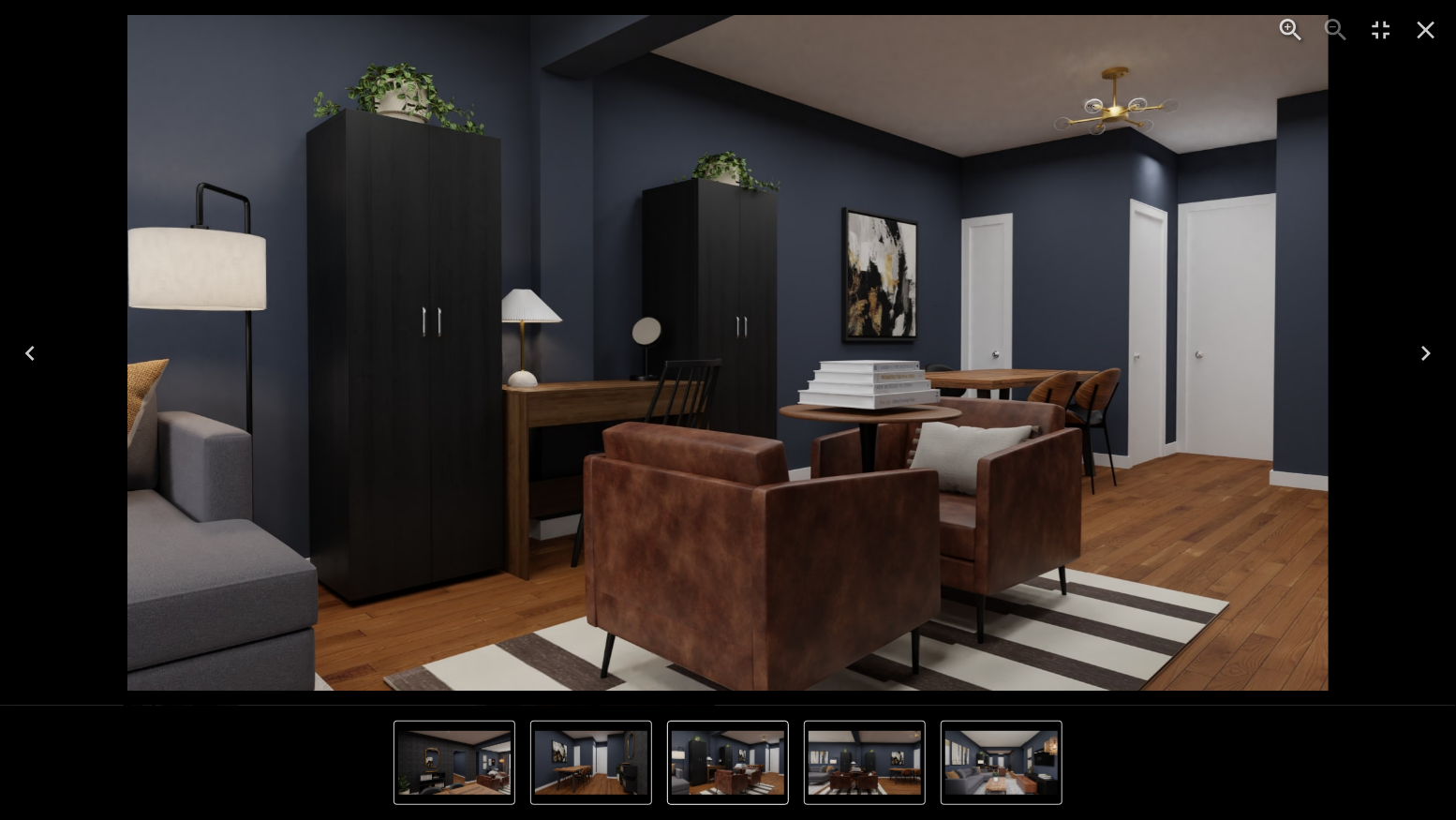
click at [1432, 348] on icon "Next" at bounding box center [1425, 353] width 30 height 30
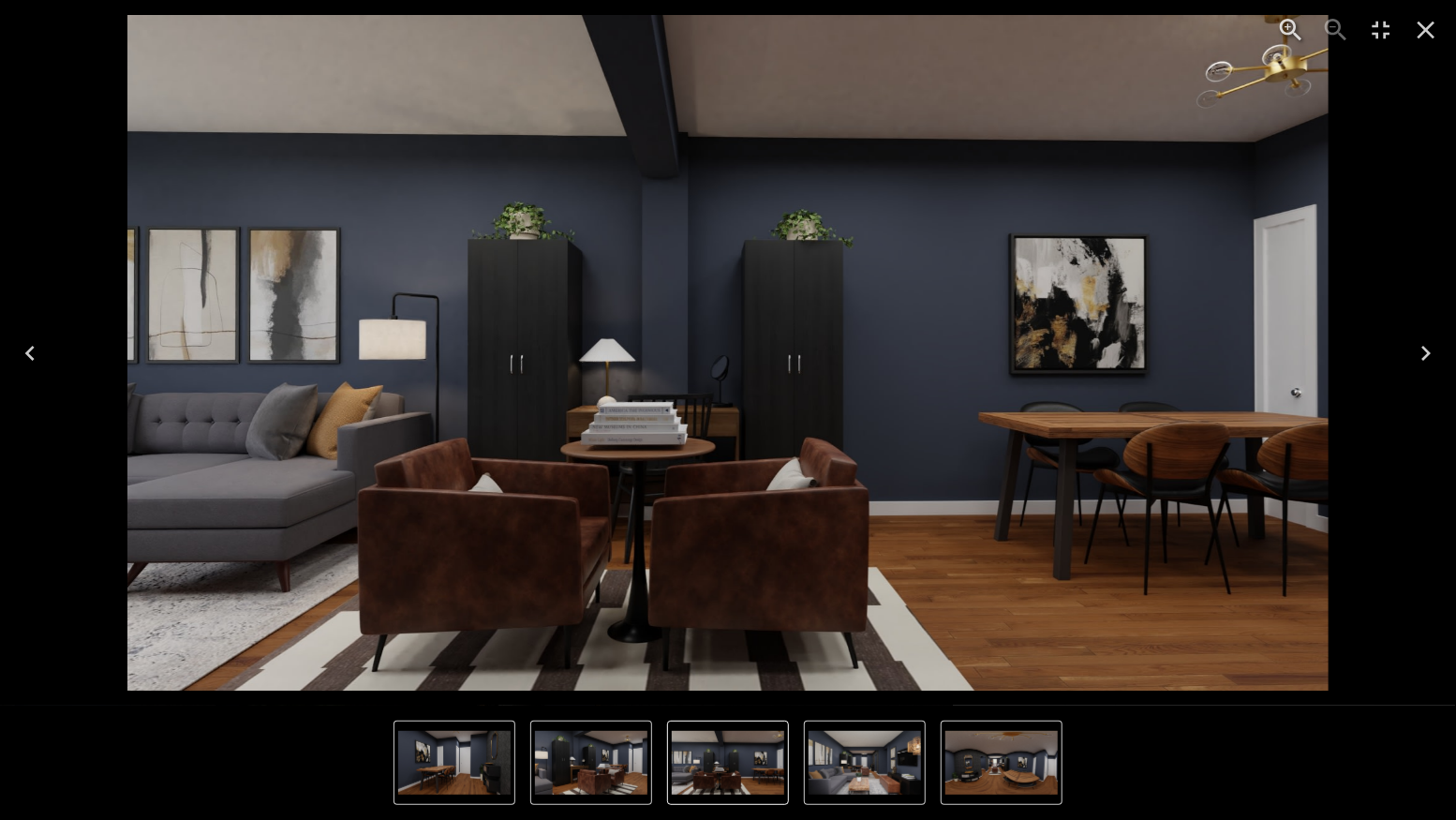
click at [1422, 356] on icon "Next" at bounding box center [1425, 353] width 30 height 30
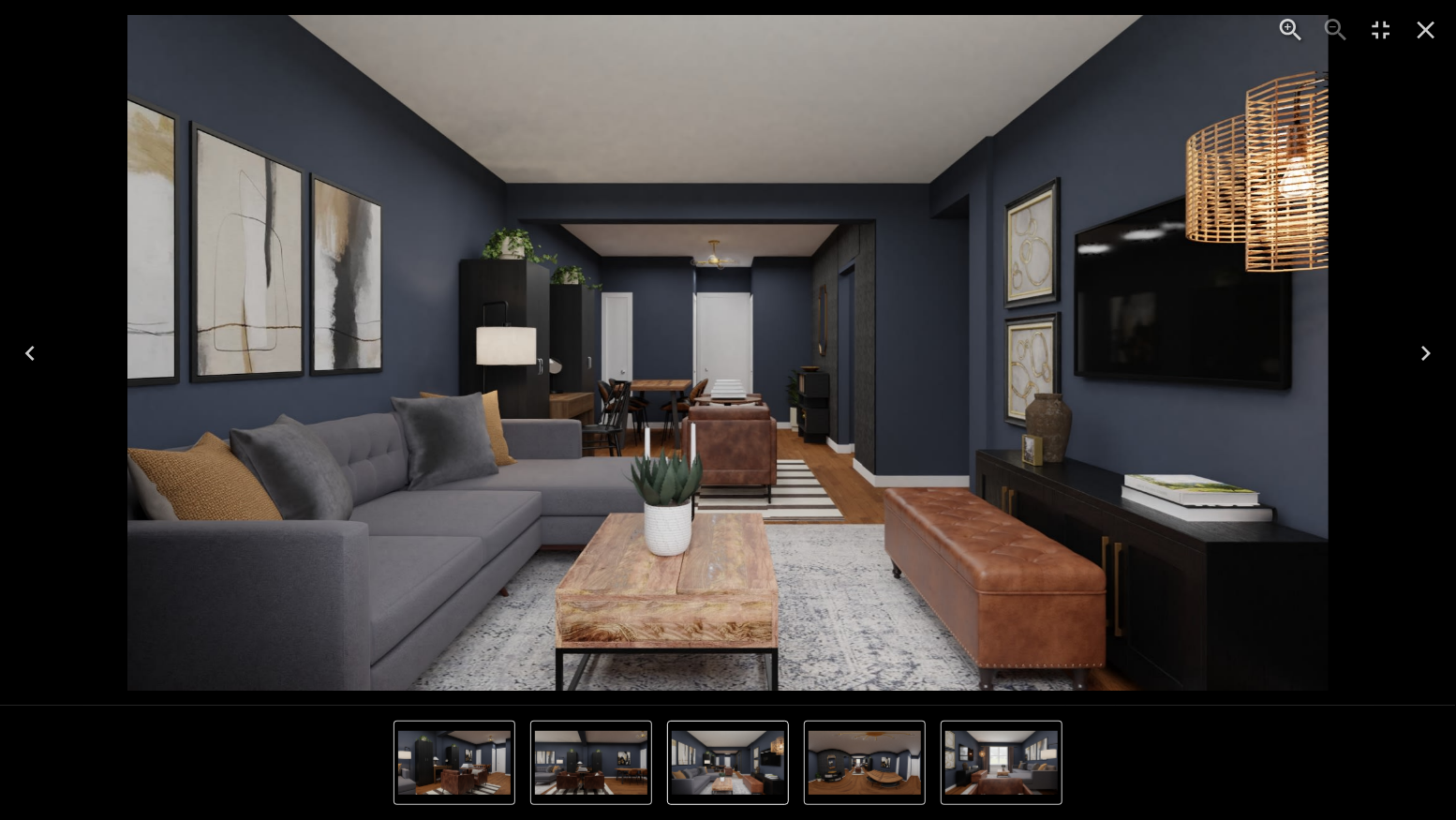
click at [1421, 357] on icon "Next" at bounding box center [1425, 353] width 30 height 30
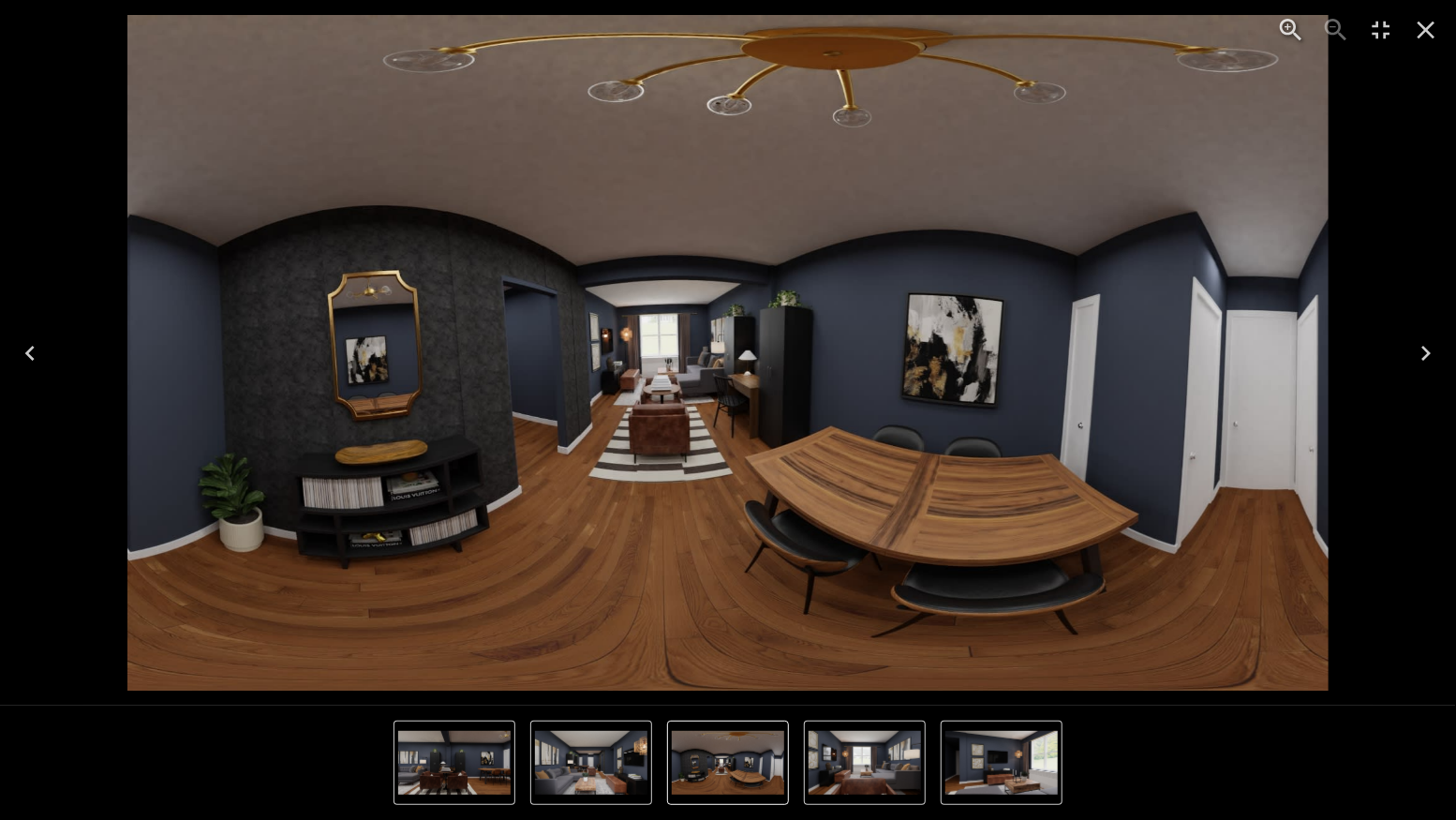
click at [1419, 356] on icon "Next" at bounding box center [1425, 353] width 30 height 30
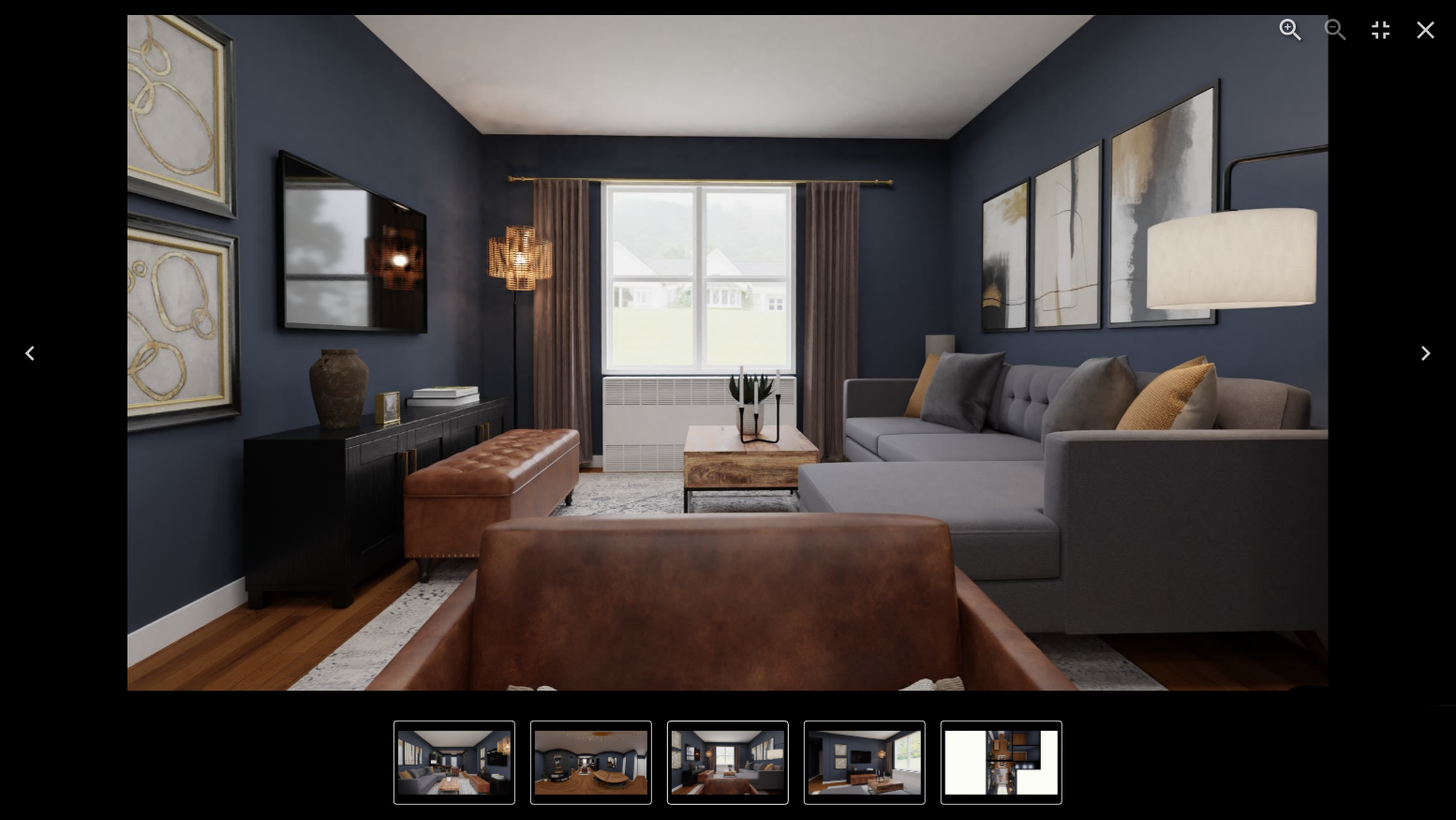
click at [1394, 452] on div "8 of 9" at bounding box center [728, 353] width 1426 height 676
click at [1425, 354] on icon "Next" at bounding box center [1425, 353] width 30 height 30
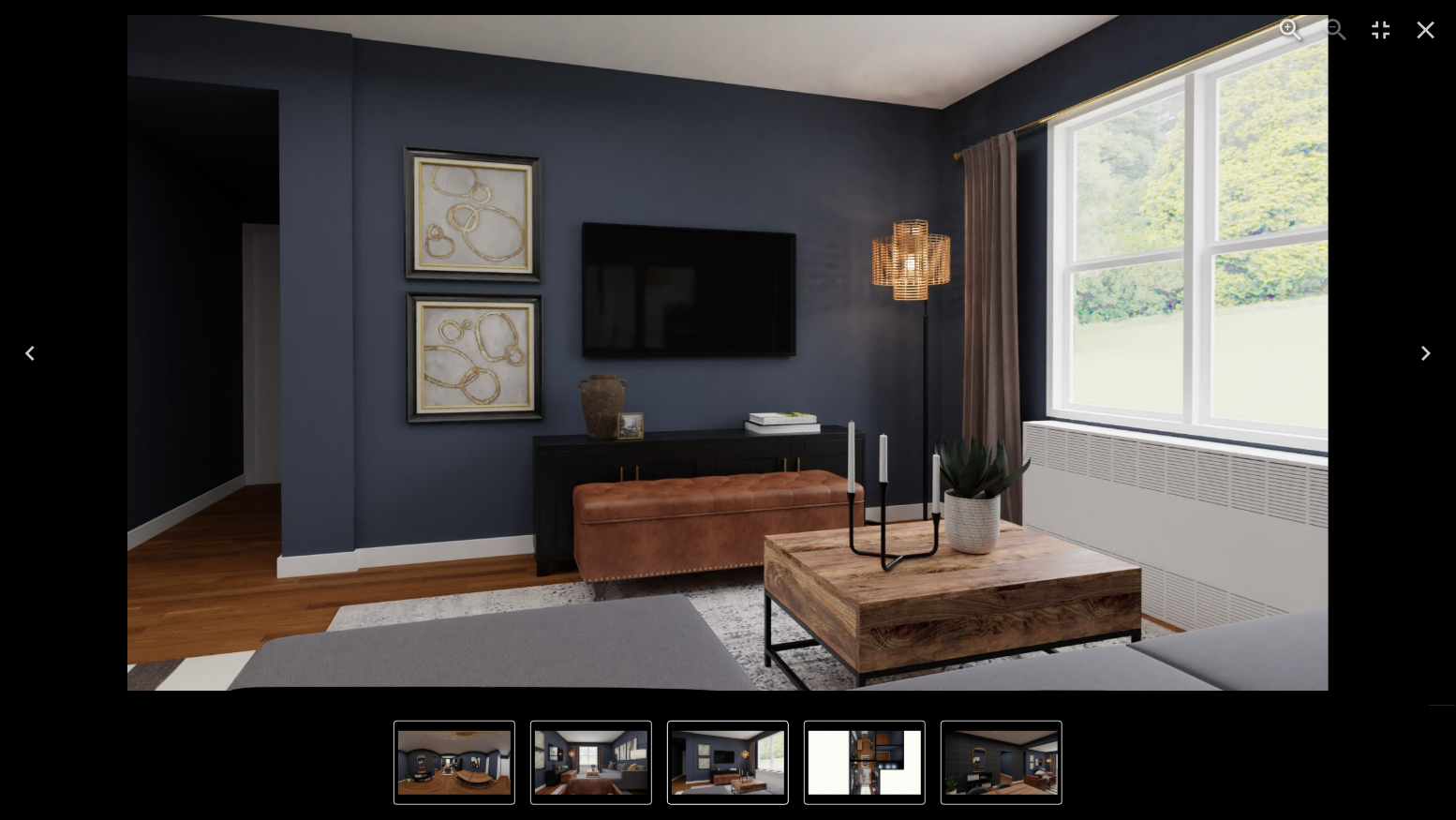
click at [43, 348] on icon "Previous" at bounding box center [30, 353] width 30 height 30
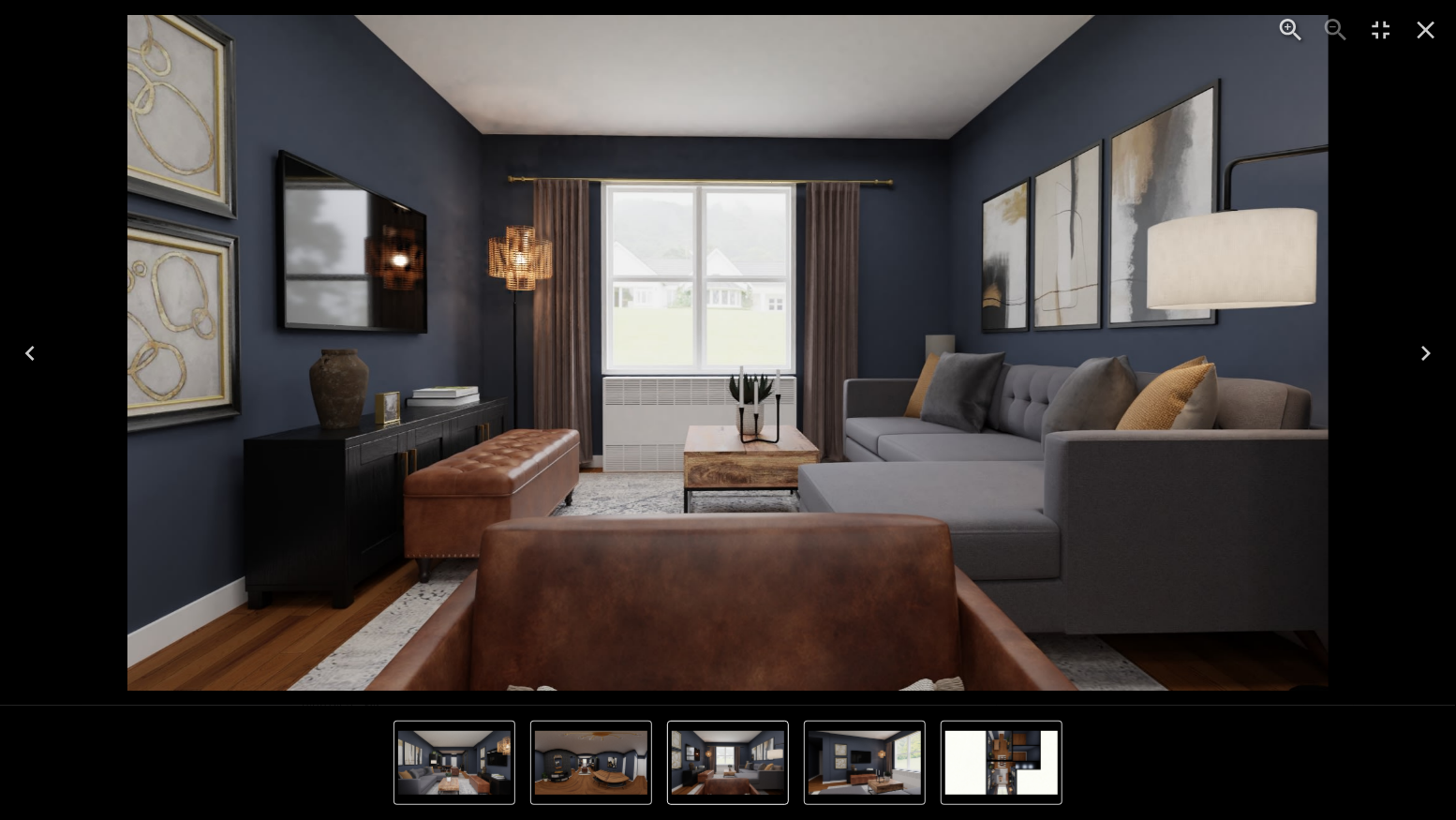
click at [1430, 365] on icon "Next" at bounding box center [1425, 353] width 30 height 30
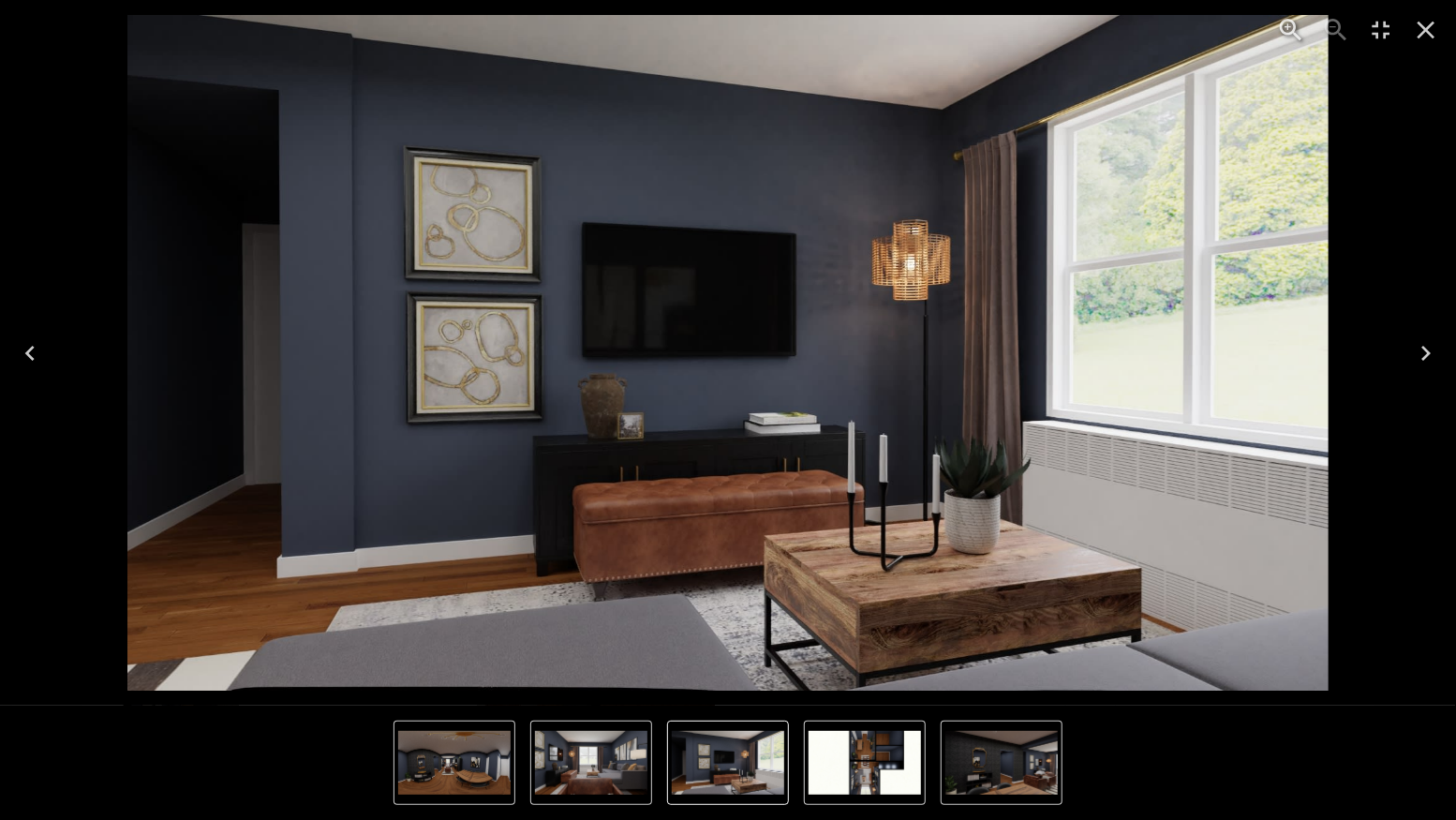
click at [918, 264] on img "9 of 9" at bounding box center [728, 353] width 1202 height 676
click at [1427, 44] on icon "Close" at bounding box center [1425, 30] width 30 height 30
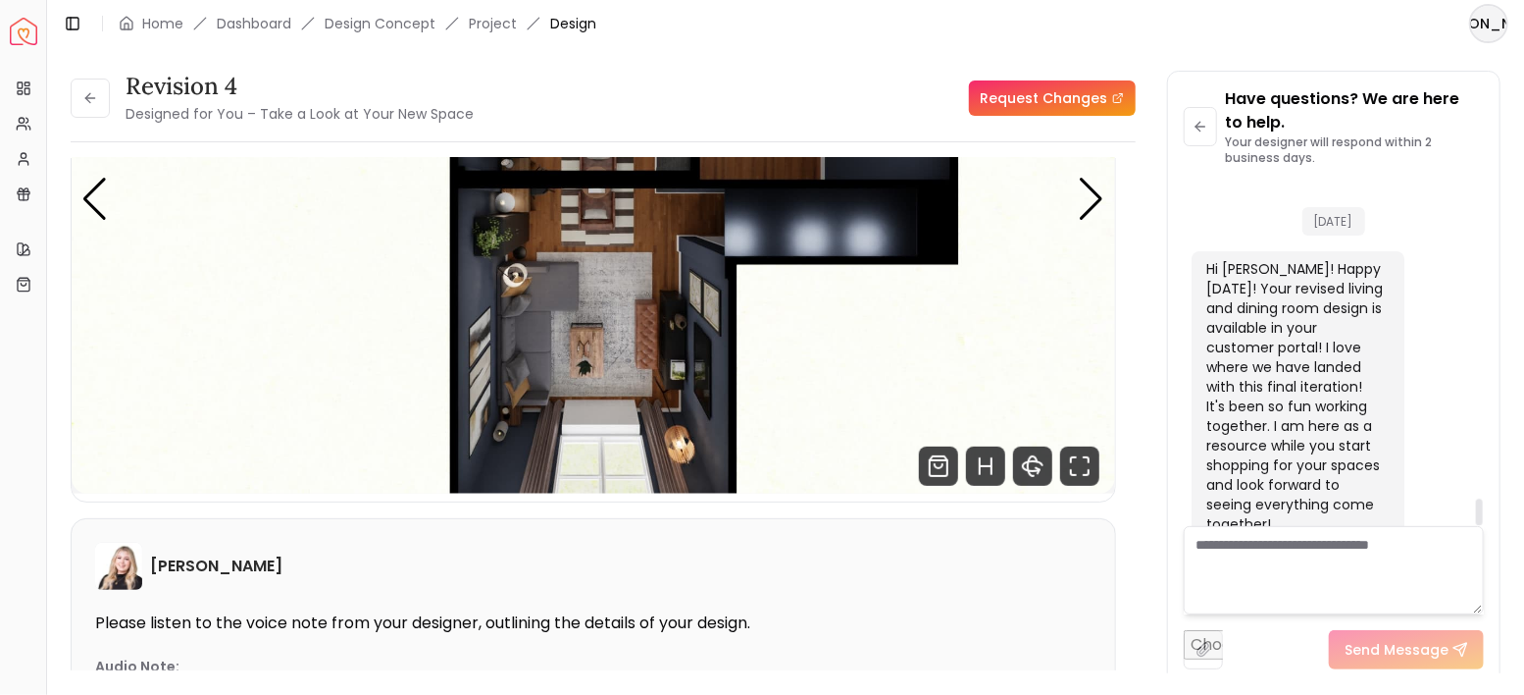
scroll to position [4153, 0]
click at [1341, 575] on textarea at bounding box center [1334, 570] width 301 height 88
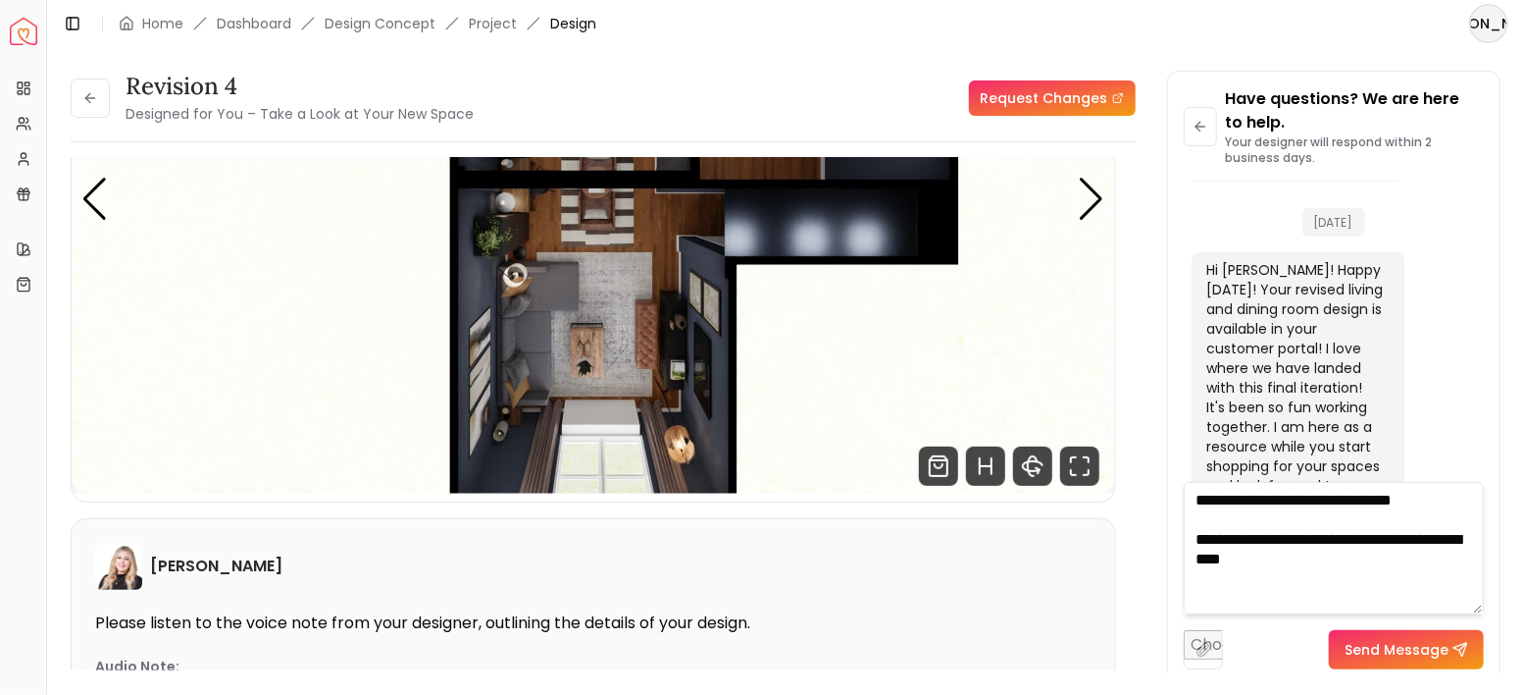
drag, startPoint x: 1481, startPoint y: 600, endPoint x: 1492, endPoint y: 662, distance: 62.7
click at [1492, 662] on div "Have questions? We are here to help. Your designer will respond within 2 busine…" at bounding box center [1334, 378] width 333 height 613
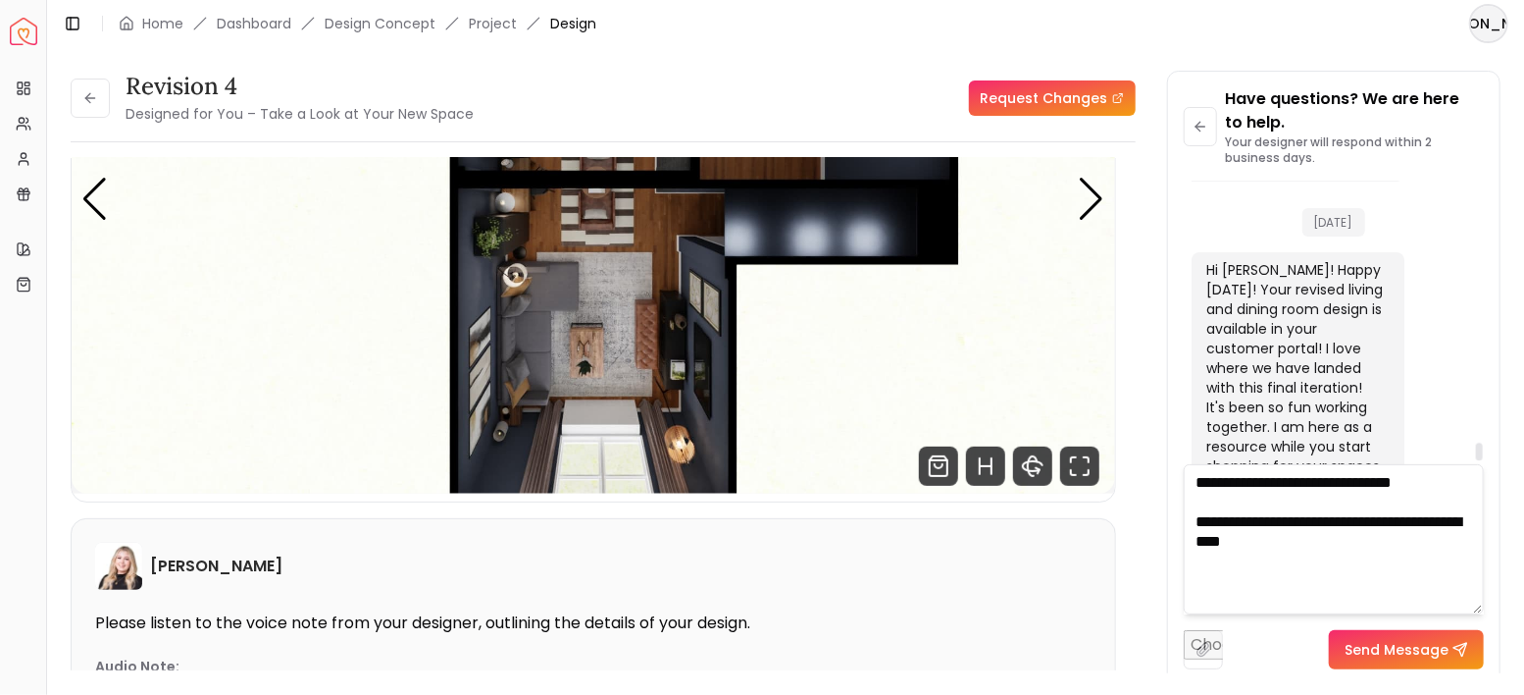
scroll to position [4216, 0]
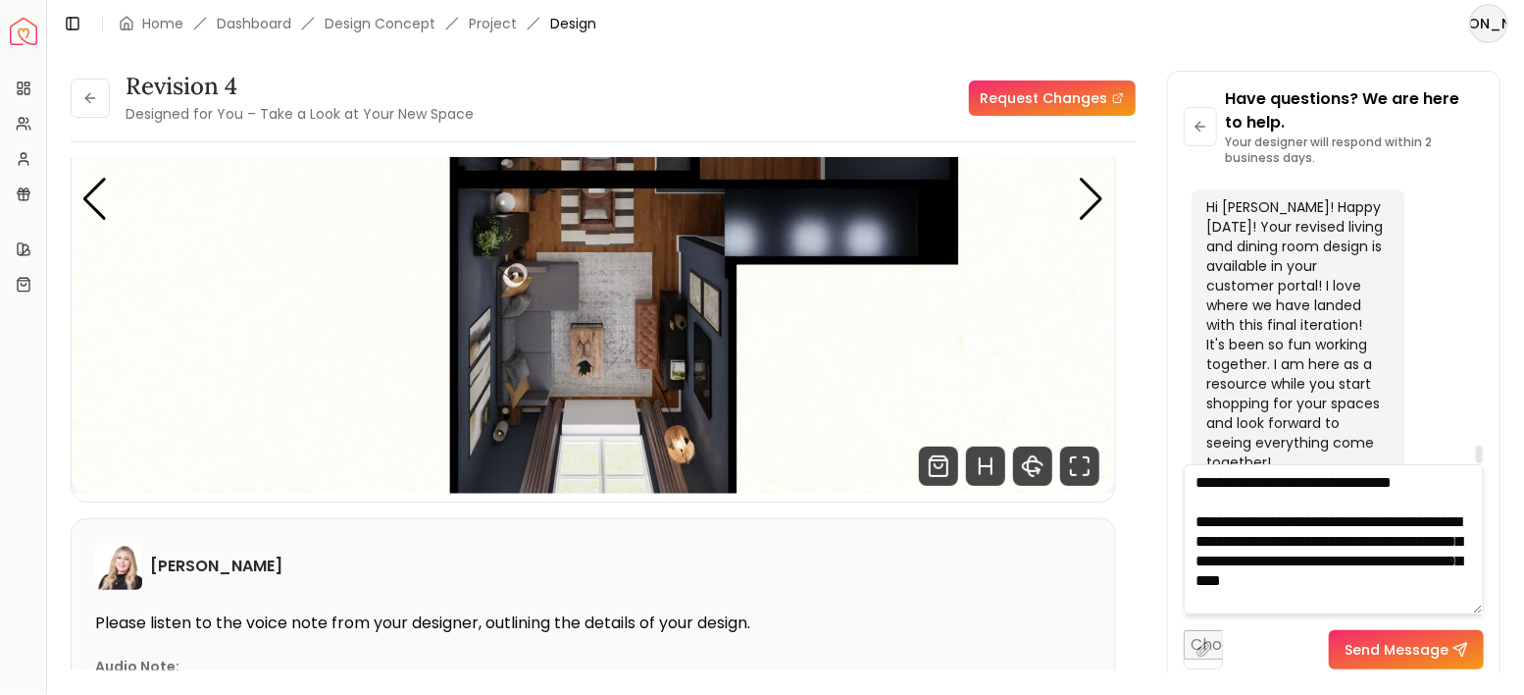
type textarea "**********"
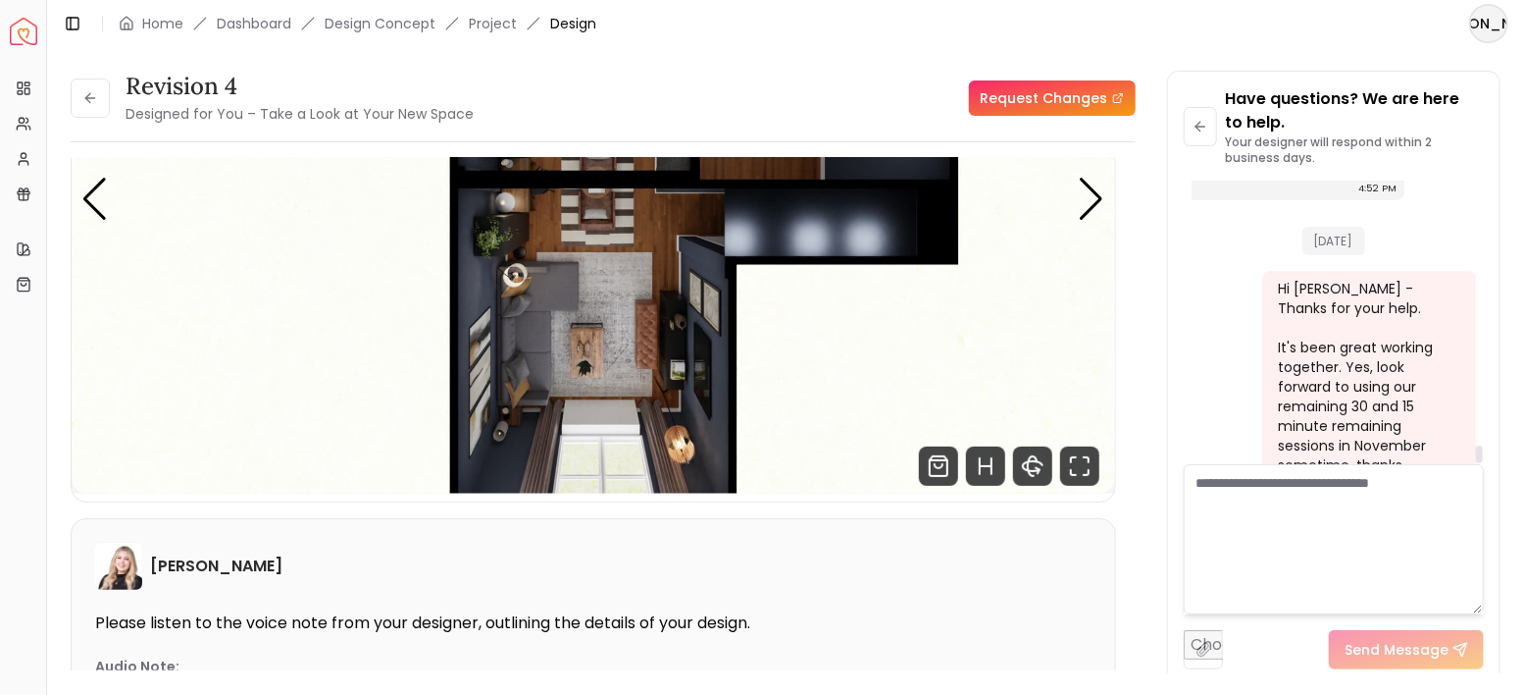
scroll to position [4513, 0]
click at [1203, 127] on icon at bounding box center [1200, 127] width 9 height 0
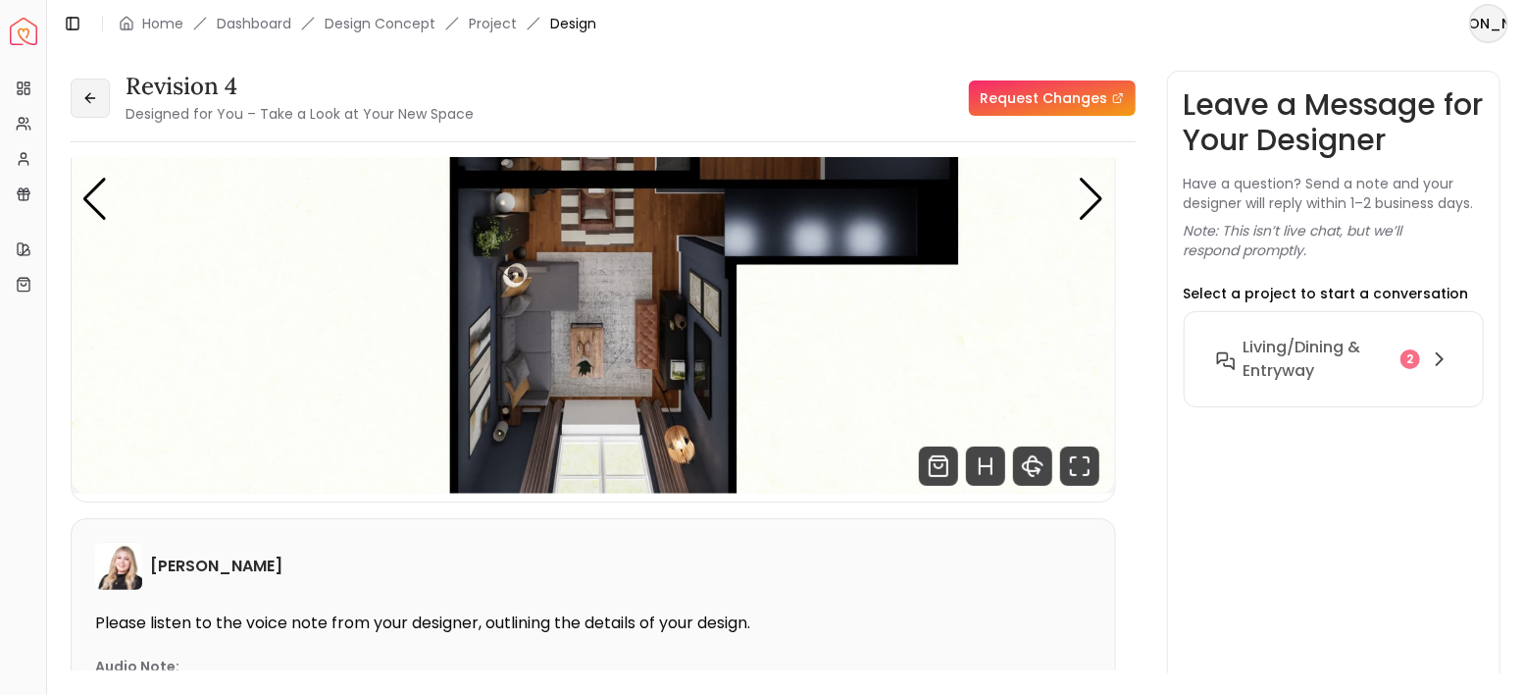
click at [84, 108] on button at bounding box center [90, 97] width 39 height 39
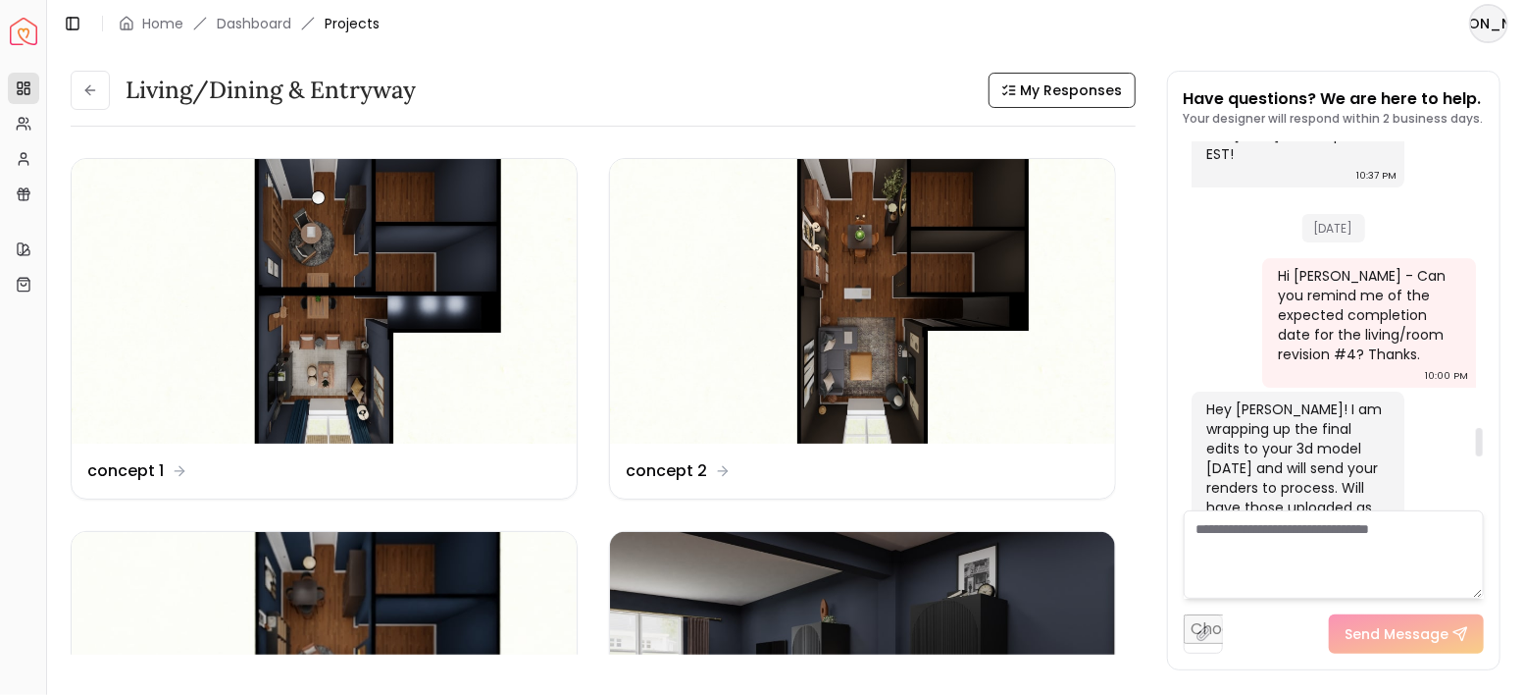
scroll to position [3604, 0]
click at [89, 97] on icon at bounding box center [90, 90] width 16 height 16
